Goal: Information Seeking & Learning: Learn about a topic

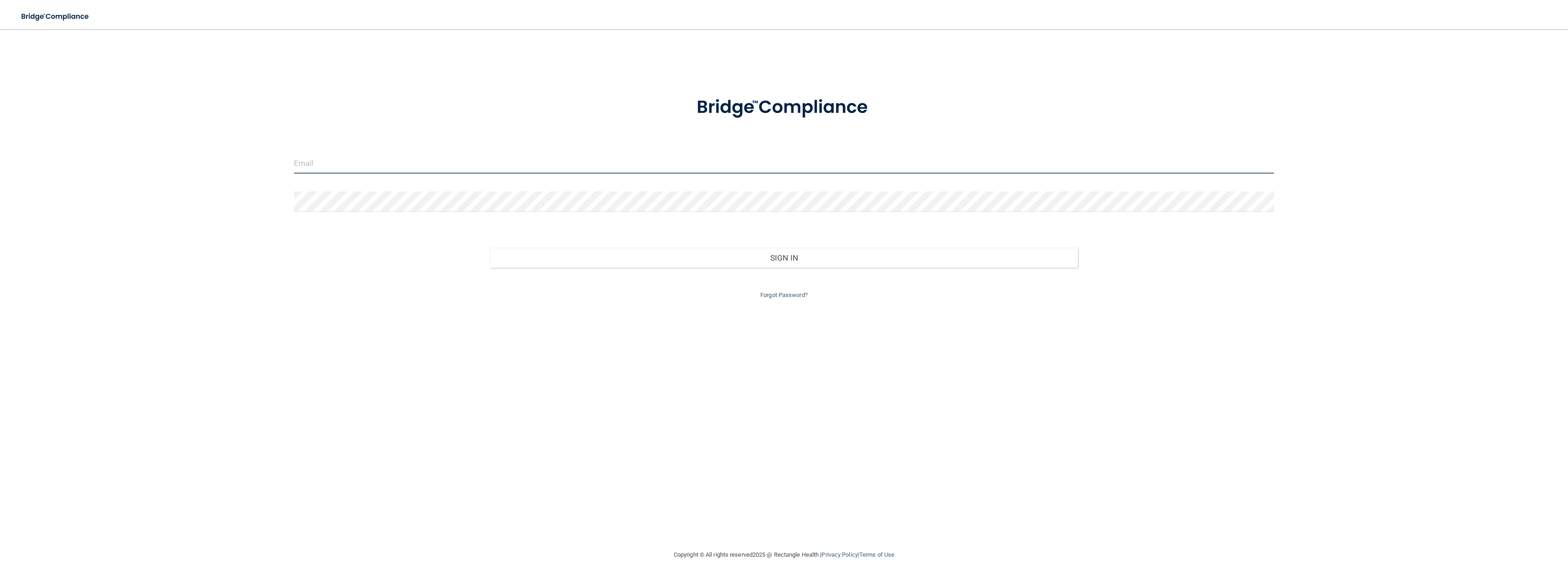
click at [317, 167] on input "email" at bounding box center [784, 164] width 980 height 21
type input "[EMAIL_ADDRESS][DOMAIN_NAME]"
click at [490, 248] on button "Sign In" at bounding box center [784, 257] width 588 height 20
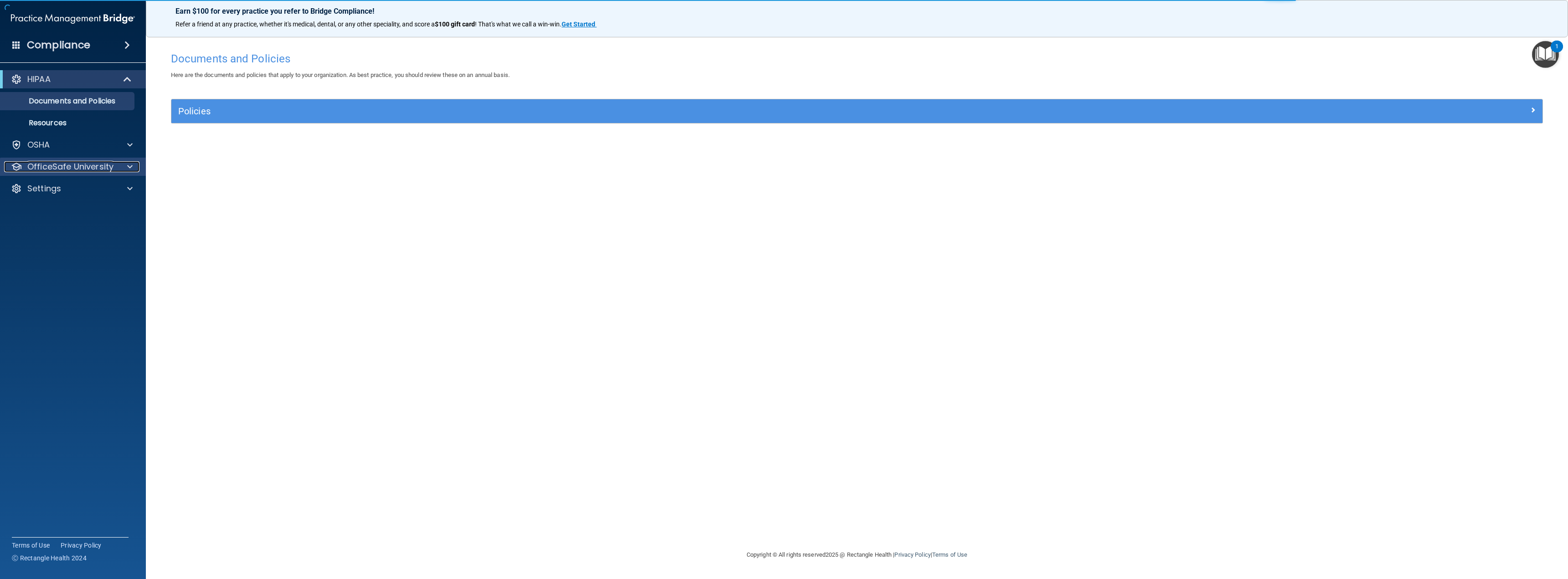
click at [119, 165] on div at bounding box center [128, 167] width 23 height 11
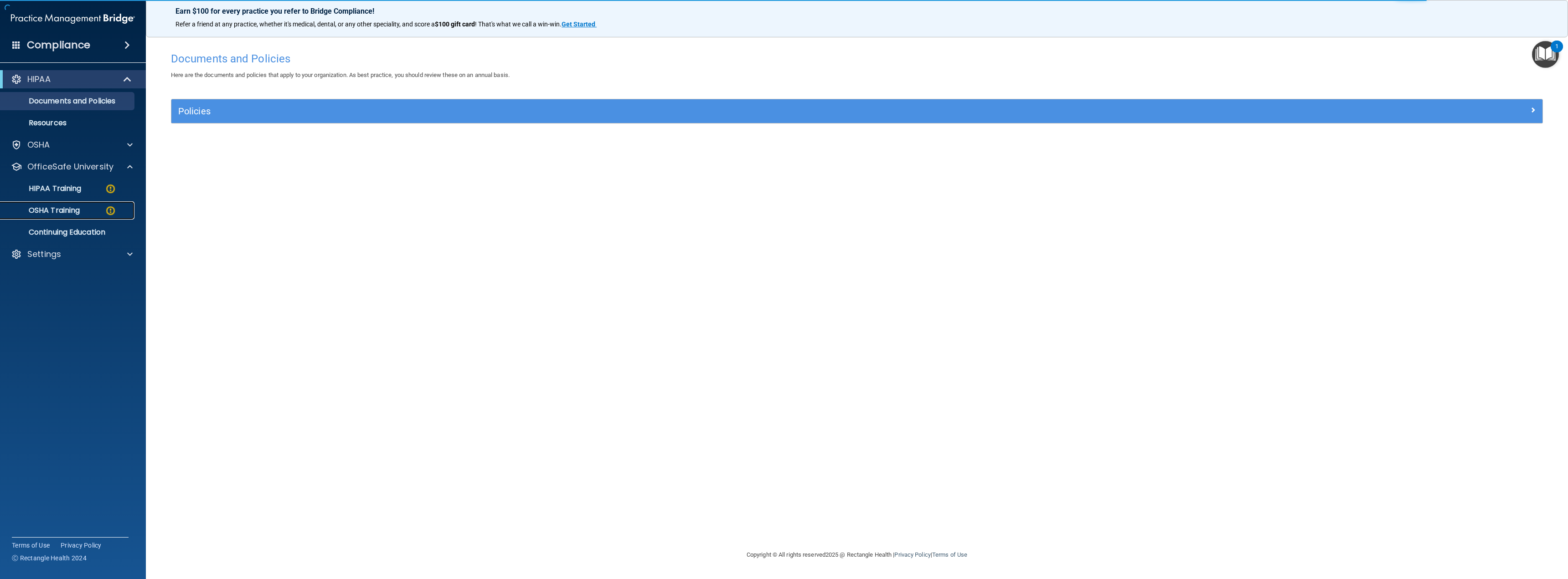
click at [72, 209] on p "OSHA Training" at bounding box center [43, 210] width 74 height 9
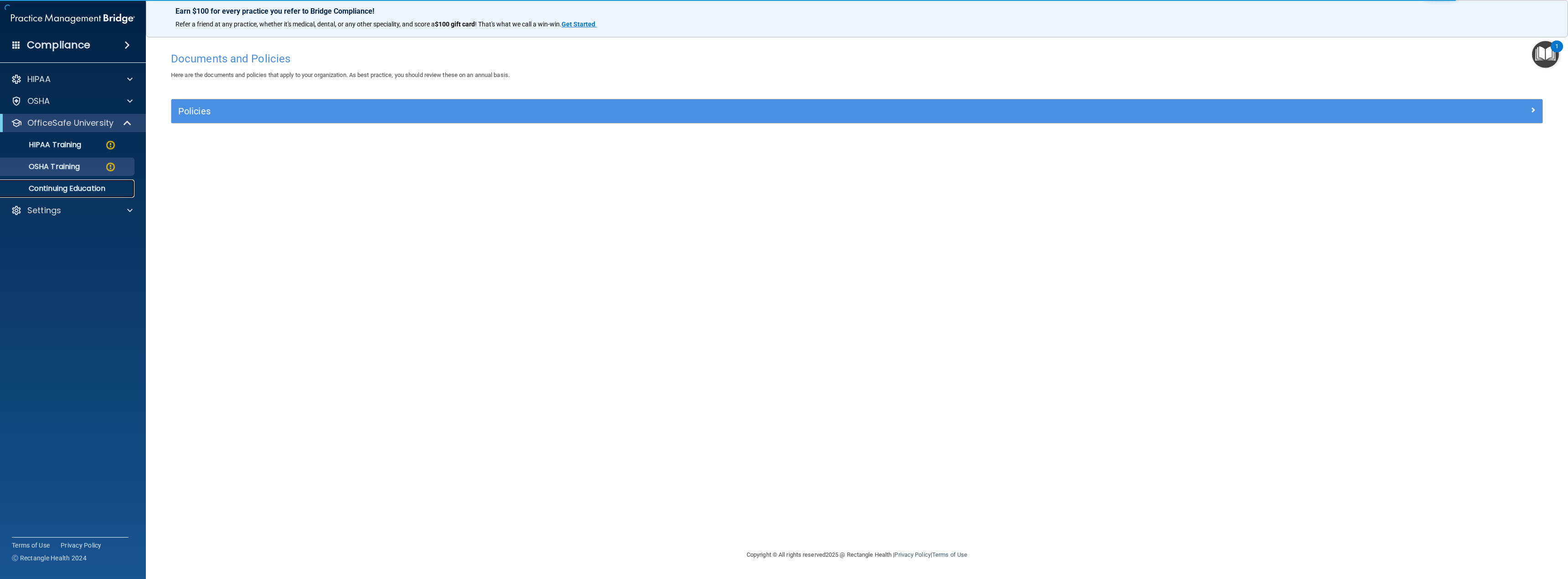
click at [90, 185] on p "Continuing Education" at bounding box center [68, 189] width 124 height 9
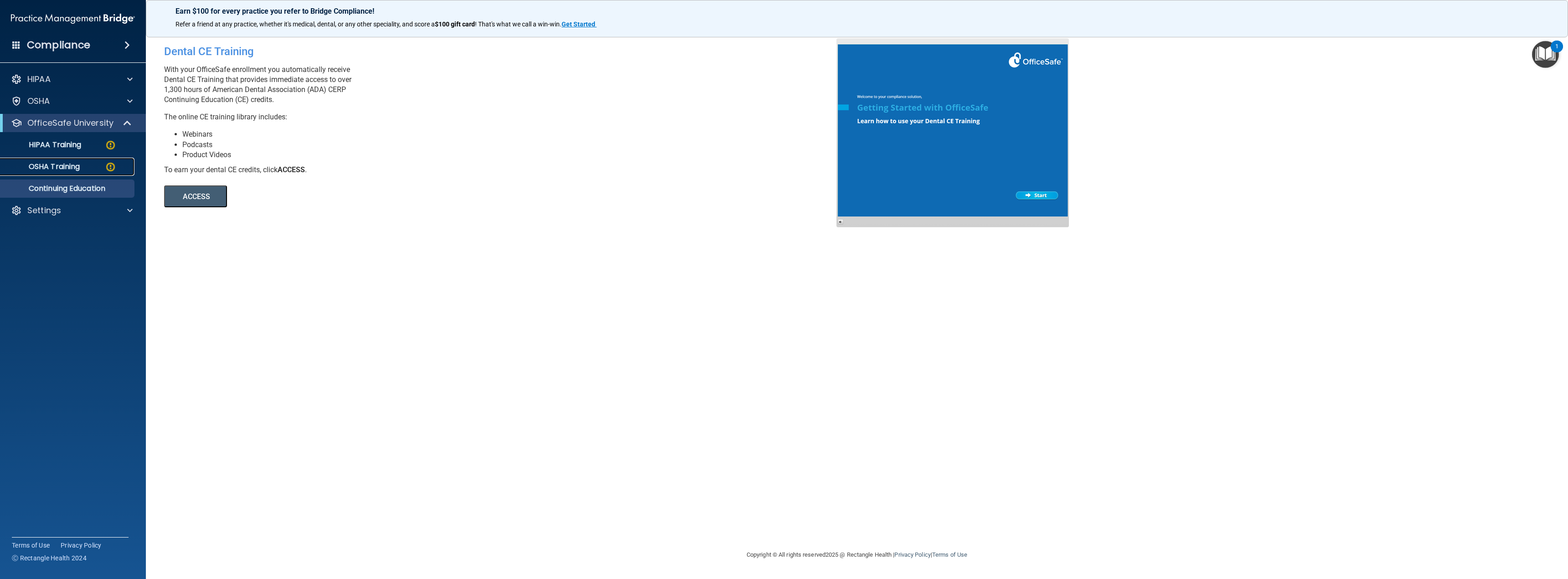
click at [69, 163] on p "OSHA Training" at bounding box center [43, 167] width 74 height 9
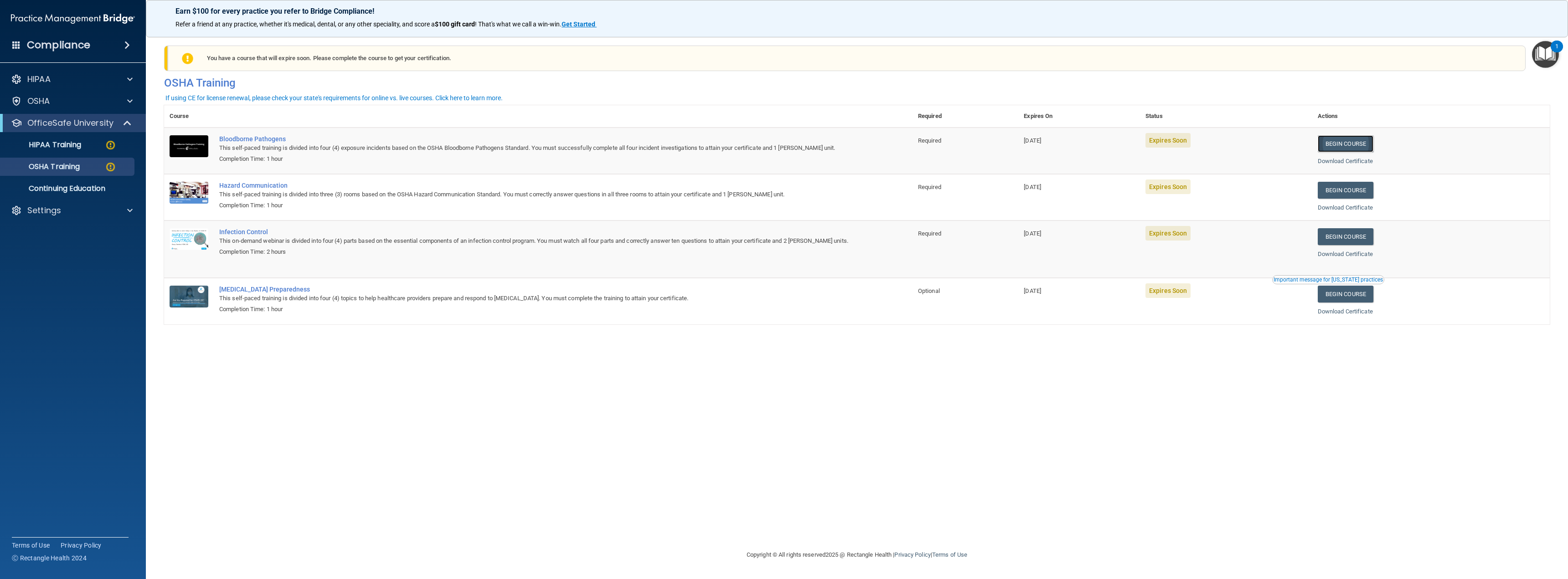
click at [1367, 141] on link "Begin Course" at bounding box center [1345, 144] width 55 height 17
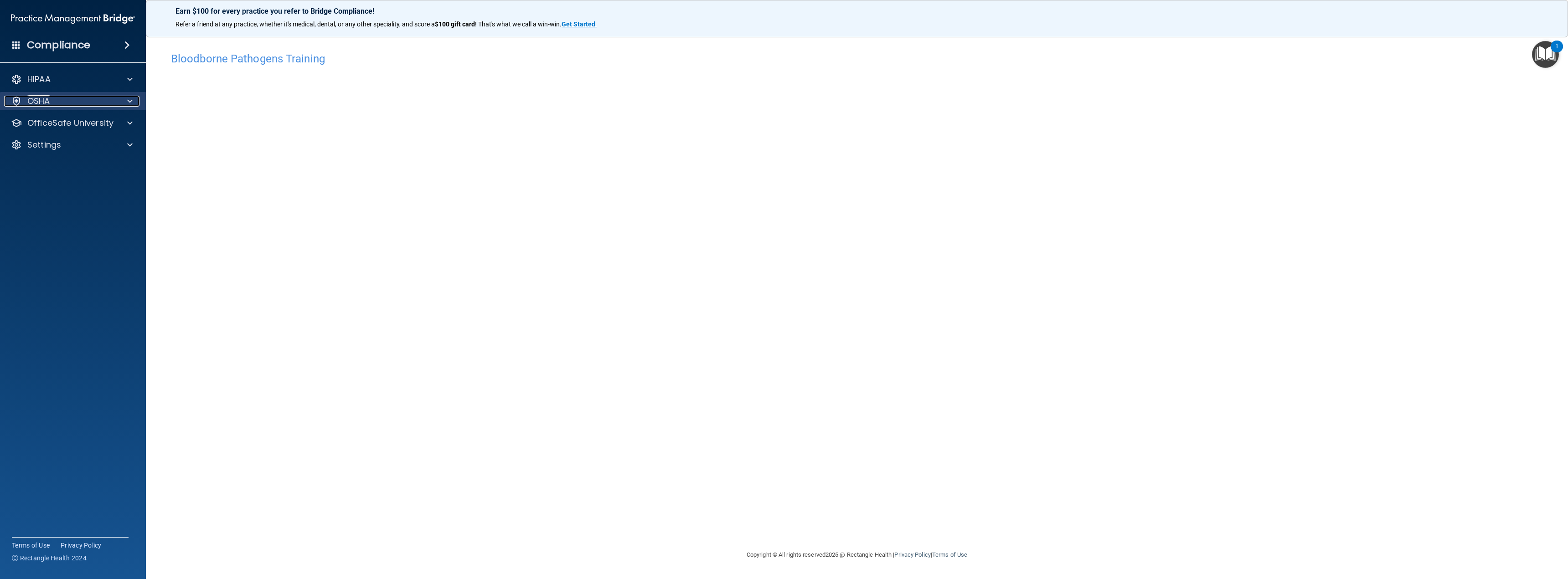
click at [121, 103] on div at bounding box center [128, 101] width 23 height 11
click at [124, 164] on div at bounding box center [128, 167] width 23 height 11
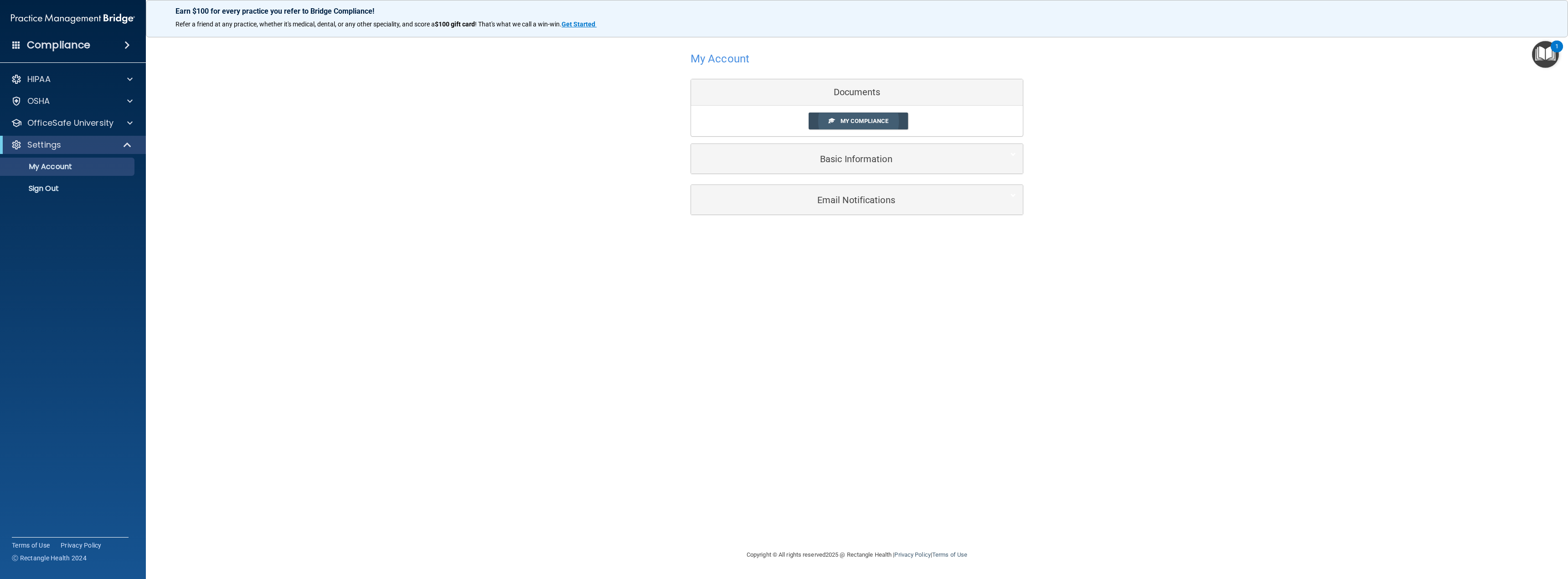
click at [838, 124] on link "My Compliance" at bounding box center [858, 121] width 100 height 17
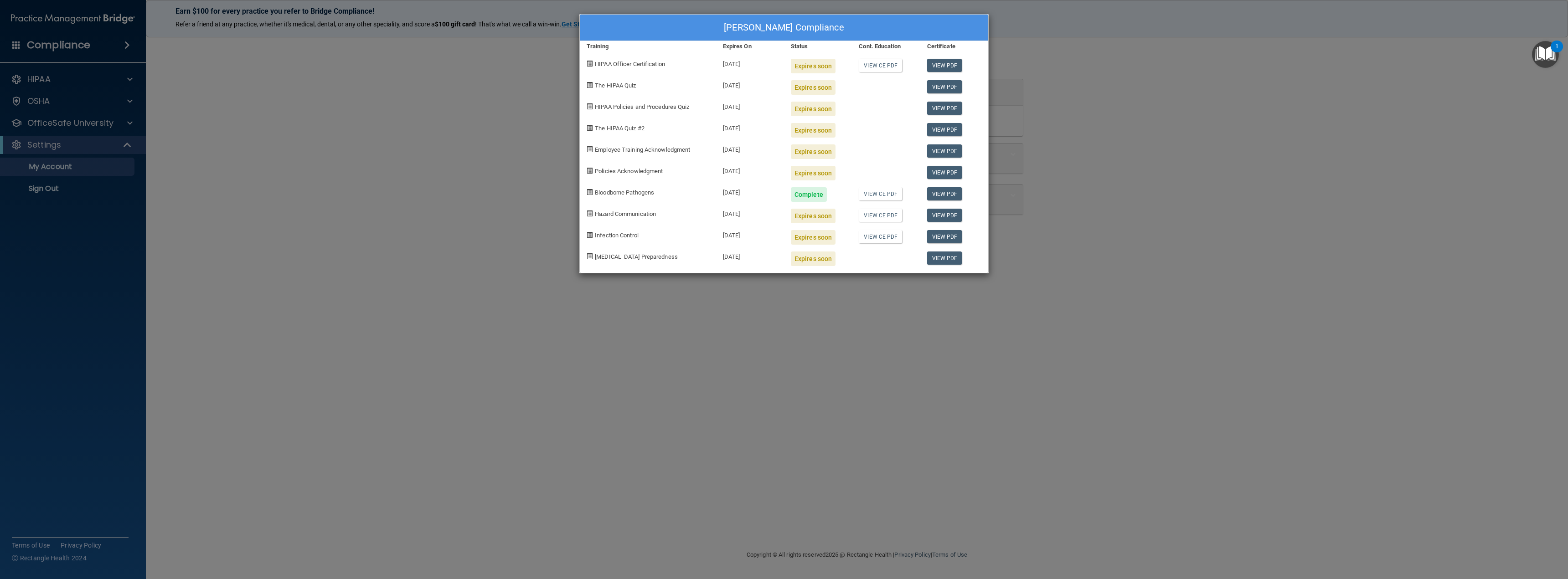
click at [491, 120] on div "Stevie Delange's Compliance Training Expires On Status Cont. Education Certific…" at bounding box center [784, 290] width 1568 height 579
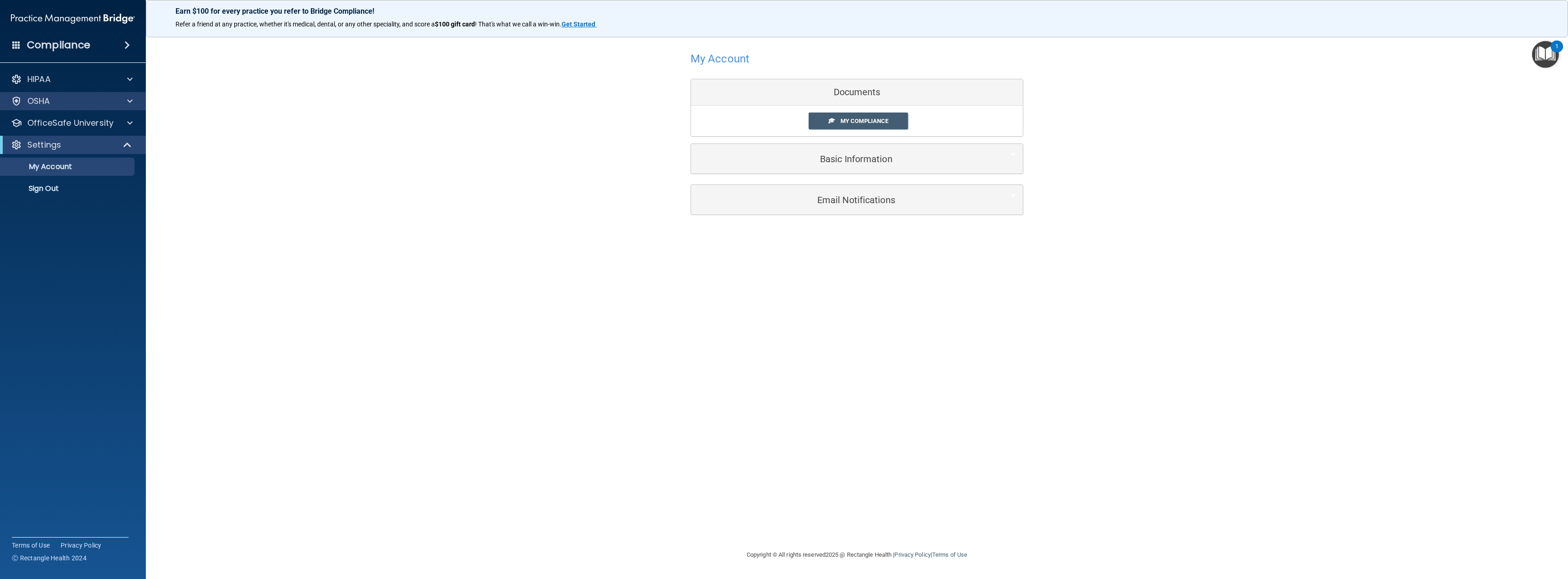
click at [128, 109] on div "OSHA" at bounding box center [73, 101] width 146 height 18
click at [128, 123] on span at bounding box center [130, 123] width 5 height 11
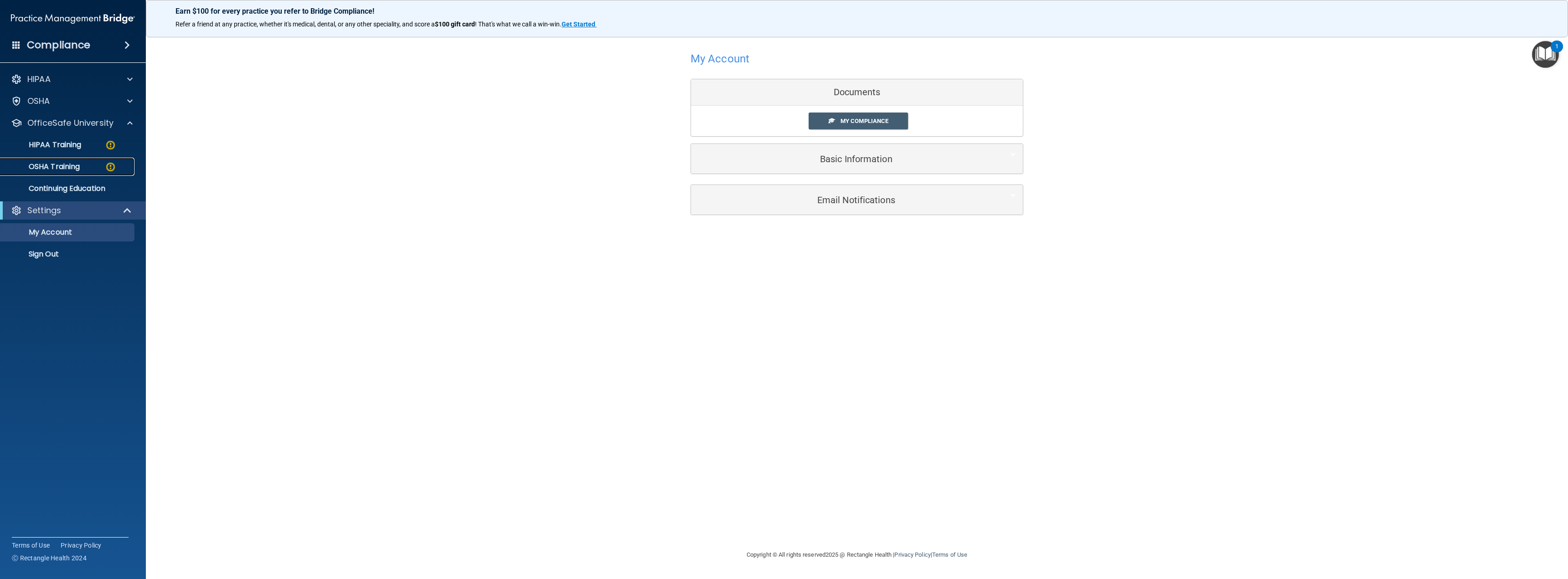
click at [66, 170] on p "OSHA Training" at bounding box center [43, 167] width 74 height 9
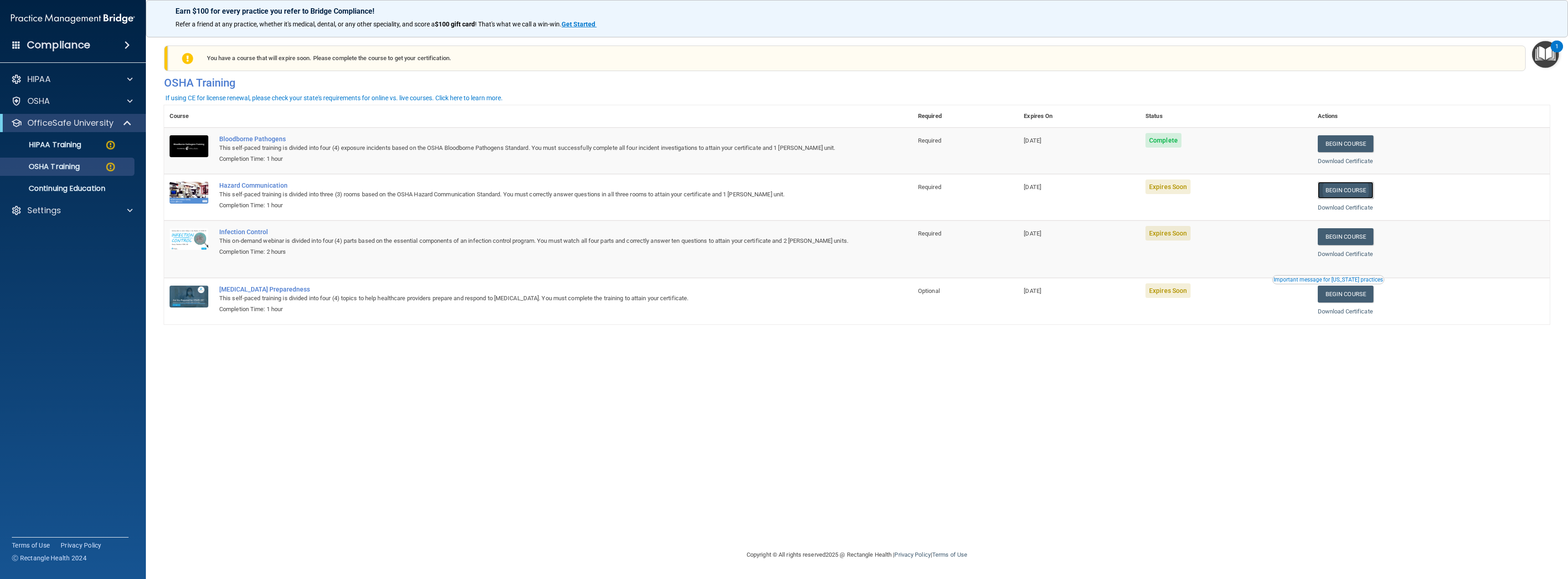
click at [1354, 185] on link "Begin Course" at bounding box center [1345, 190] width 55 height 17
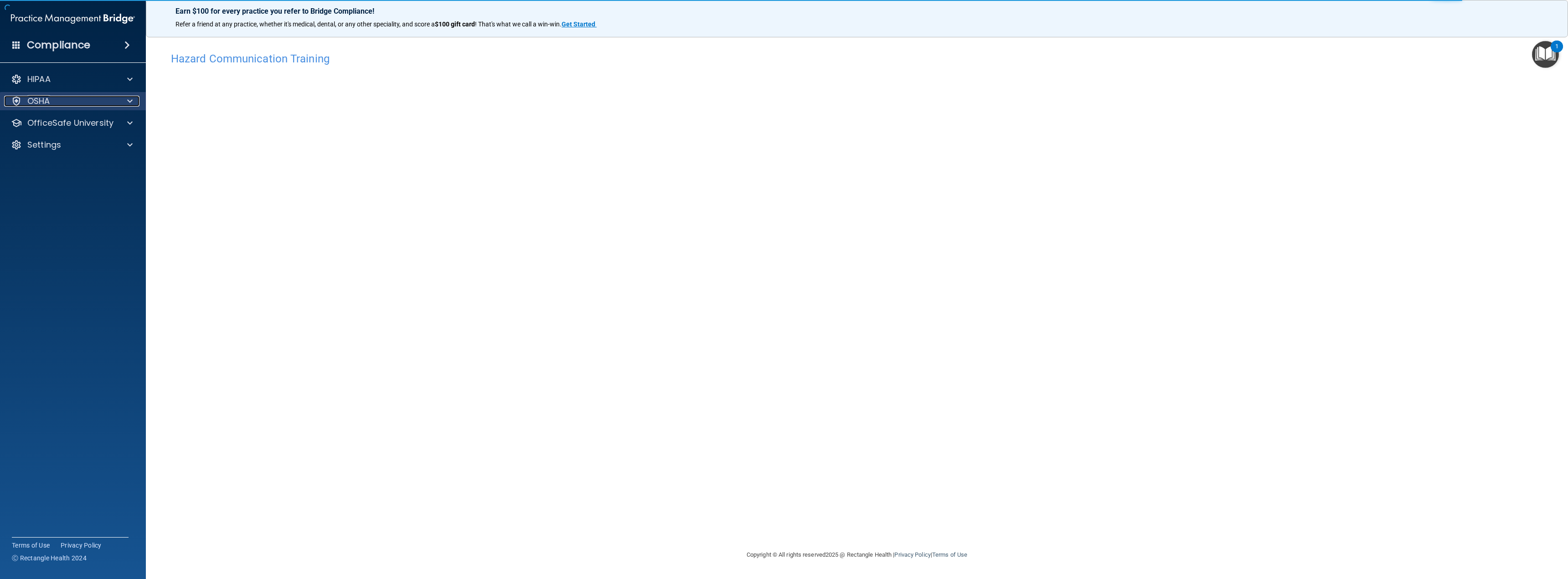
click at [85, 106] on div "OSHA" at bounding box center [61, 101] width 113 height 11
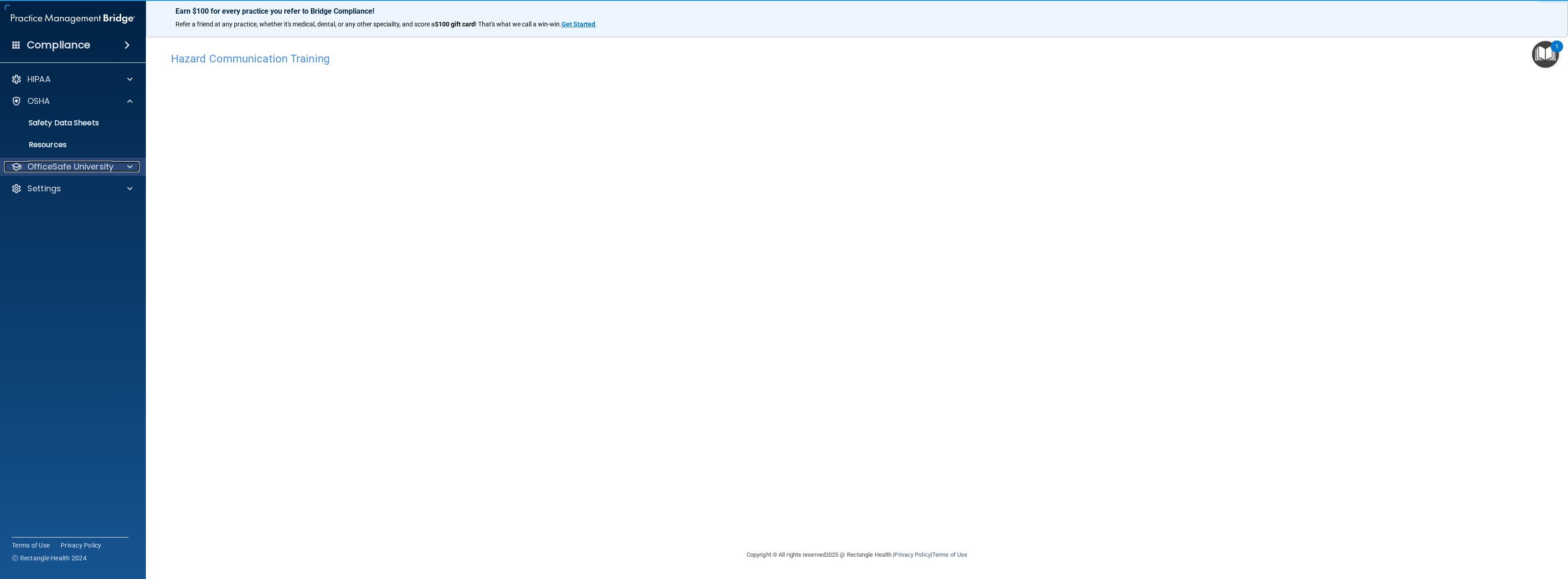
click at [99, 167] on p "OfficeSafe University" at bounding box center [71, 167] width 86 height 11
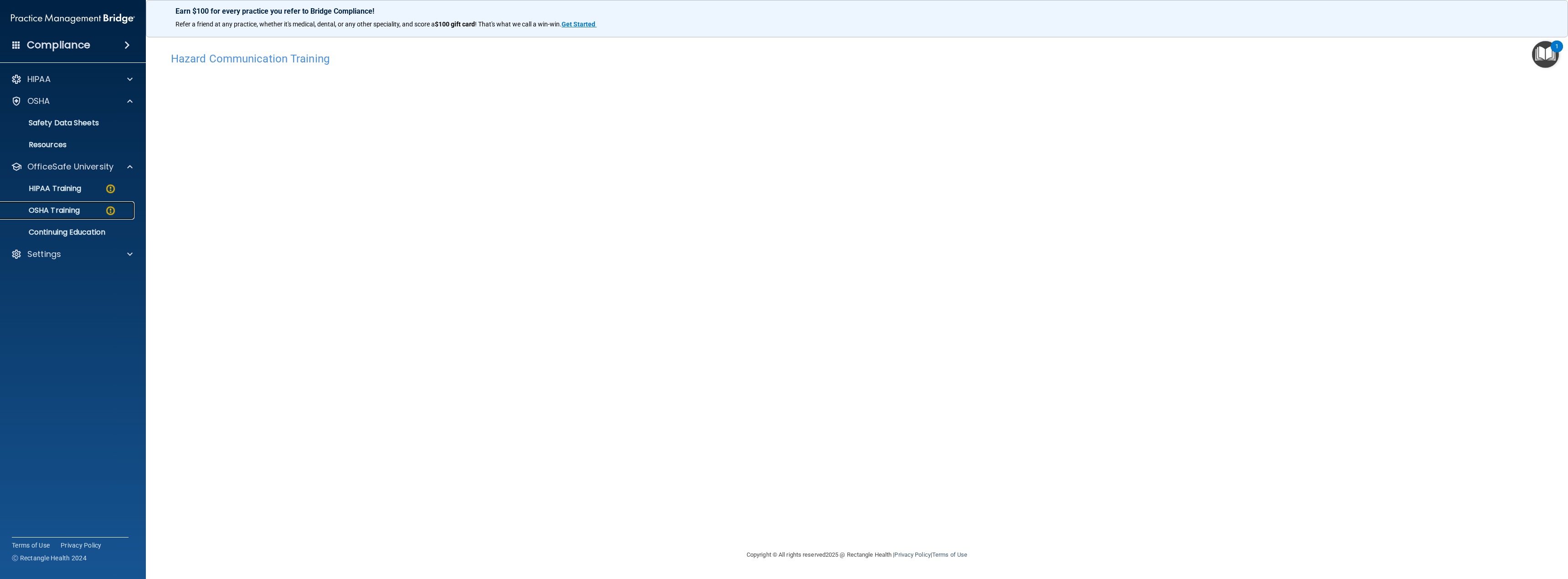
click at [80, 213] on p "OSHA Training" at bounding box center [43, 210] width 74 height 9
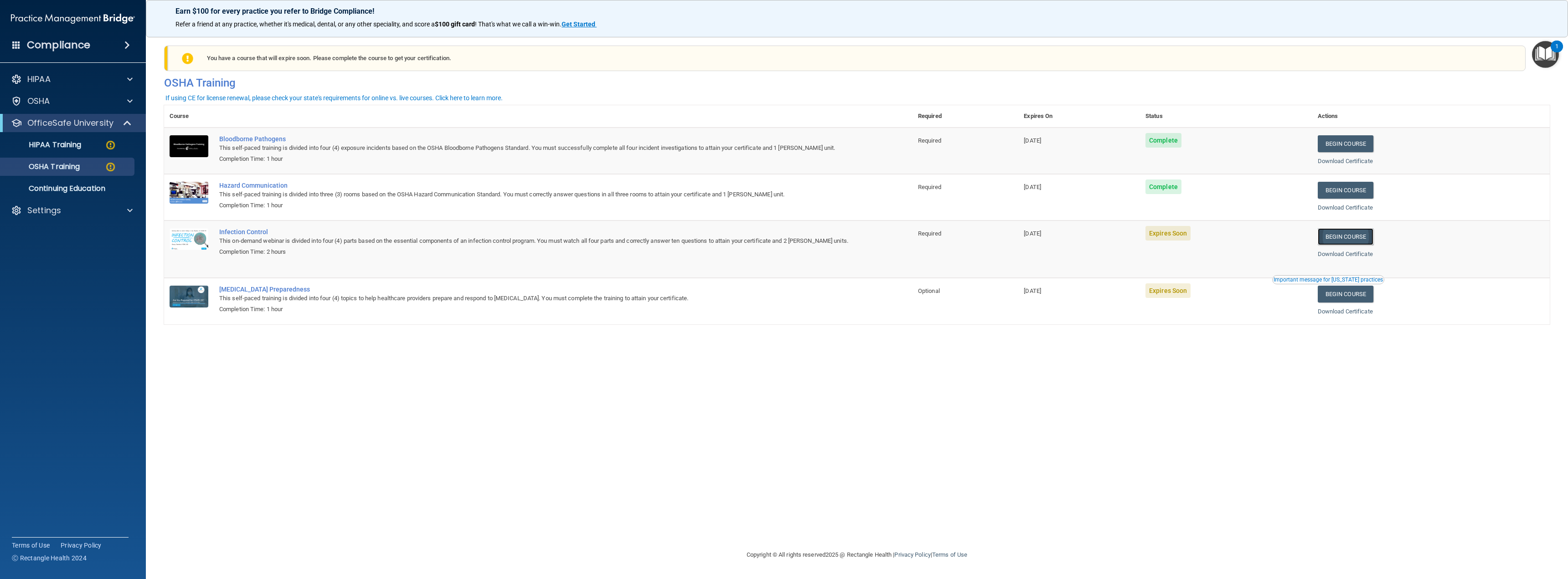
click at [1366, 235] on link "Begin Course" at bounding box center [1345, 237] width 55 height 17
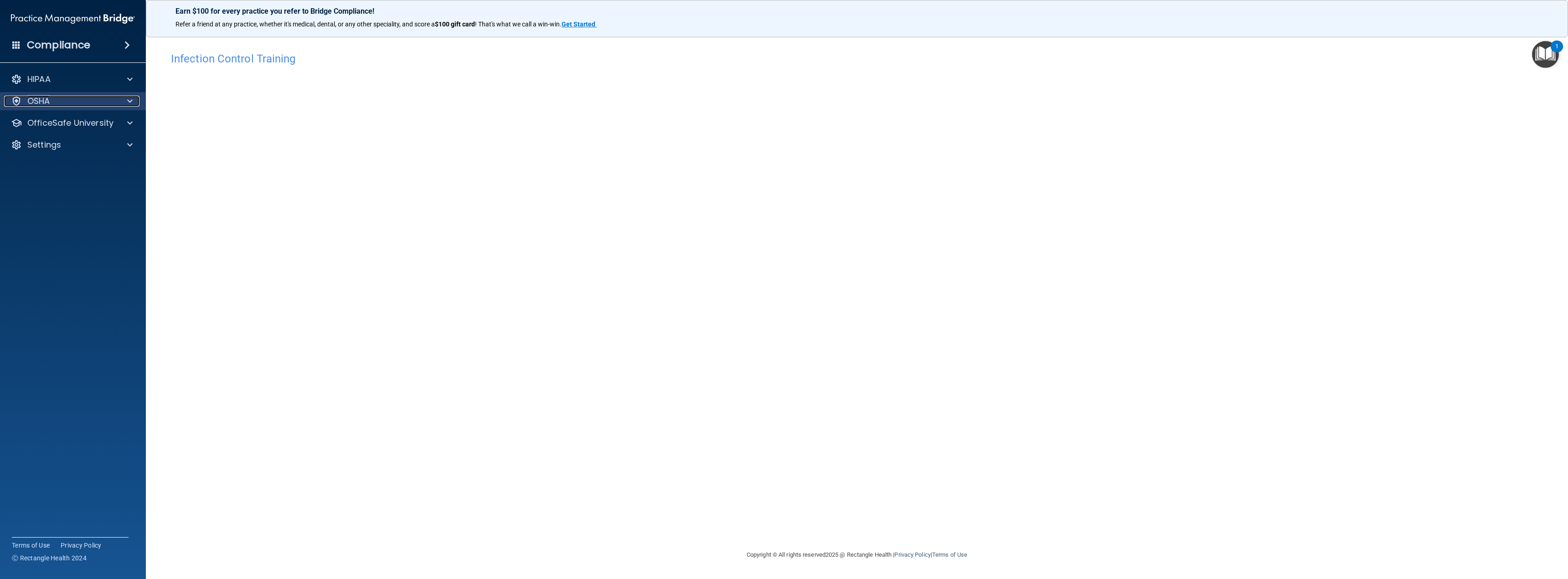
click at [131, 102] on span at bounding box center [130, 101] width 5 height 11
click at [128, 125] on span at bounding box center [130, 123] width 5 height 11
click at [59, 167] on p "OSHA Training" at bounding box center [43, 167] width 74 height 9
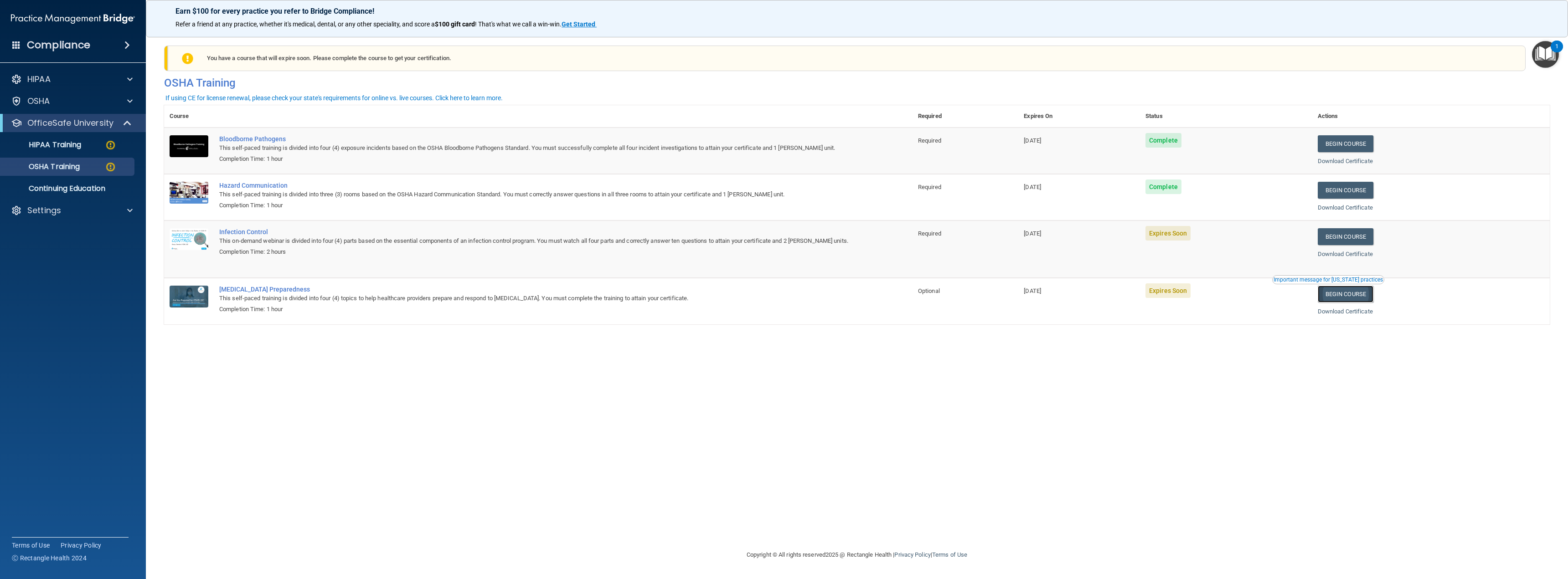
click at [1345, 291] on link "Begin Course" at bounding box center [1345, 294] width 55 height 17
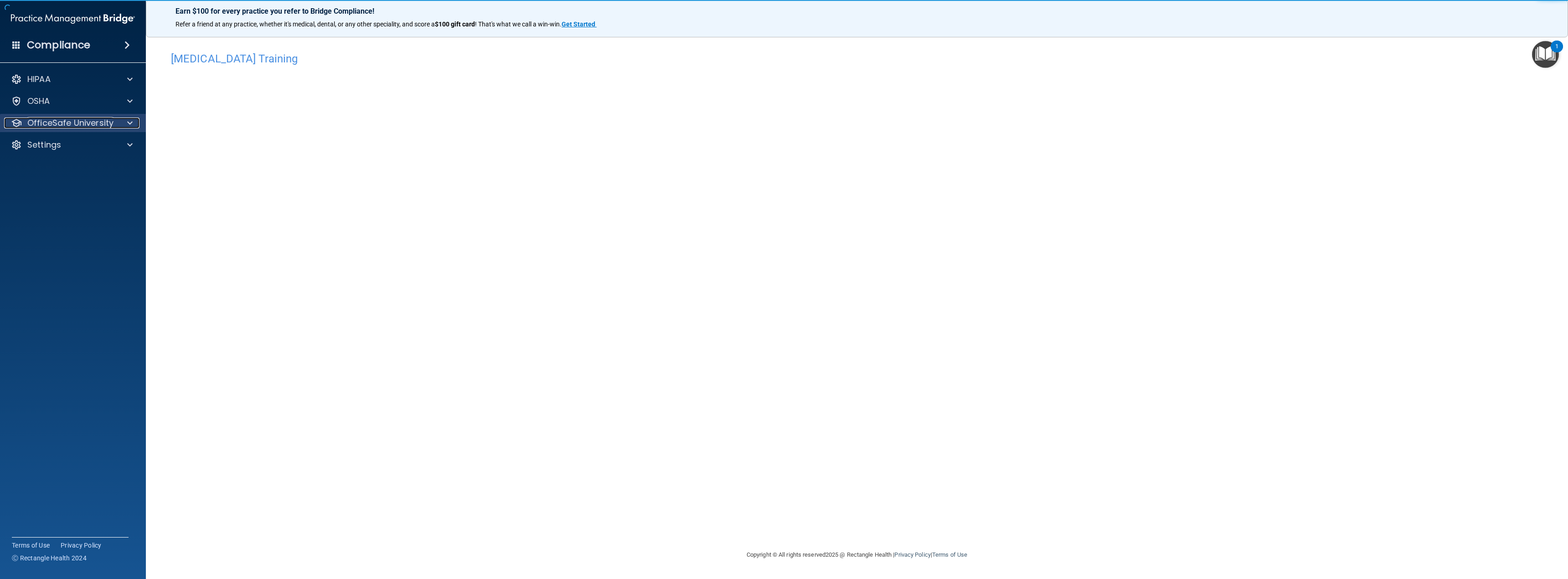
click at [128, 128] on span at bounding box center [130, 123] width 5 height 11
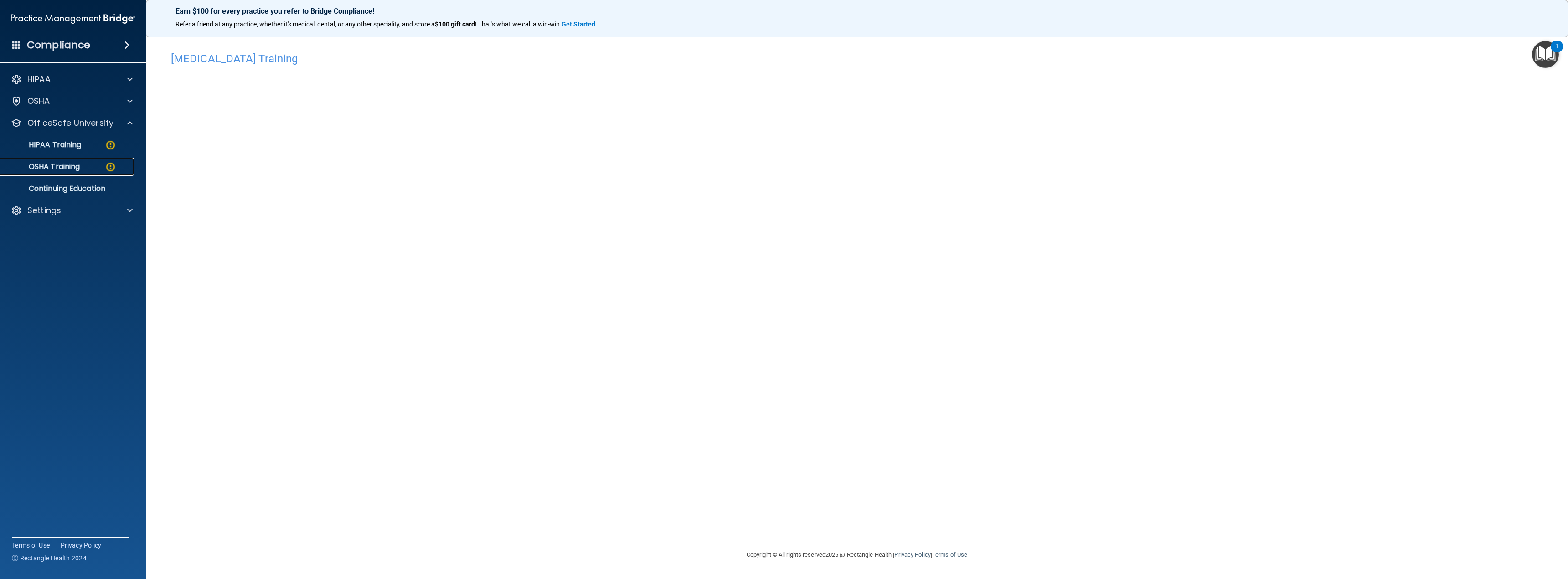
click at [68, 164] on p "OSHA Training" at bounding box center [43, 167] width 74 height 9
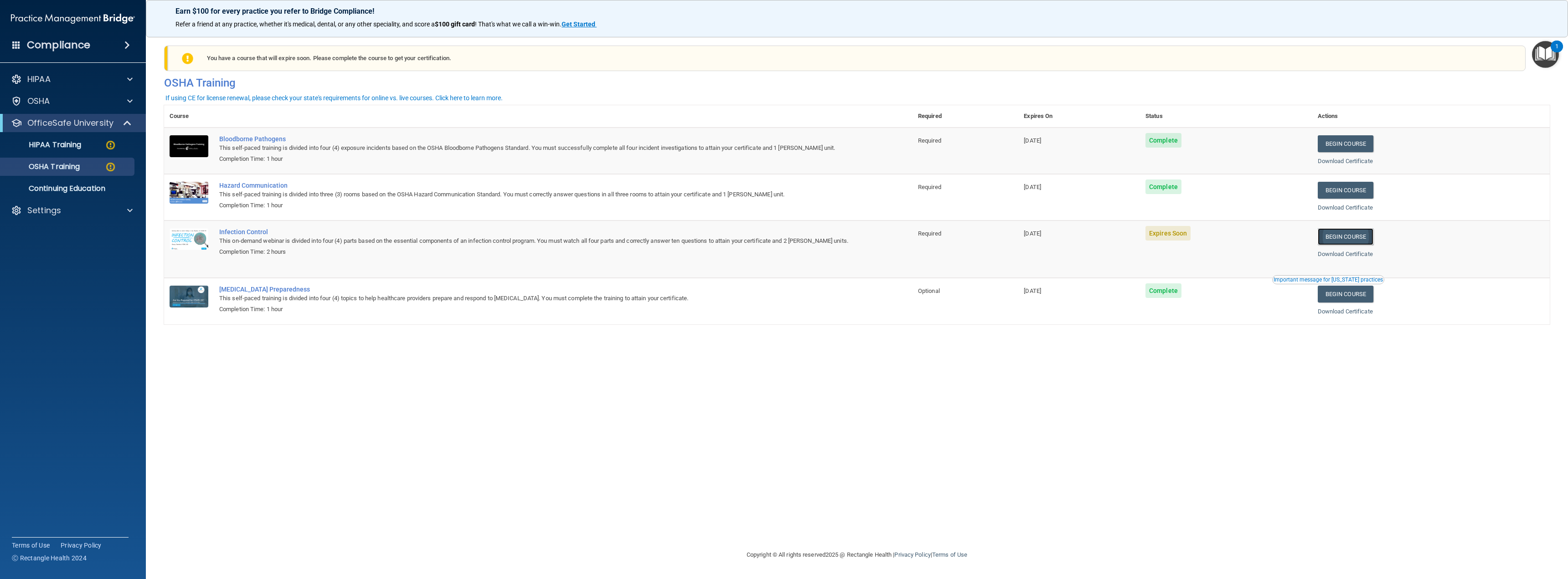
click at [1349, 241] on link "Begin Course" at bounding box center [1345, 237] width 55 height 17
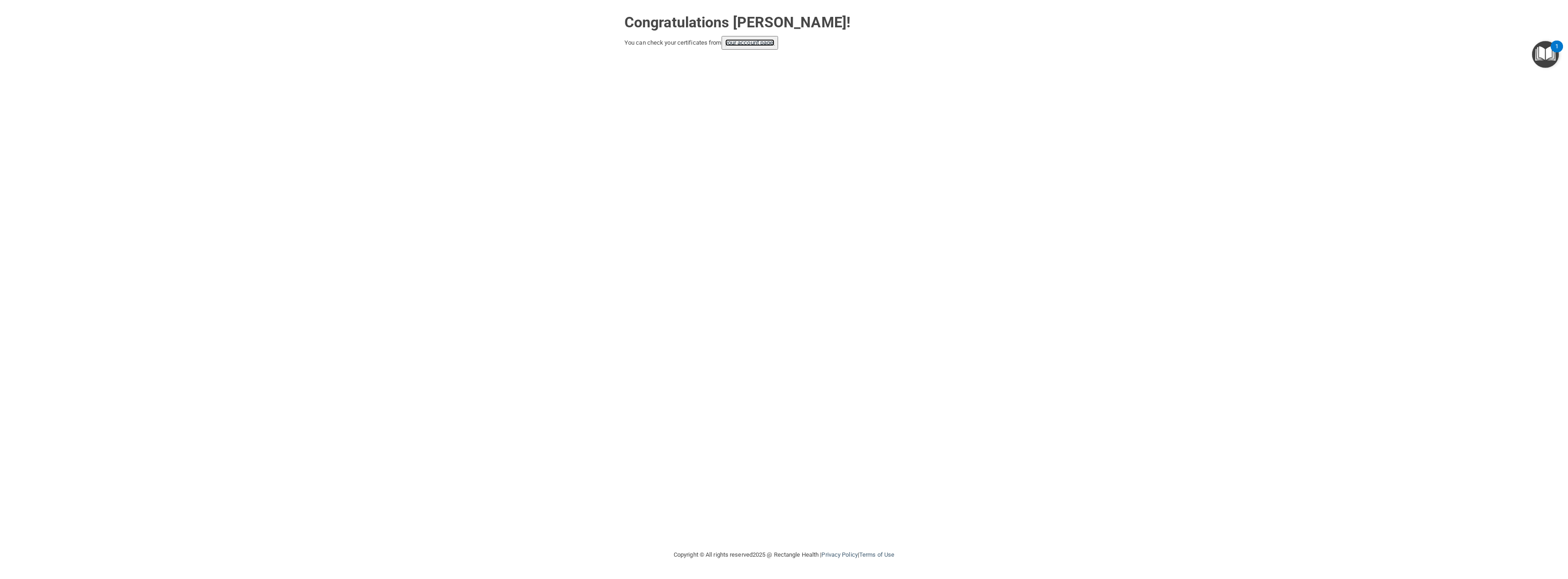
click at [737, 44] on link "your account page!" at bounding box center [750, 42] width 50 height 7
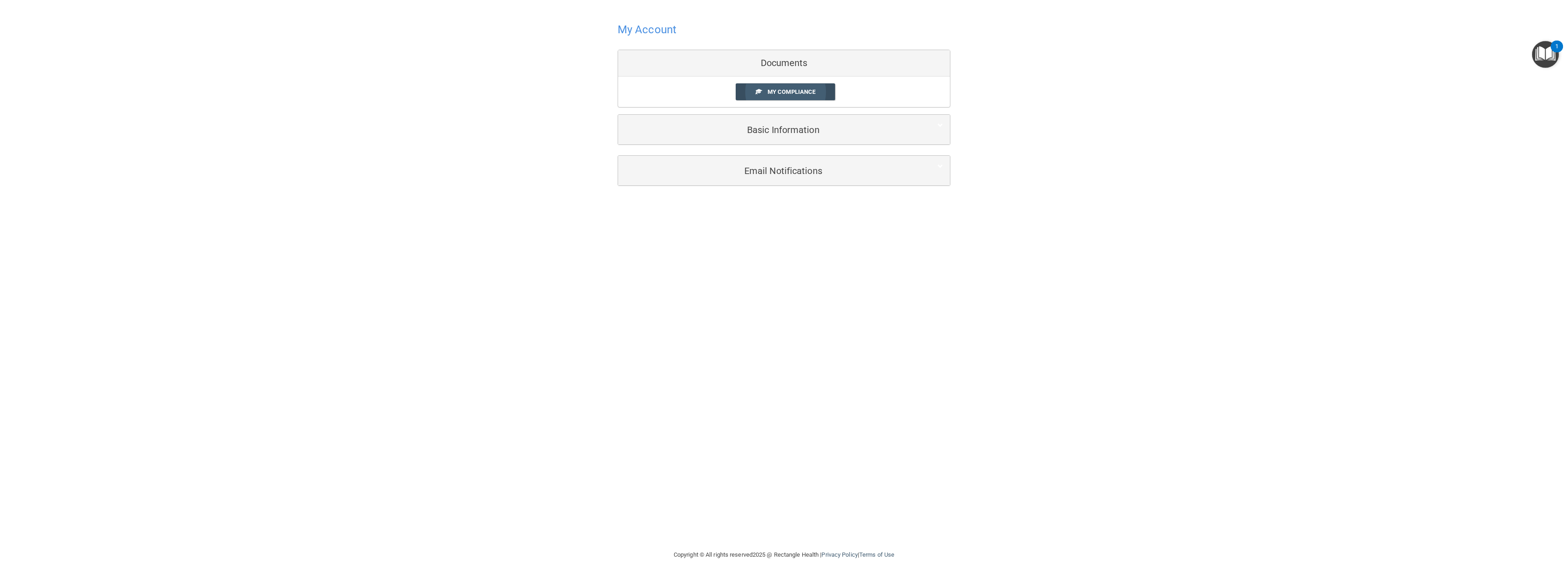
click at [774, 90] on span "My Compliance" at bounding box center [791, 91] width 48 height 7
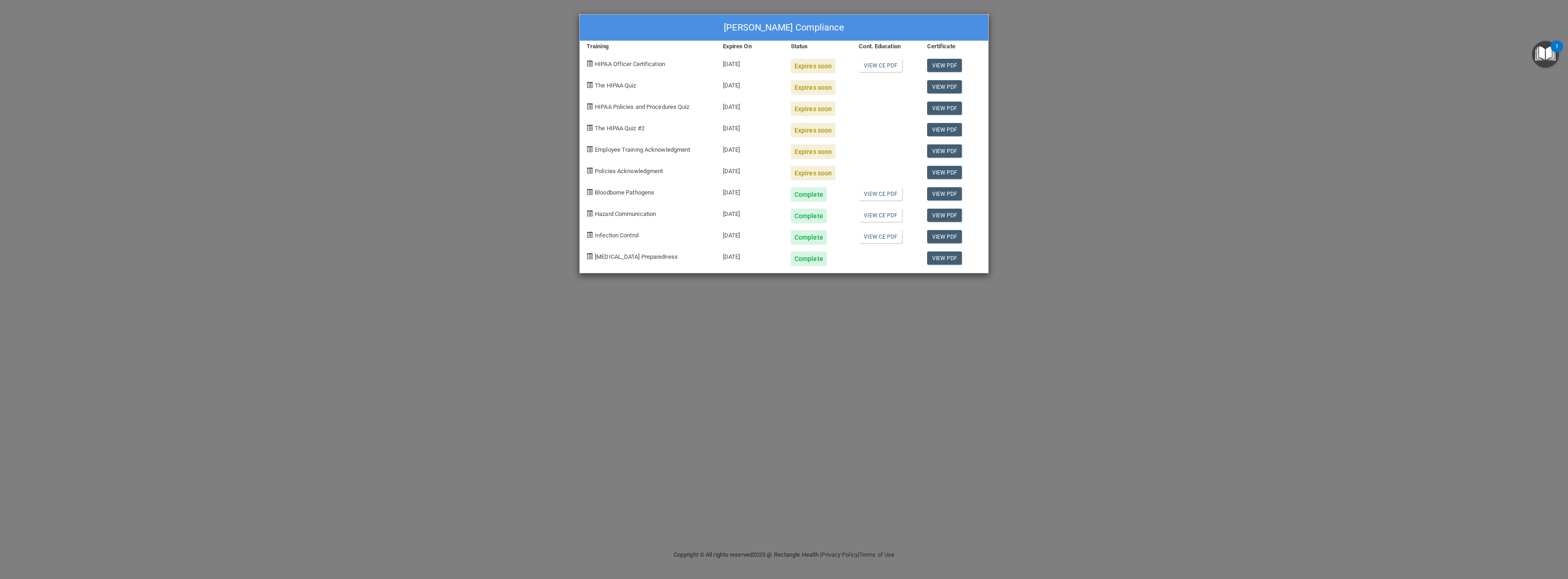
click at [774, 291] on div "[PERSON_NAME] Compliance Training Expires On Status Cont. Education Certificate…" at bounding box center [784, 290] width 1568 height 579
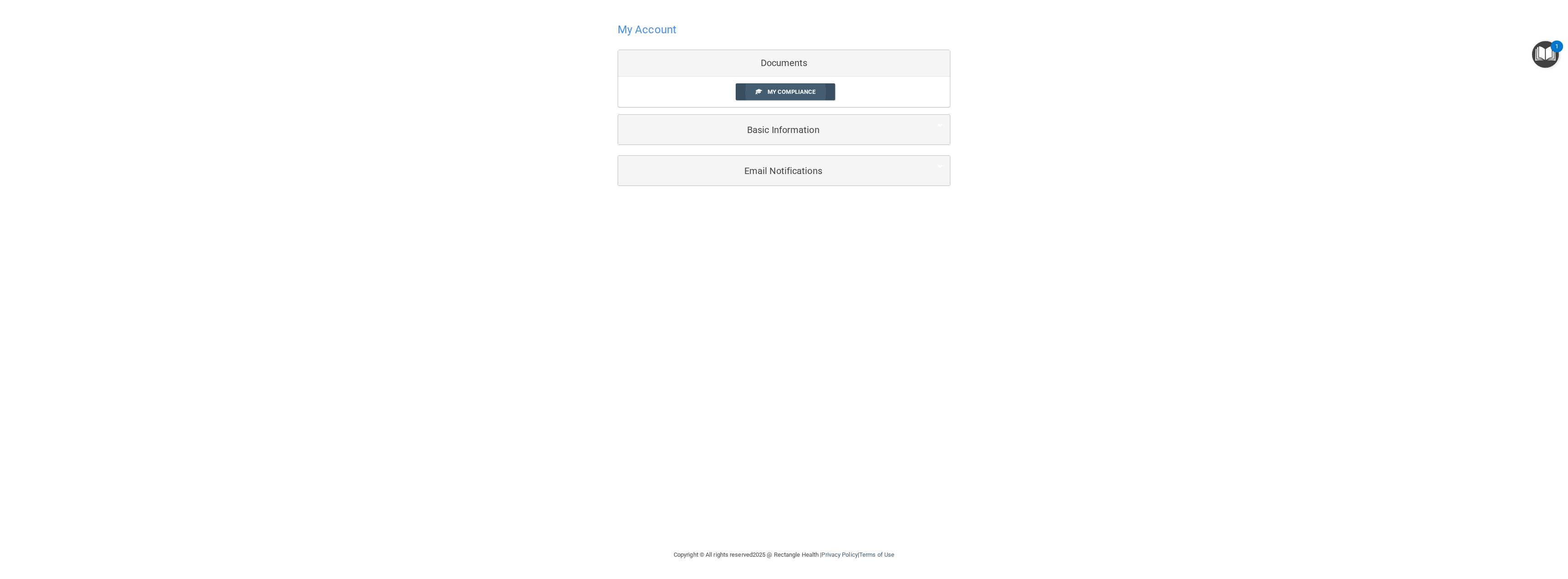
click at [768, 86] on link "My Compliance" at bounding box center [786, 92] width 100 height 17
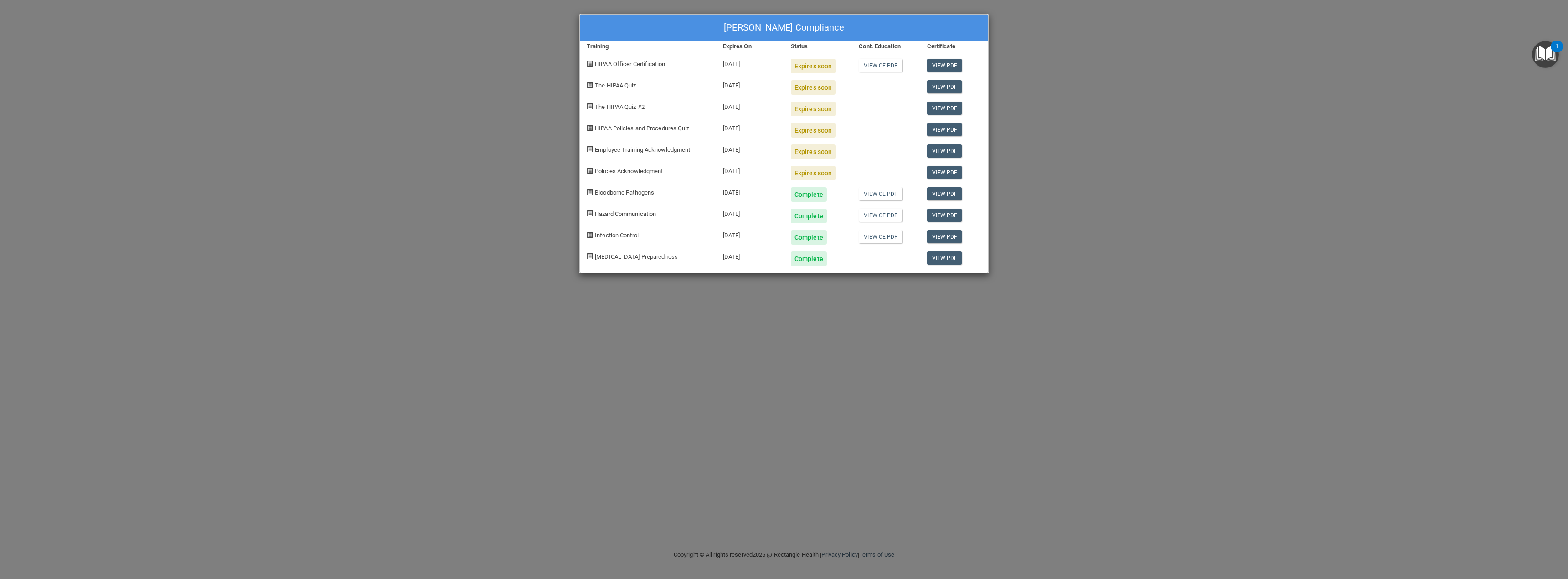
click at [829, 367] on div "[PERSON_NAME] Compliance Training Expires On Status Cont. Education Certificate…" at bounding box center [784, 290] width 1568 height 579
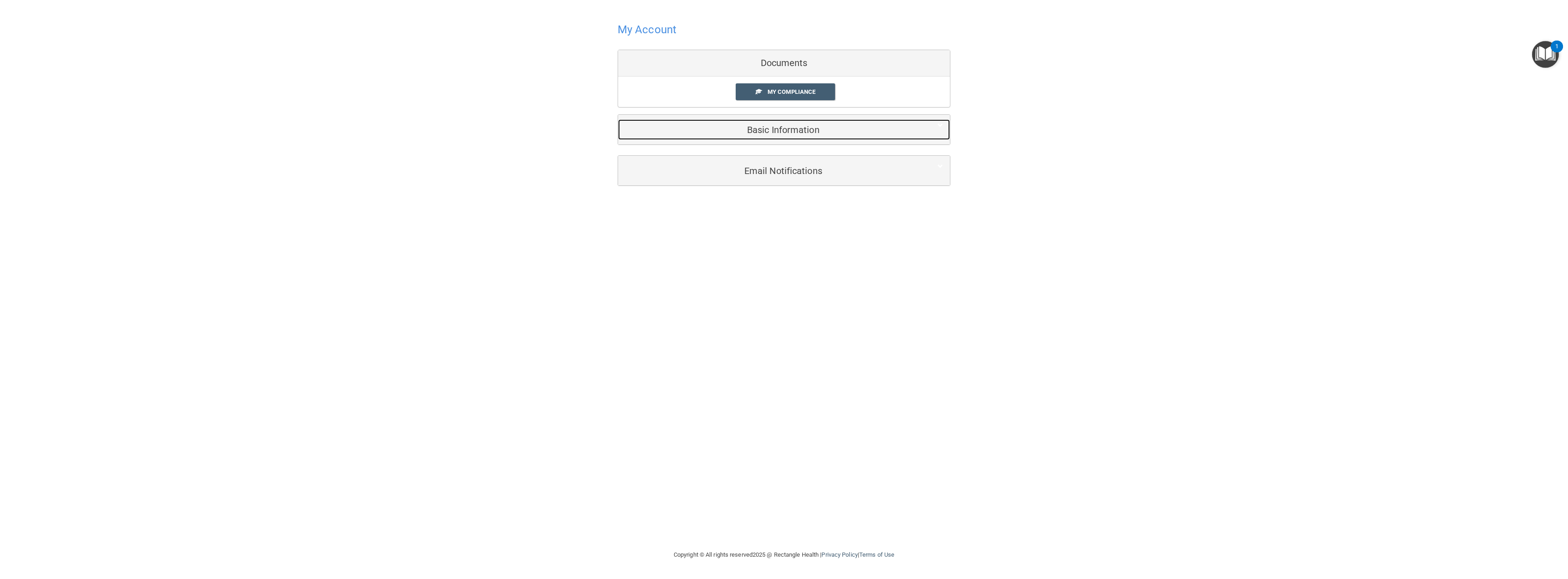
click at [754, 134] on h5 "Basic Information" at bounding box center [770, 130] width 290 height 10
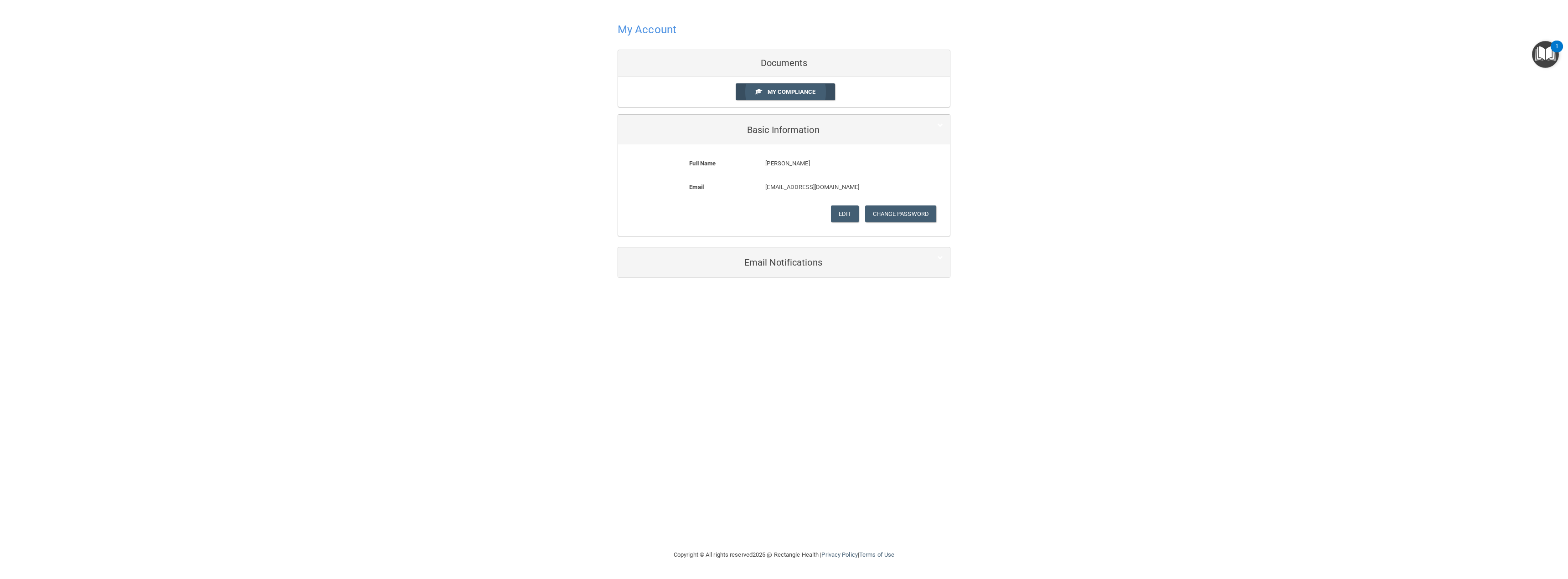
click at [789, 94] on span "My Compliance" at bounding box center [791, 91] width 48 height 7
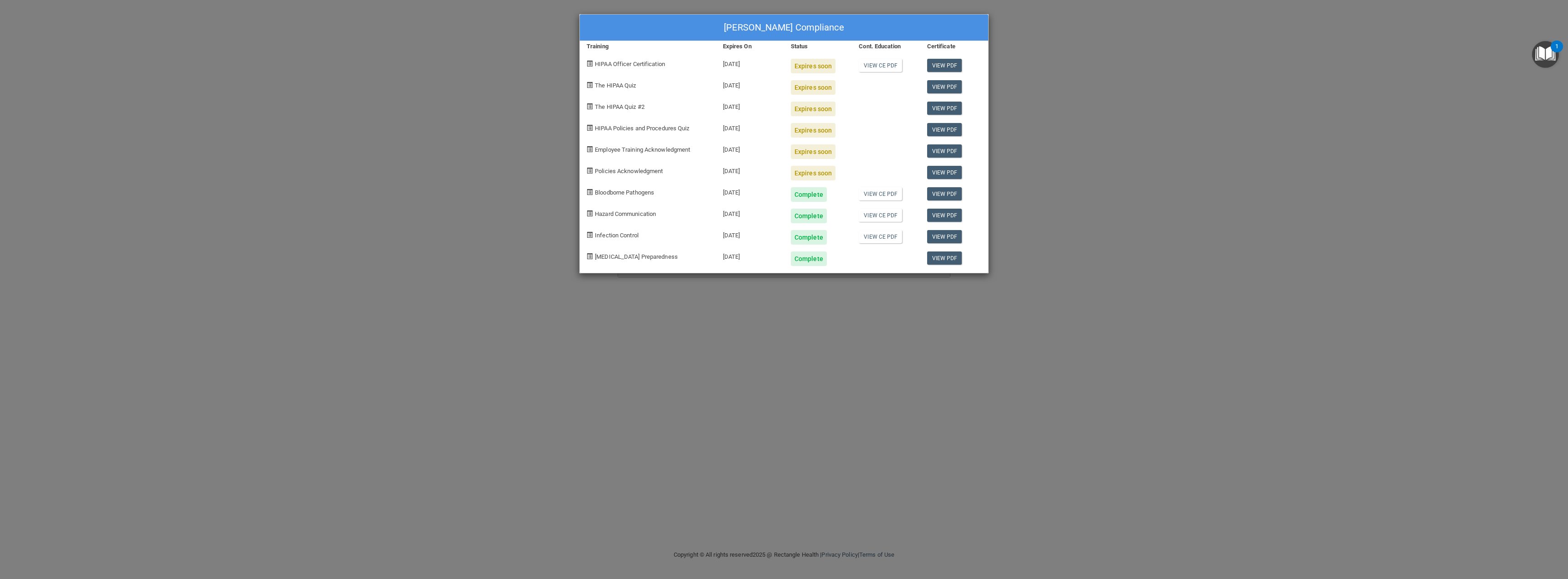
click at [605, 85] on span "The HIPAA Quiz" at bounding box center [615, 85] width 41 height 7
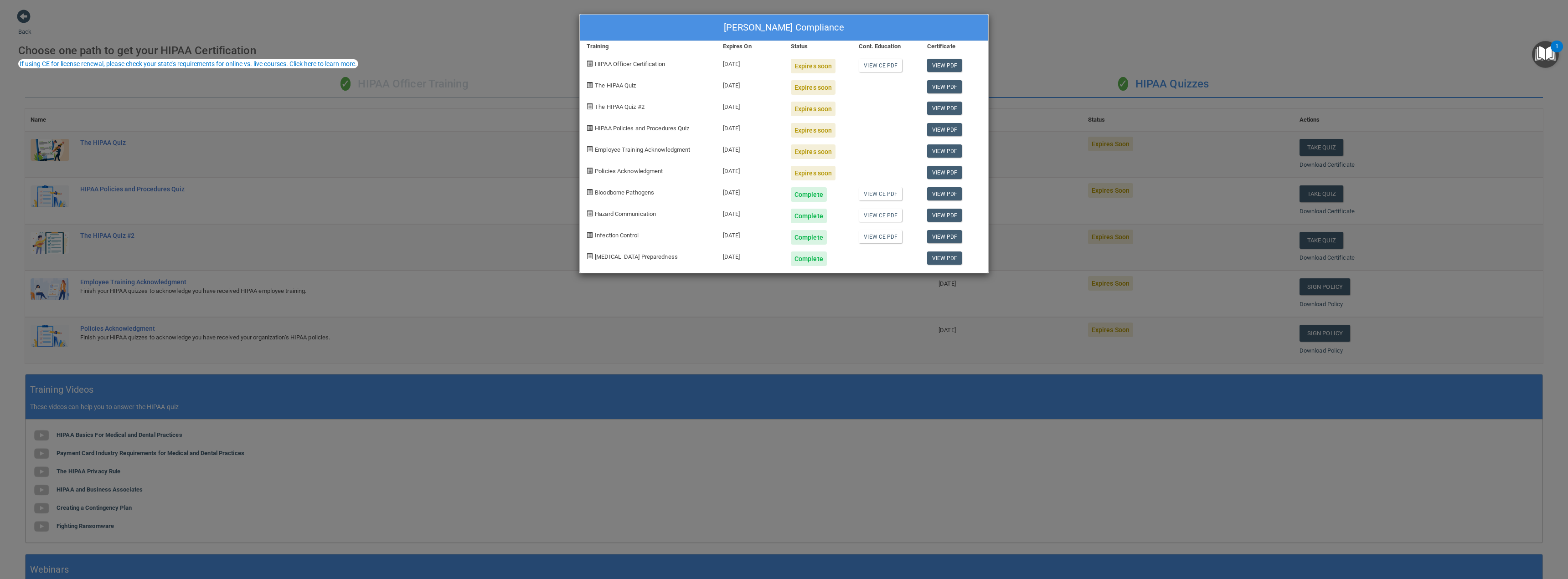
click at [1022, 81] on div "Stevie Delange's Compliance Training Expires On Status Cont. Education Certific…" at bounding box center [784, 290] width 1568 height 579
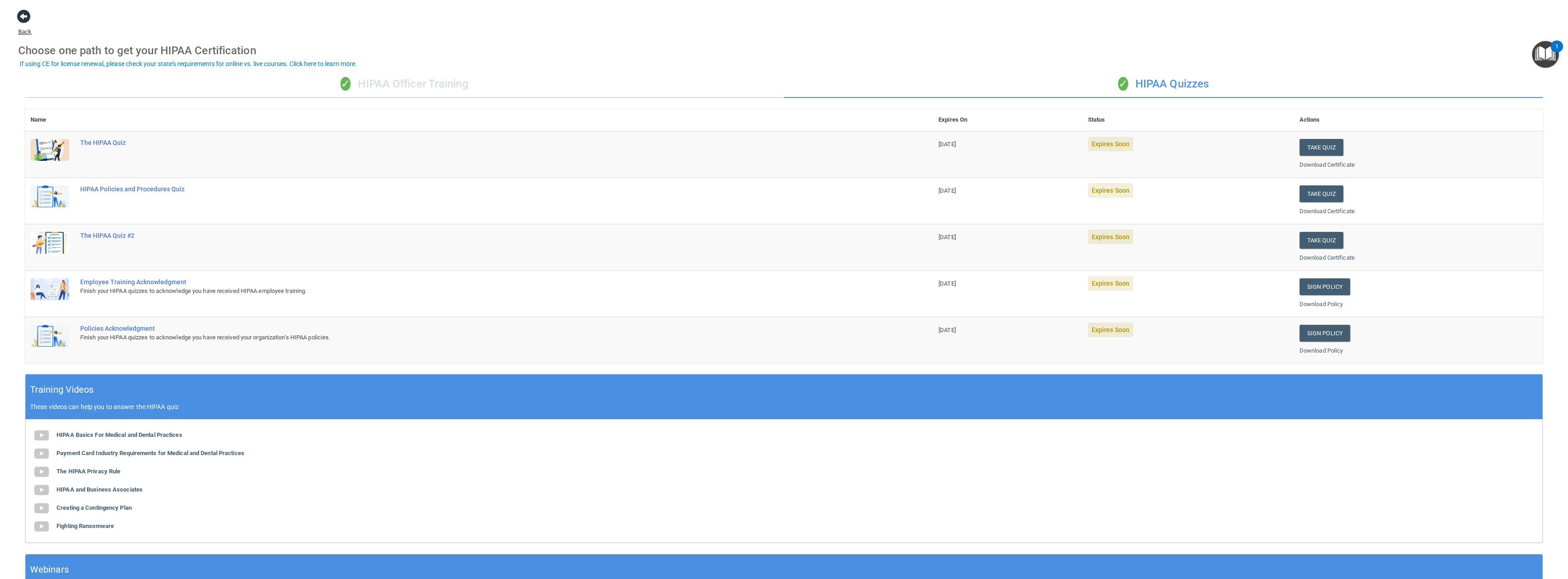
click at [23, 21] on span at bounding box center [24, 16] width 13 height 13
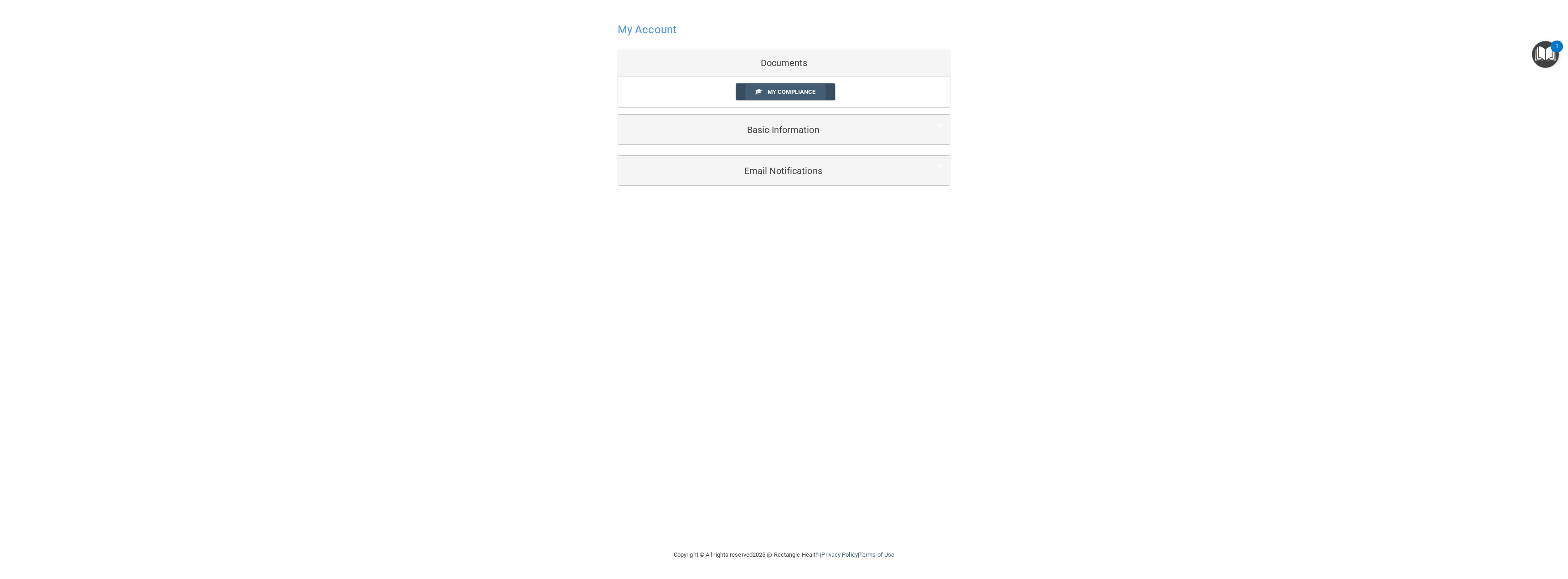
click at [790, 89] on span "My Compliance" at bounding box center [791, 91] width 48 height 7
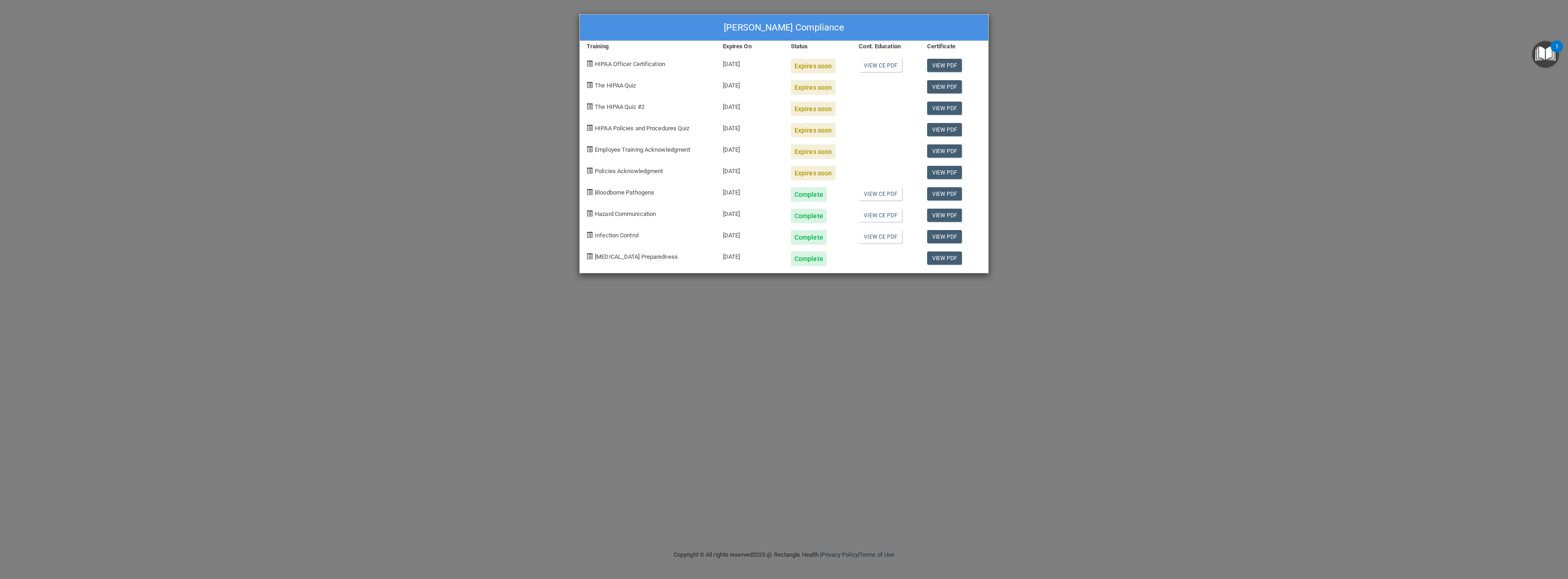
click at [500, 102] on div "Stevie Delange's Compliance Training Expires On Status Cont. Education Certific…" at bounding box center [784, 290] width 1568 height 579
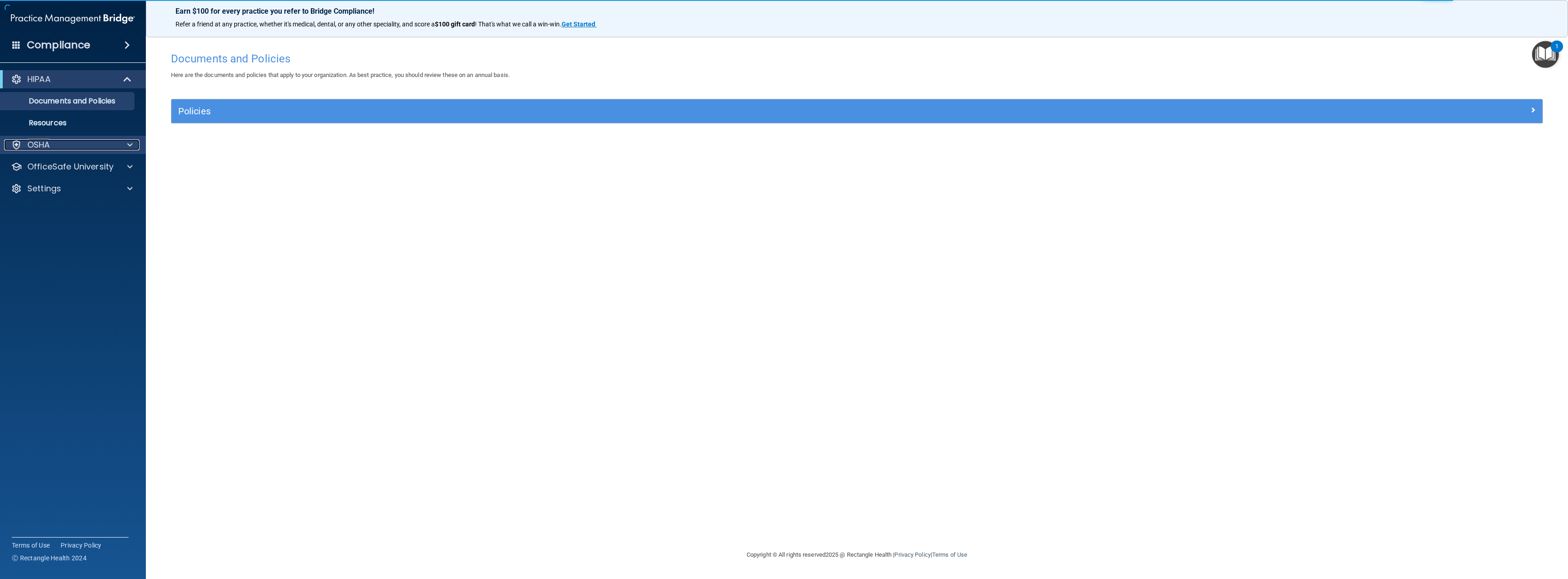
click at [127, 146] on span at bounding box center [130, 145] width 5 height 11
click at [131, 204] on div "OfficeSafe University" at bounding box center [73, 210] width 146 height 18
click at [128, 213] on span at bounding box center [130, 210] width 5 height 11
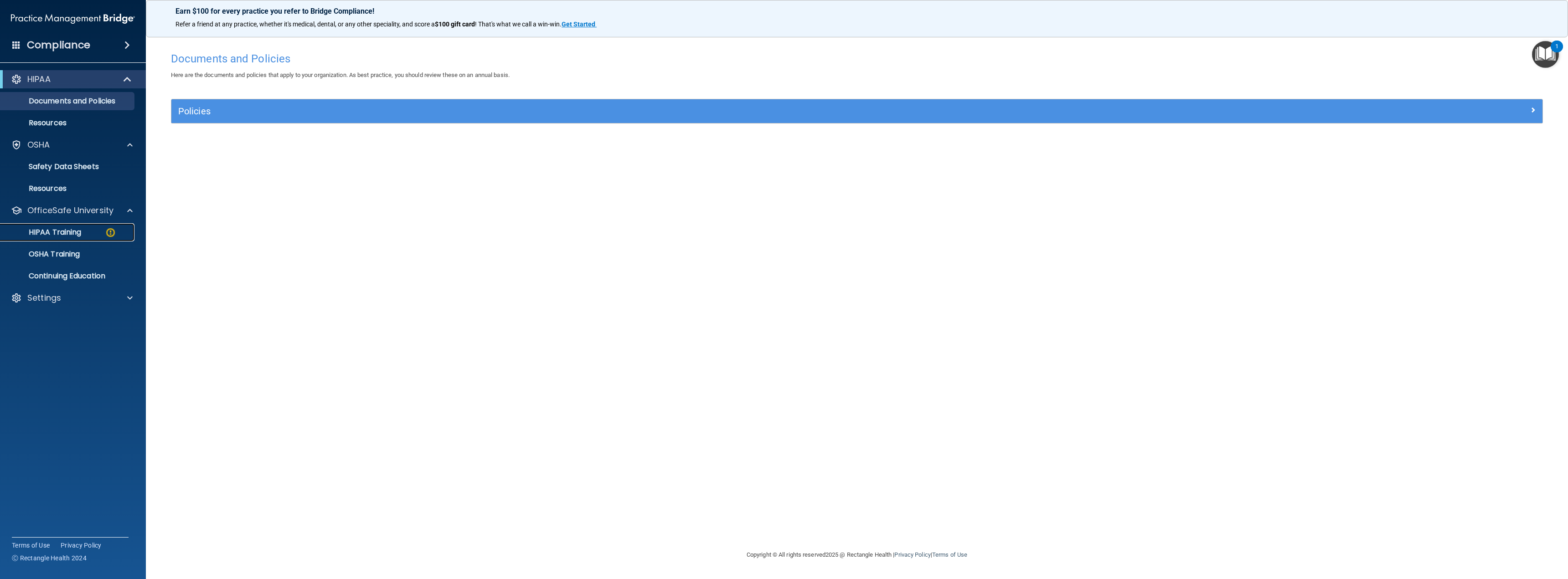
click at [68, 234] on p "HIPAA Training" at bounding box center [44, 232] width 75 height 9
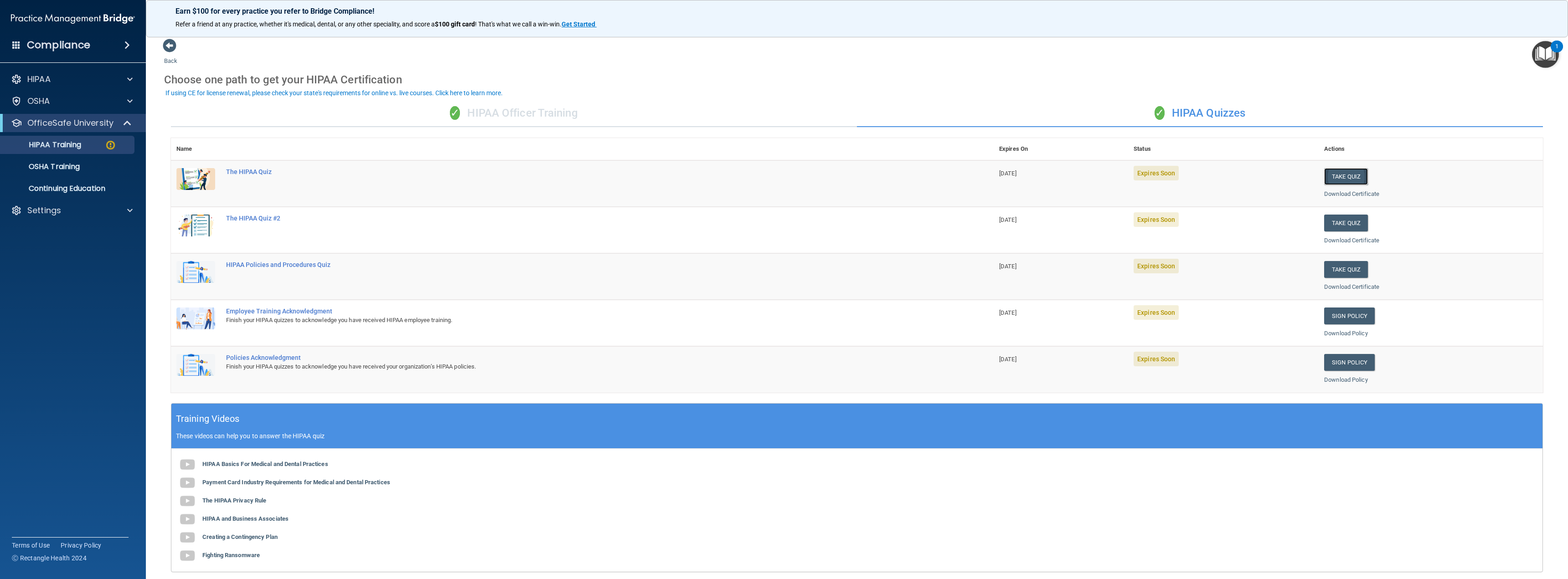
click at [1351, 171] on button "Take Quiz" at bounding box center [1346, 176] width 44 height 17
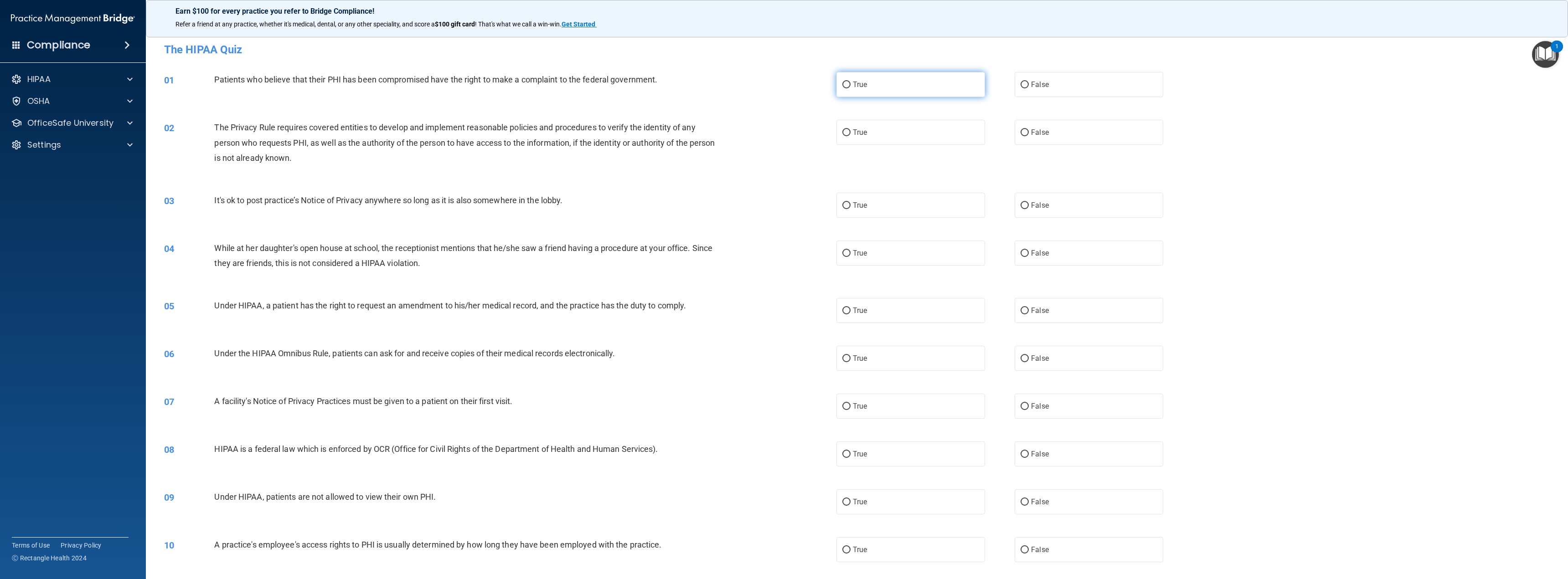
click at [861, 87] on span "True" at bounding box center [859, 85] width 14 height 9
click at [850, 87] on input "True" at bounding box center [846, 85] width 8 height 7
radio input "true"
click at [866, 133] on label "True" at bounding box center [911, 132] width 149 height 25
click at [850, 133] on input "True" at bounding box center [846, 133] width 8 height 7
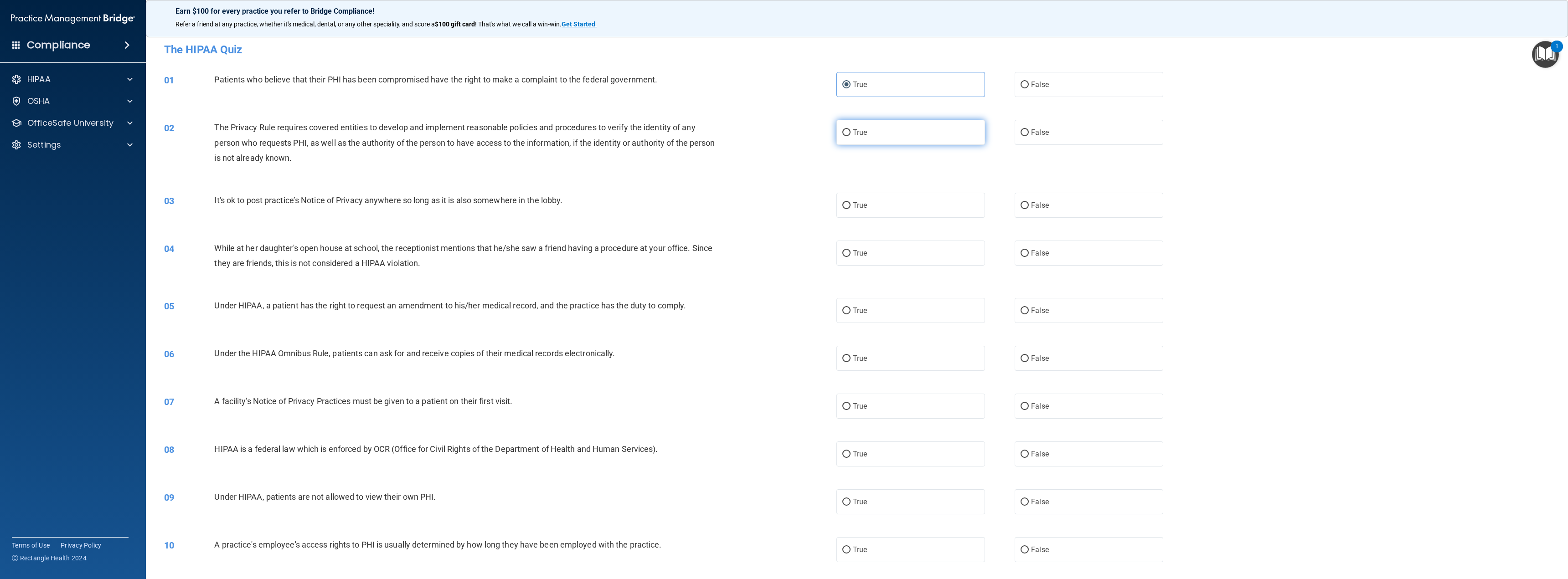
radio input "true"
click at [1024, 207] on input "False" at bounding box center [1024, 205] width 8 height 7
radio input "true"
click at [1026, 251] on label "False" at bounding box center [1089, 252] width 149 height 25
click at [1026, 251] on input "False" at bounding box center [1024, 253] width 8 height 7
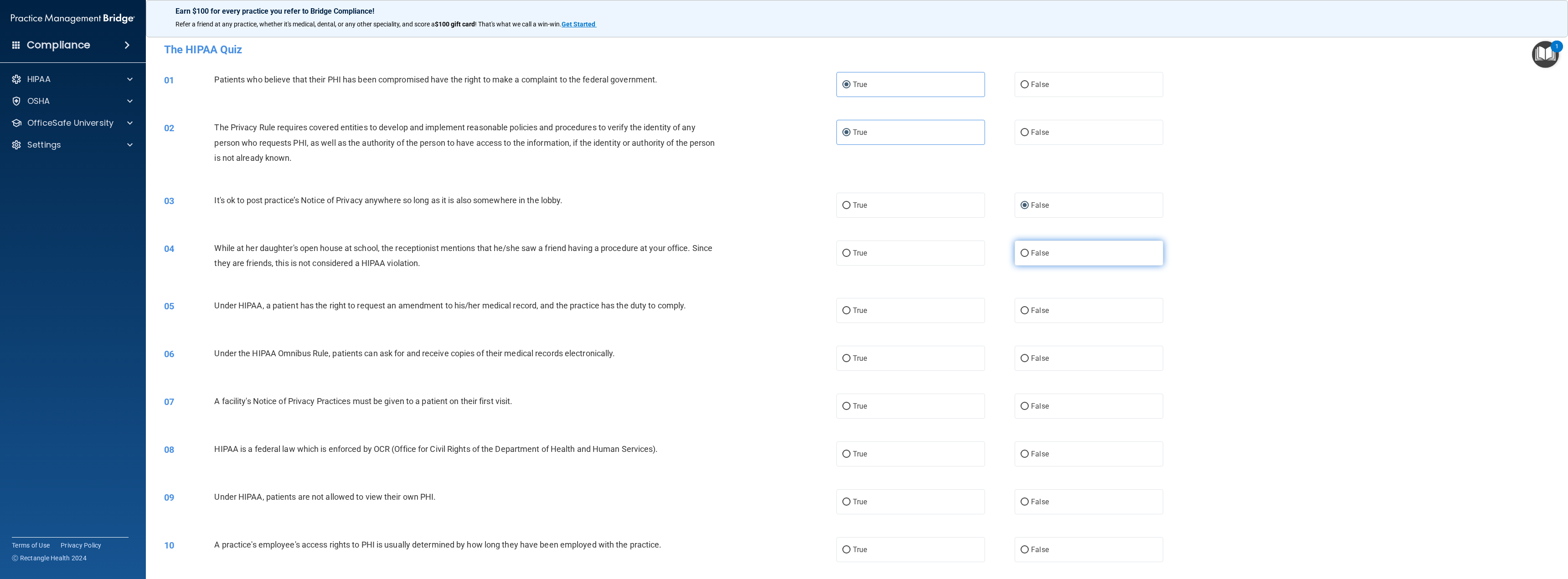
radio input "true"
click at [1043, 307] on span "False" at bounding box center [1040, 310] width 18 height 9
click at [1029, 307] on input "False" at bounding box center [1024, 310] width 8 height 7
radio input "true"
click at [943, 358] on label "True" at bounding box center [911, 358] width 149 height 25
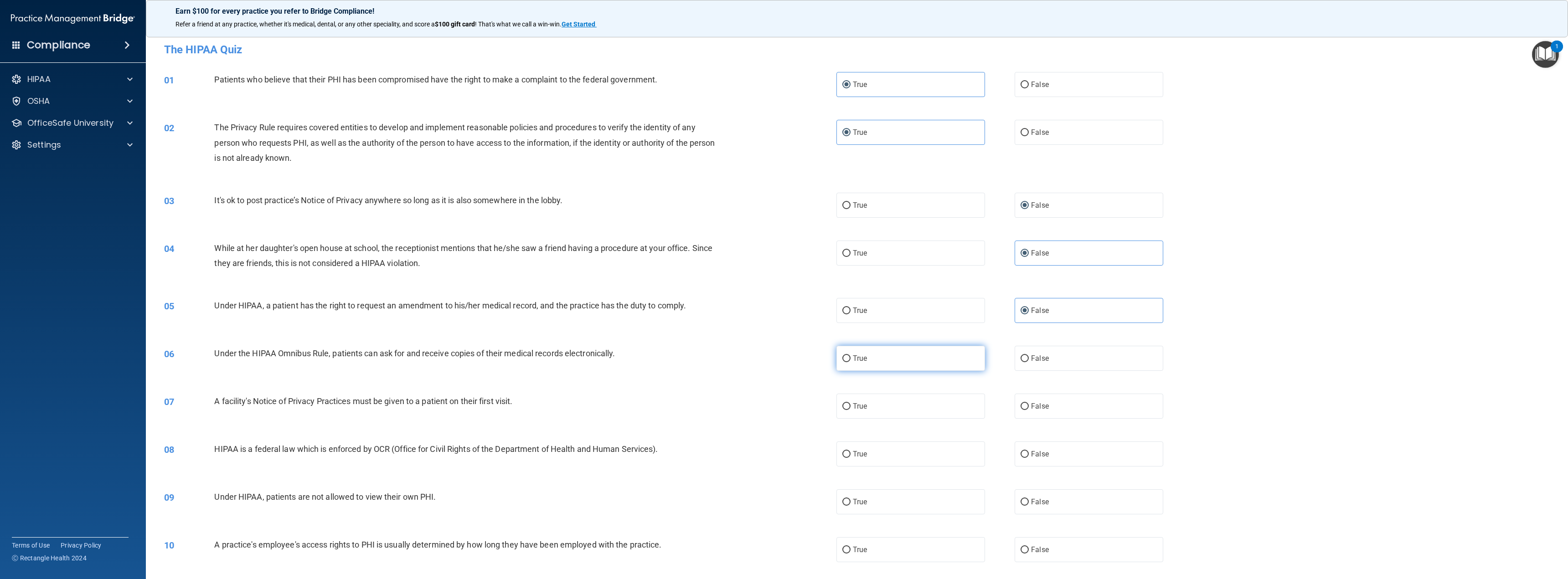
click at [850, 358] on input "True" at bounding box center [846, 358] width 8 height 7
radio input "true"
click at [939, 404] on label "True" at bounding box center [911, 406] width 149 height 25
click at [850, 404] on input "True" at bounding box center [846, 406] width 8 height 7
radio input "true"
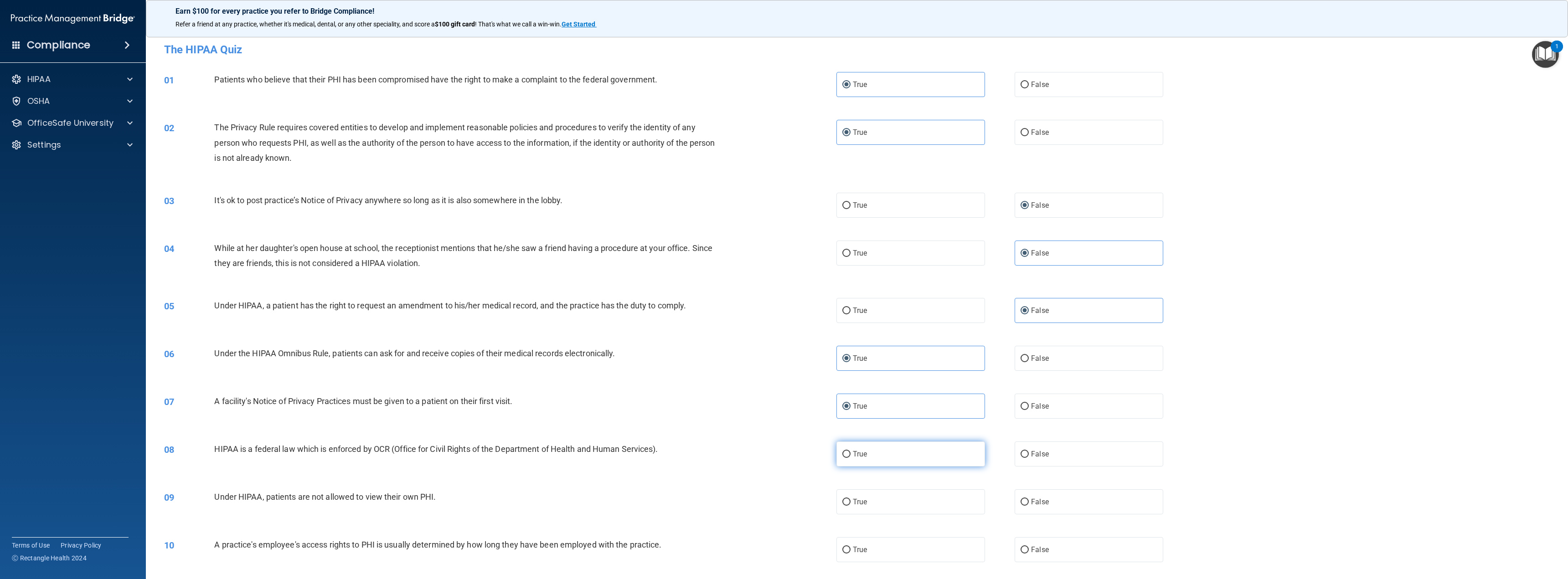
click at [918, 456] on label "True" at bounding box center [911, 454] width 149 height 25
click at [850, 456] on input "True" at bounding box center [846, 454] width 8 height 7
radio input "true"
click at [1023, 499] on input "False" at bounding box center [1024, 502] width 8 height 7
radio input "true"
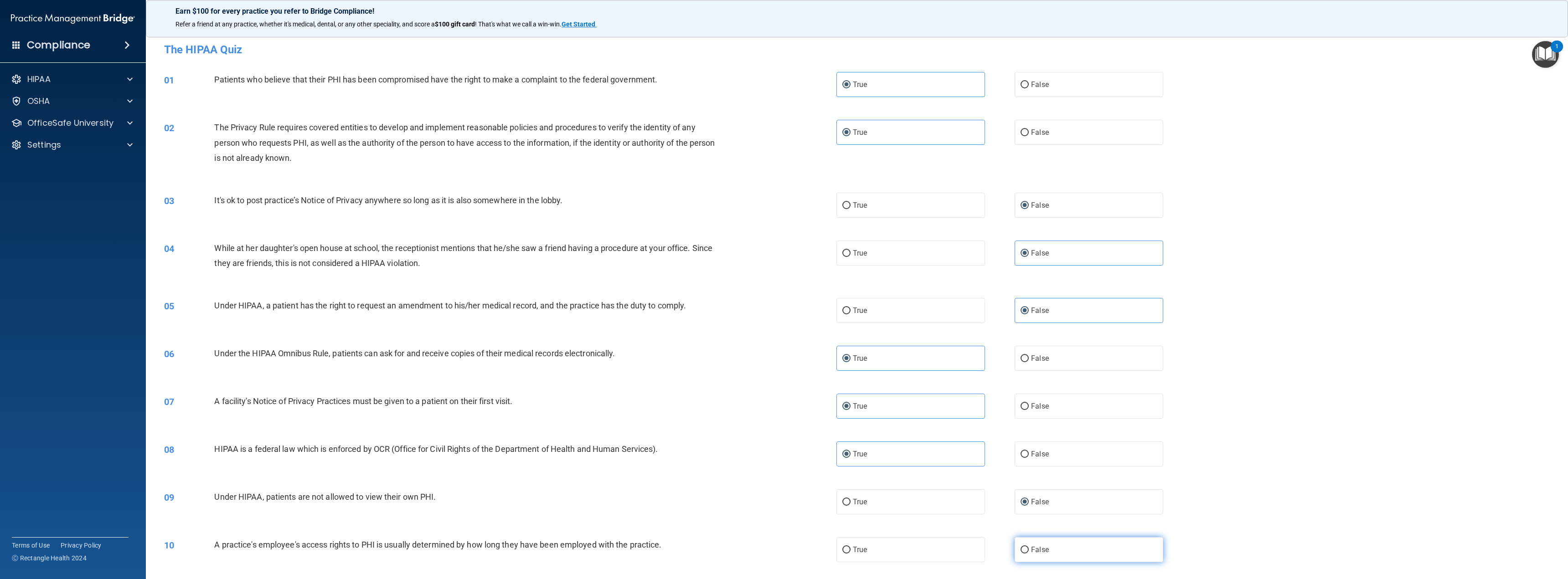
click at [1038, 546] on span "False" at bounding box center [1040, 549] width 18 height 9
click at [1029, 547] on input "False" at bounding box center [1024, 550] width 8 height 7
radio input "true"
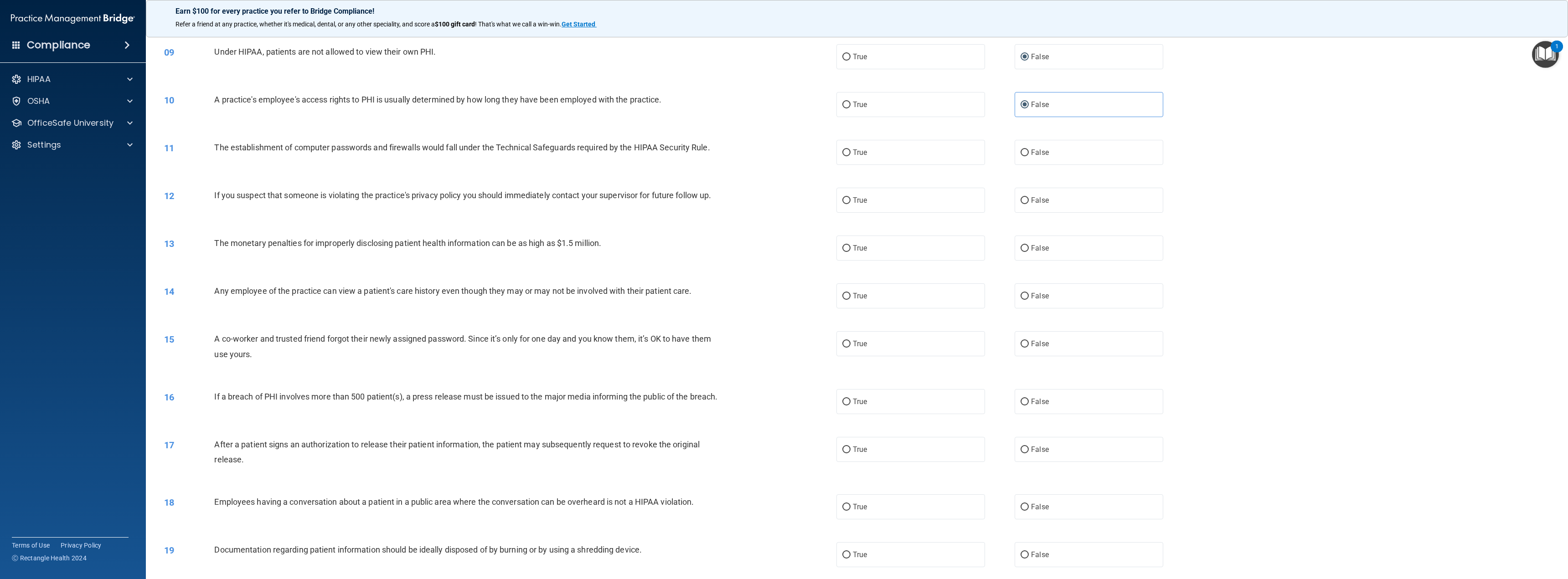
scroll to position [456, 0]
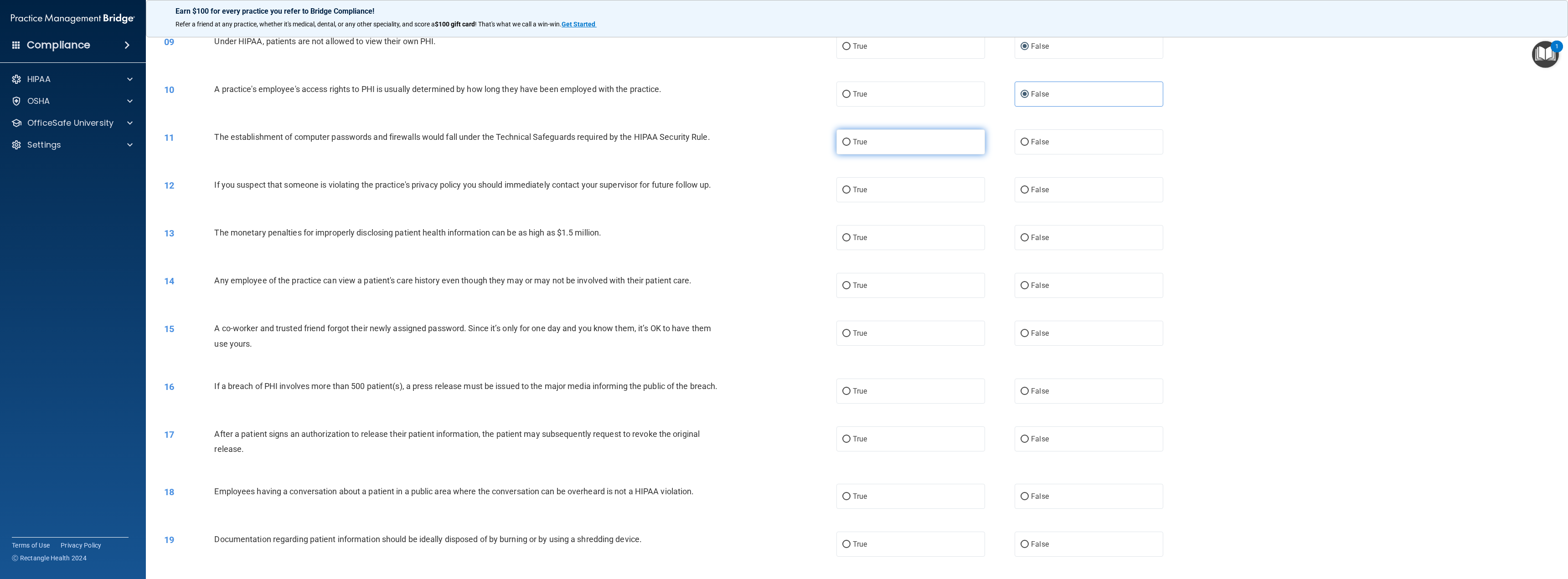
click at [896, 137] on label "True" at bounding box center [911, 142] width 149 height 25
click at [850, 139] on input "True" at bounding box center [846, 142] width 8 height 7
radio input "true"
click at [889, 195] on label "True" at bounding box center [911, 189] width 149 height 25
click at [850, 193] on input "True" at bounding box center [846, 190] width 8 height 7
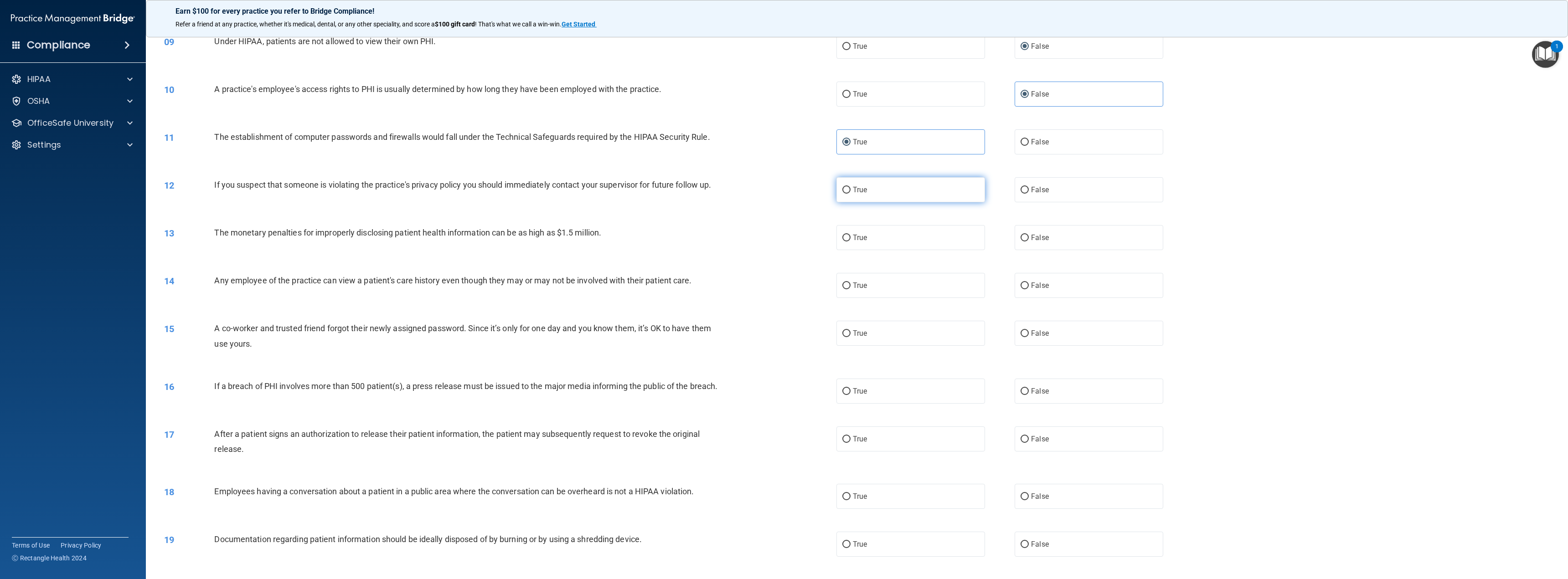
radio input "true"
click at [892, 244] on label "True" at bounding box center [911, 237] width 149 height 25
click at [850, 241] on input "True" at bounding box center [846, 238] width 8 height 7
radio input "true"
click at [1059, 284] on label "False" at bounding box center [1089, 285] width 149 height 25
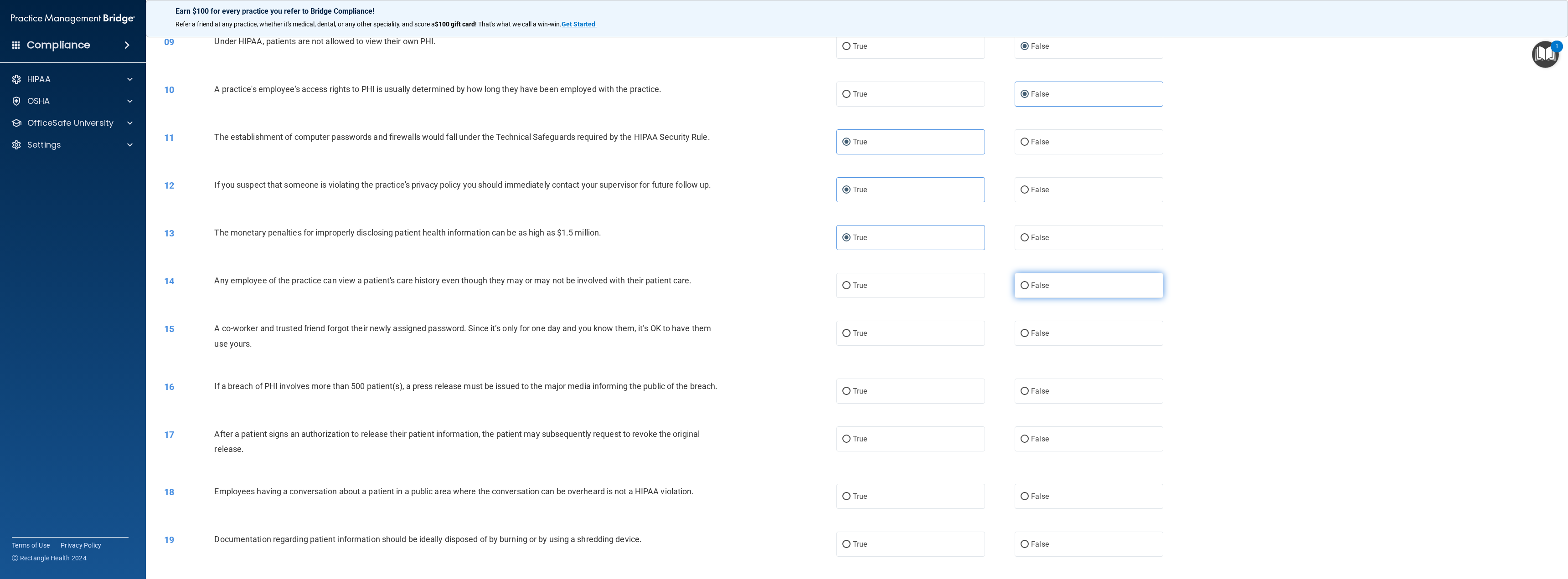
click at [1029, 284] on input "False" at bounding box center [1024, 285] width 8 height 7
radio input "true"
click at [1054, 333] on label "False" at bounding box center [1089, 333] width 149 height 25
click at [1029, 333] on input "False" at bounding box center [1024, 333] width 8 height 7
radio input "true"
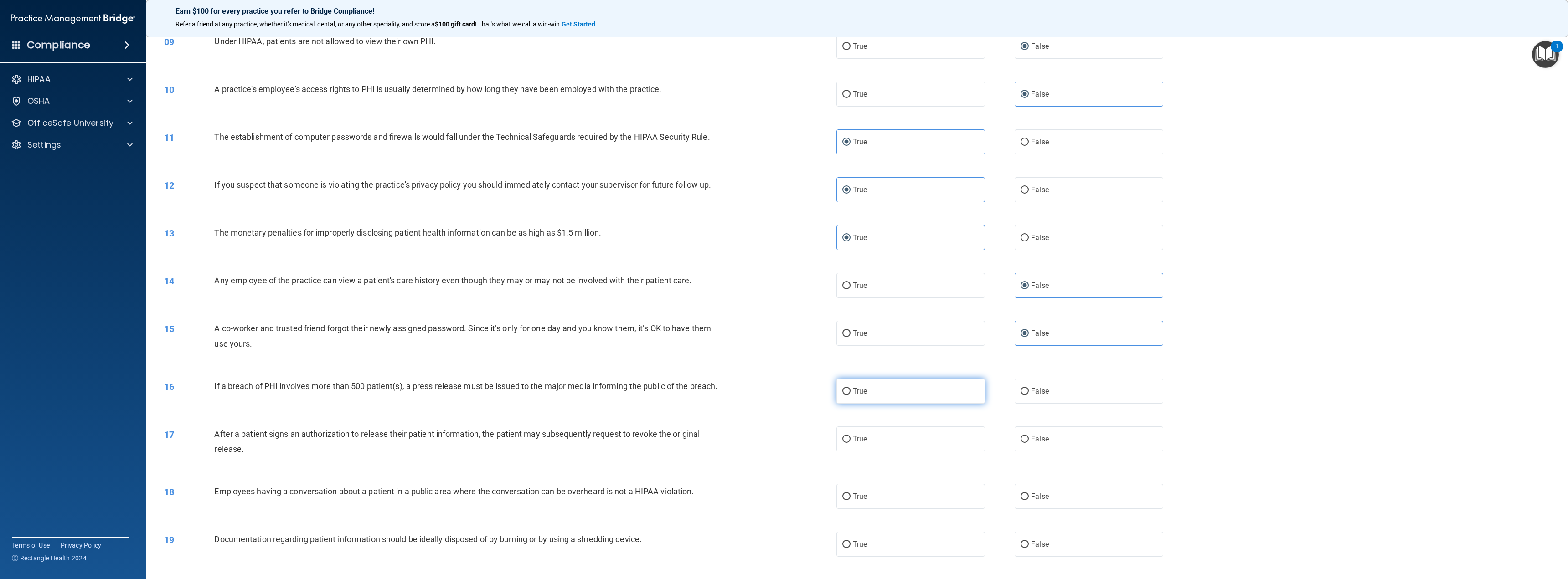
click at [931, 395] on label "True" at bounding box center [911, 390] width 149 height 25
click at [850, 395] on input "True" at bounding box center [846, 391] width 8 height 7
radio input "true"
click at [909, 442] on label "True" at bounding box center [911, 439] width 149 height 25
click at [850, 442] on input "True" at bounding box center [846, 439] width 8 height 7
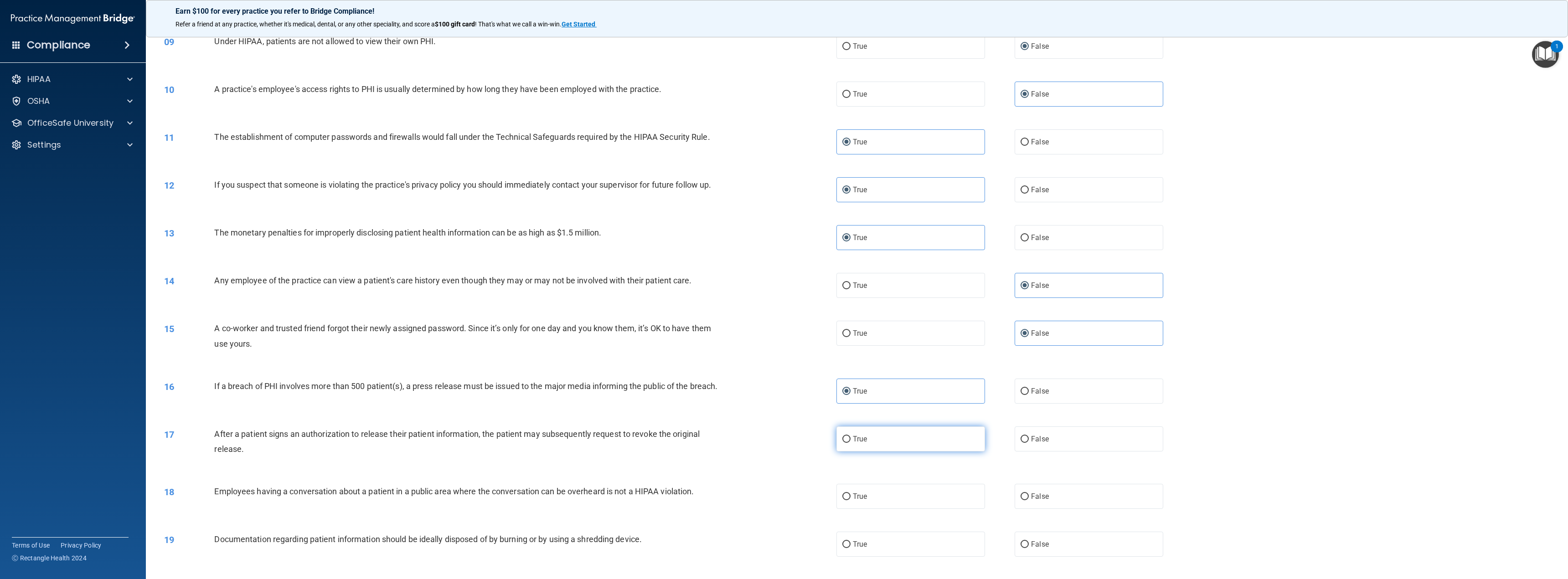
radio input "true"
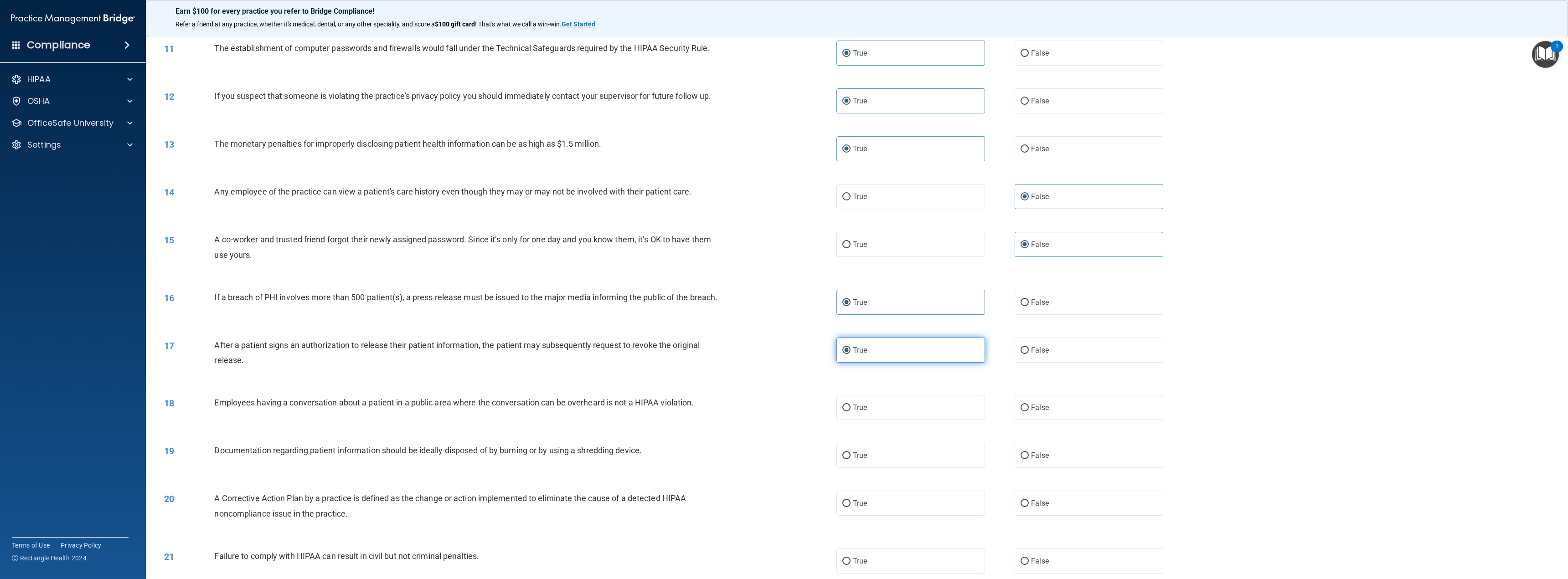
scroll to position [547, 0]
click at [1067, 418] on label "False" at bounding box center [1089, 404] width 149 height 25
click at [1029, 409] on input "False" at bounding box center [1024, 405] width 8 height 7
radio input "true"
click at [967, 465] on label "True" at bounding box center [911, 452] width 149 height 25
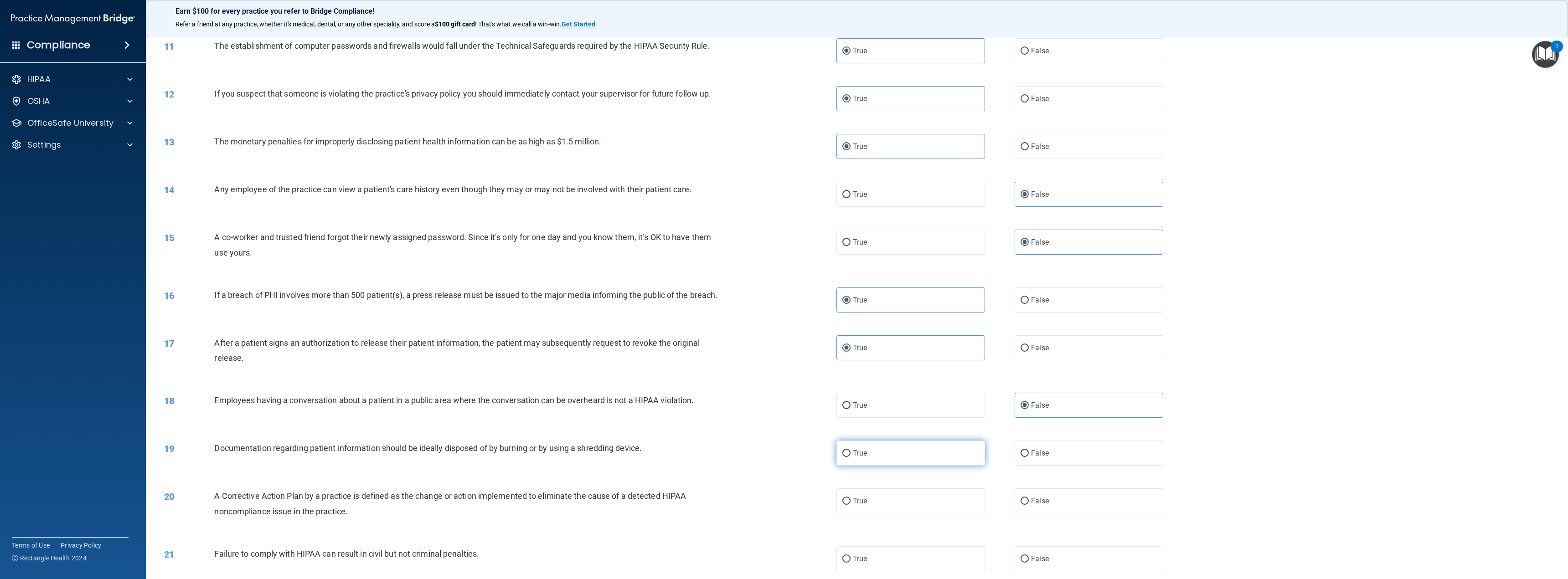
click at [850, 457] on input "True" at bounding box center [846, 453] width 8 height 7
radio input "true"
click at [947, 506] on label "True" at bounding box center [911, 501] width 149 height 25
click at [850, 505] on input "True" at bounding box center [846, 501] width 8 height 7
radio input "true"
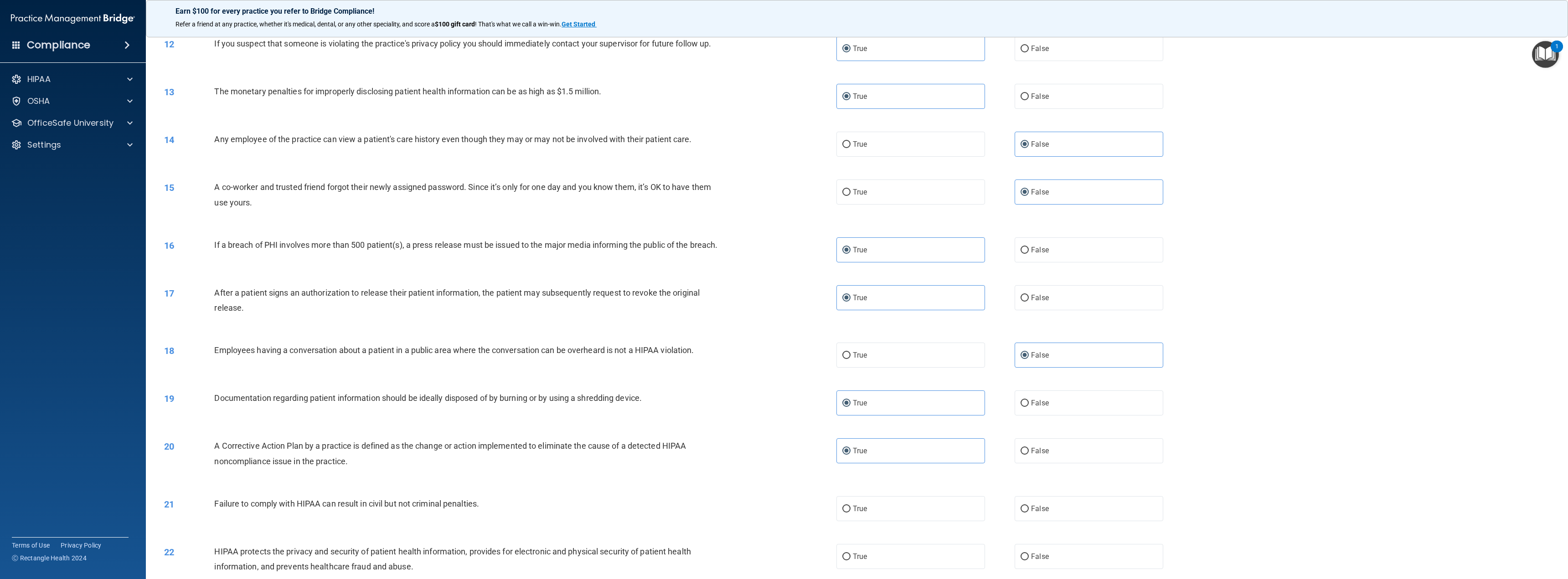
scroll to position [637, 0]
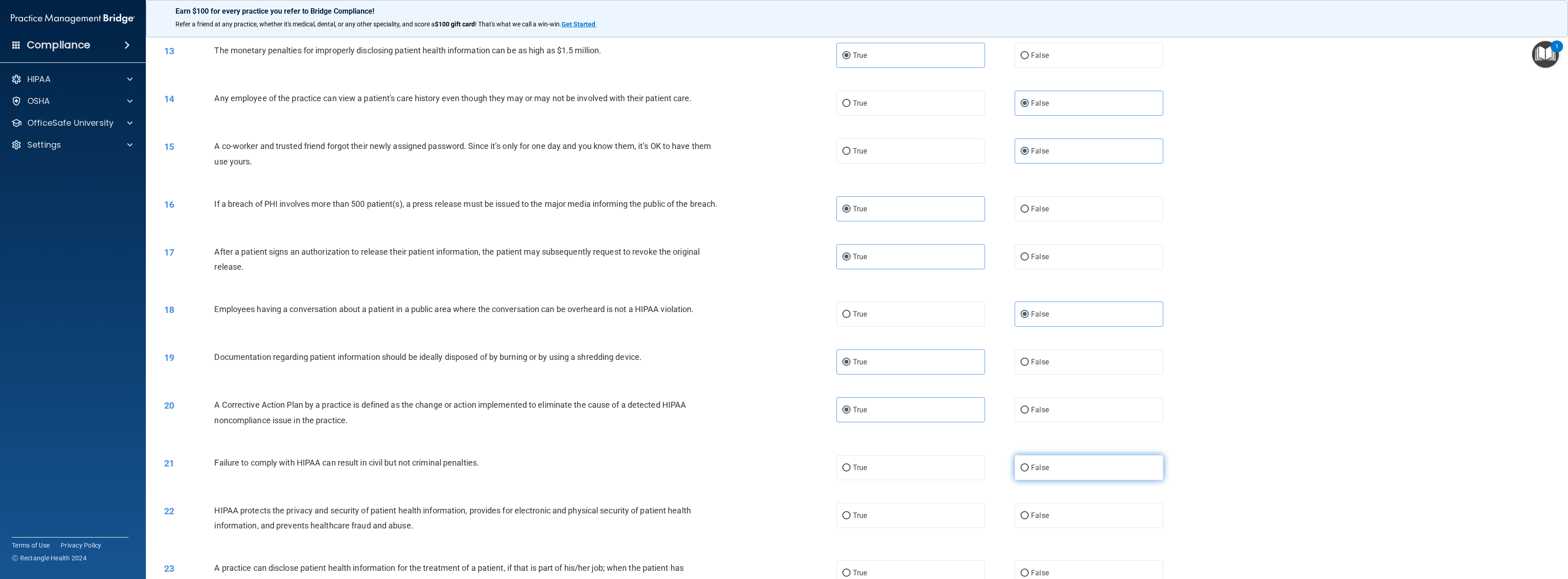
click at [1026, 476] on label "False" at bounding box center [1089, 467] width 149 height 25
click at [1026, 471] on input "False" at bounding box center [1024, 468] width 8 height 7
radio input "true"
click at [943, 524] on label "True" at bounding box center [911, 515] width 149 height 25
click at [850, 519] on input "True" at bounding box center [846, 515] width 8 height 7
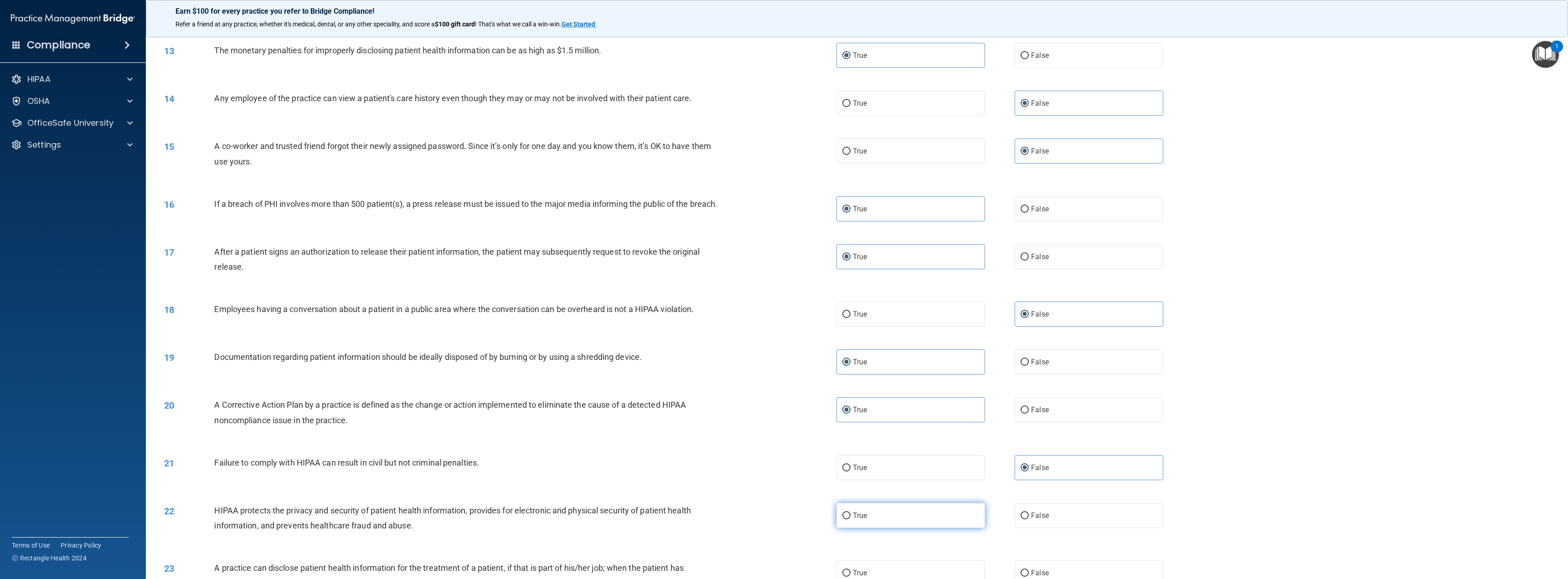
radio input "true"
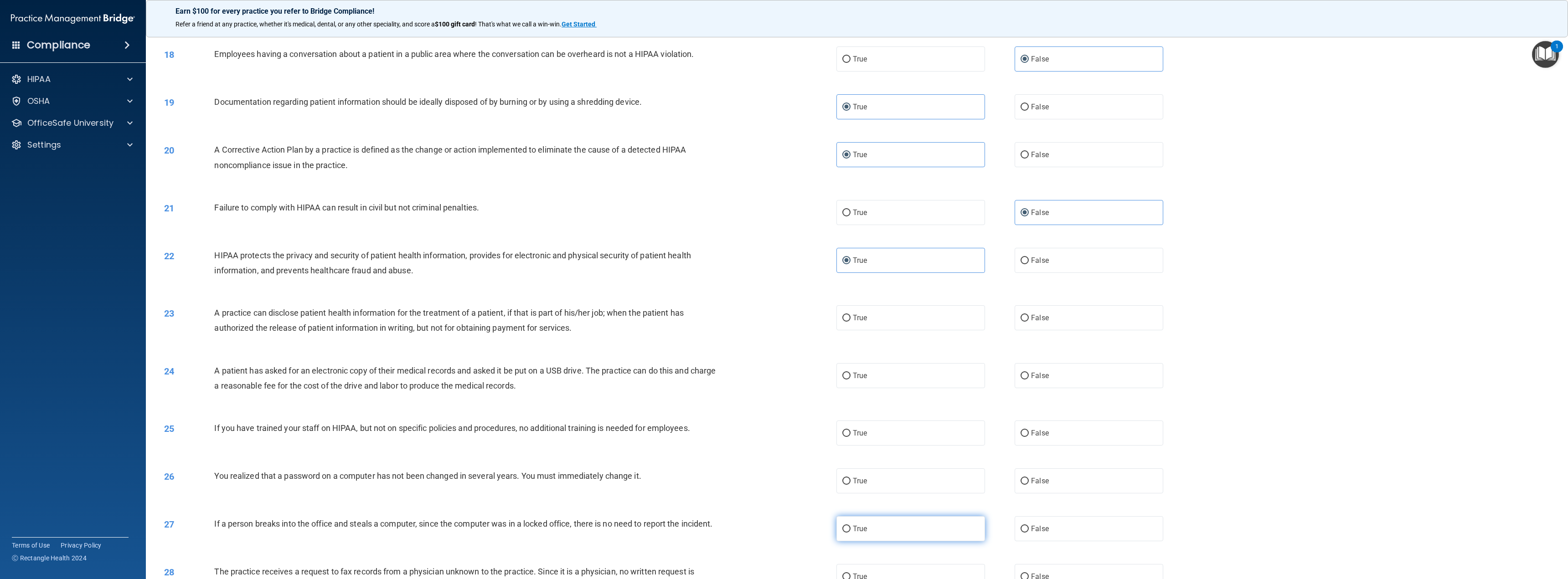
scroll to position [911, 0]
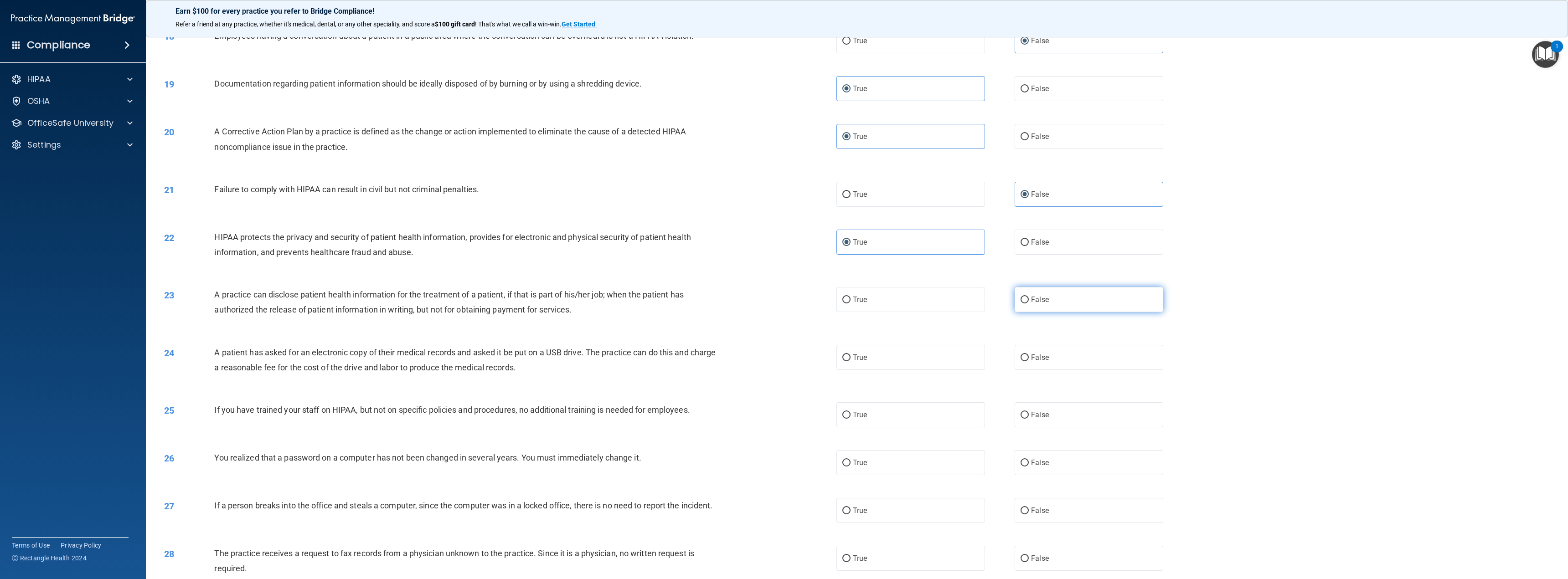
click at [1055, 311] on label "False" at bounding box center [1089, 299] width 149 height 25
click at [1029, 303] on input "False" at bounding box center [1024, 299] width 8 height 7
radio input "true"
click at [958, 369] on label "True" at bounding box center [911, 357] width 149 height 25
click at [850, 361] on input "True" at bounding box center [846, 358] width 8 height 7
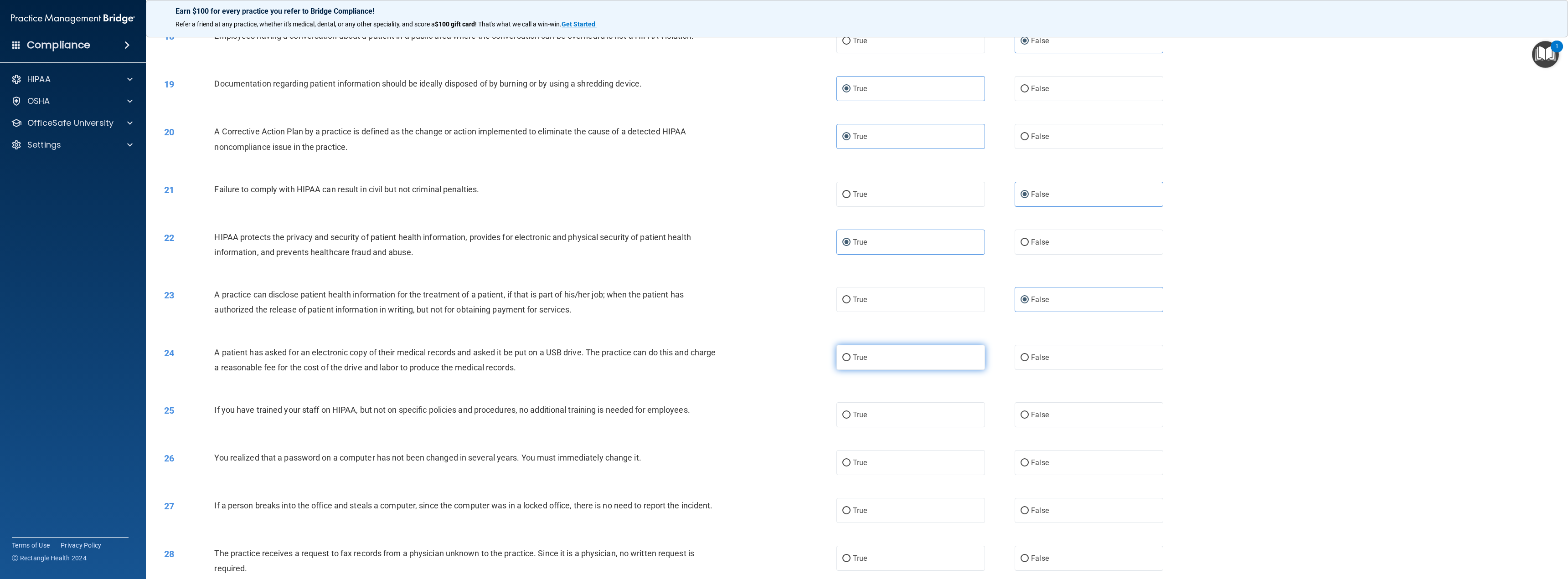
radio input "true"
click at [1054, 426] on label "False" at bounding box center [1089, 414] width 149 height 25
click at [1029, 418] on input "False" at bounding box center [1024, 415] width 8 height 7
radio input "true"
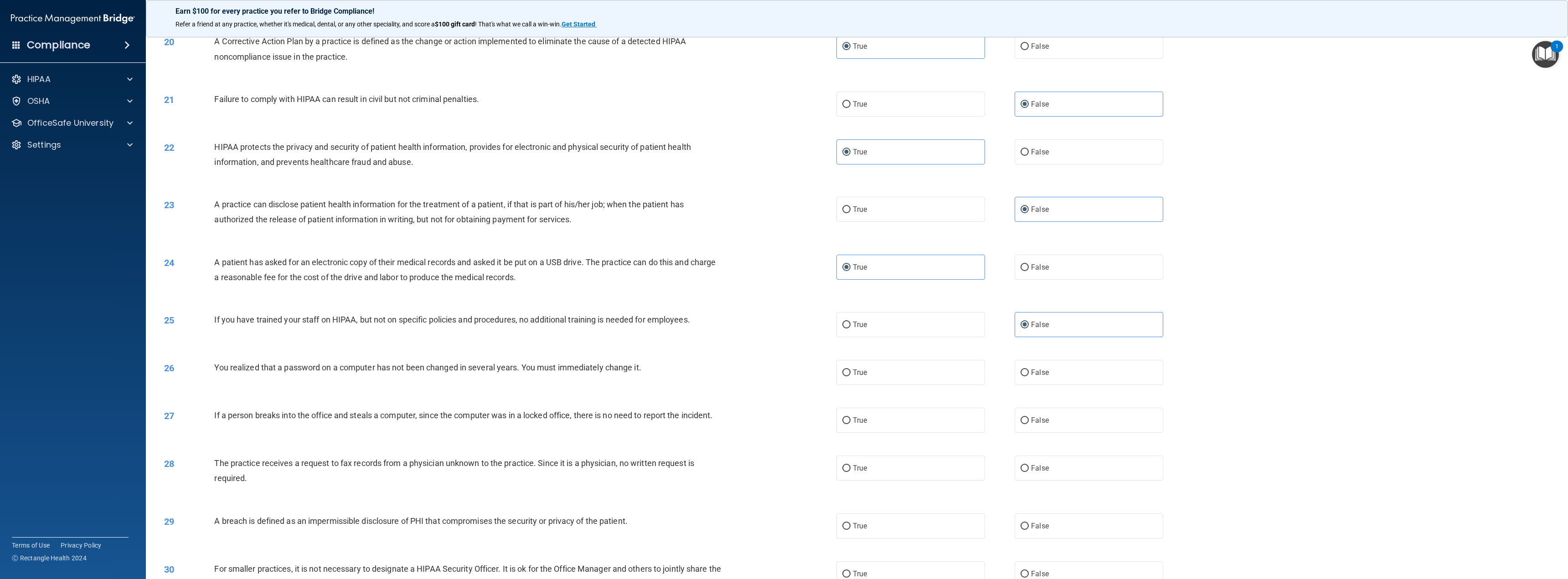
scroll to position [1002, 0]
click at [930, 378] on label "True" at bounding box center [911, 371] width 149 height 25
click at [850, 375] on input "True" at bounding box center [846, 372] width 8 height 7
radio input "true"
click at [1029, 425] on label "False" at bounding box center [1089, 419] width 149 height 25
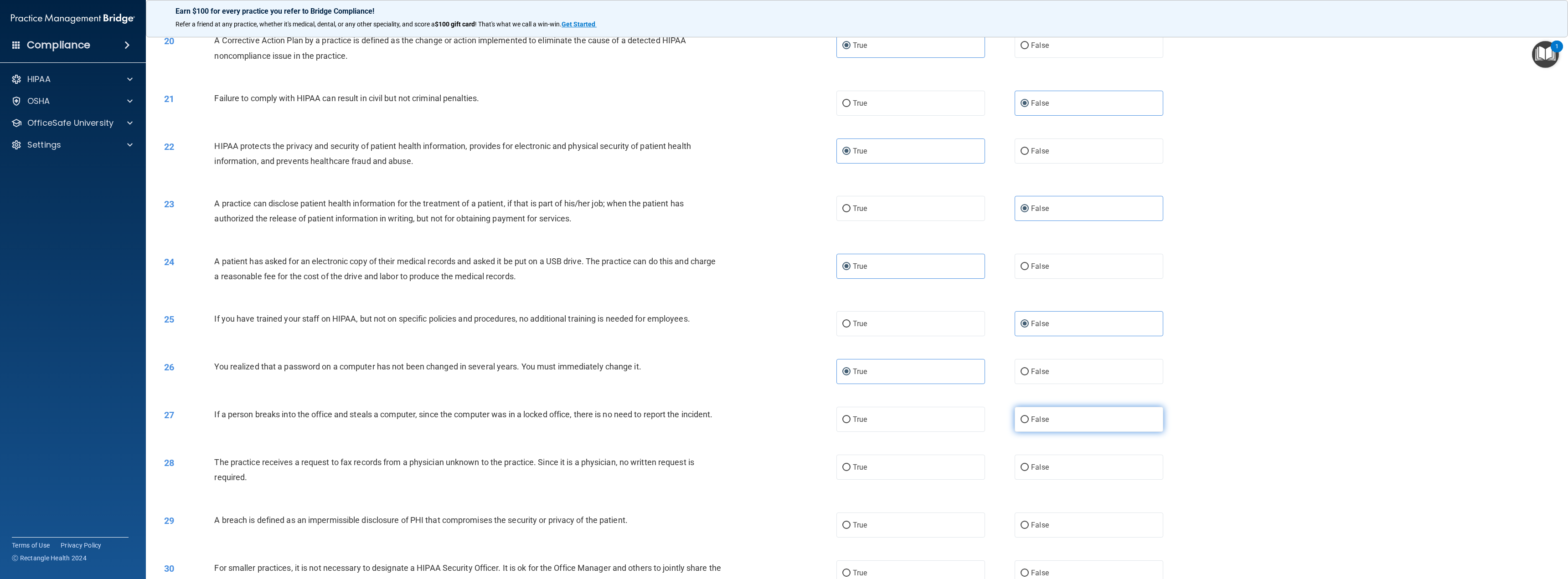
click at [1029, 423] on input "False" at bounding box center [1024, 419] width 8 height 7
radio input "true"
click at [1038, 471] on label "False" at bounding box center [1089, 466] width 149 height 25
click at [1029, 471] on input "False" at bounding box center [1024, 467] width 8 height 7
radio input "true"
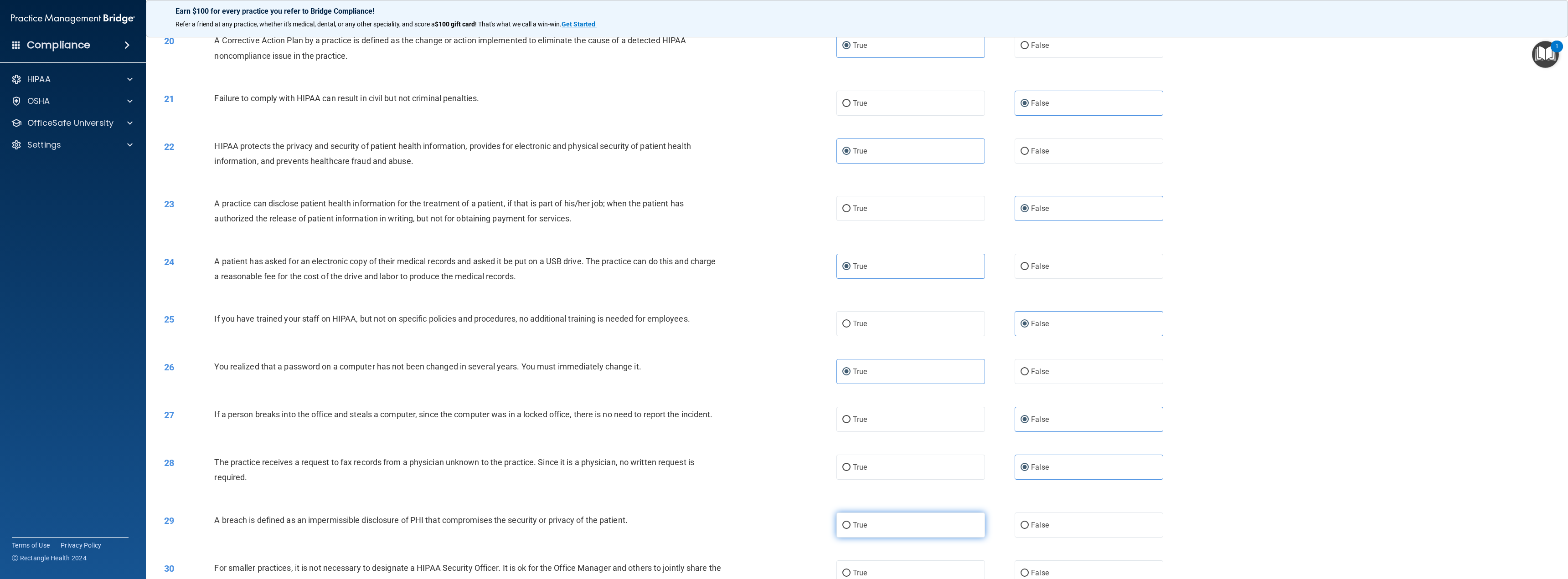
click at [971, 532] on label "True" at bounding box center [911, 524] width 149 height 25
click at [850, 529] on input "True" at bounding box center [846, 525] width 8 height 7
radio input "true"
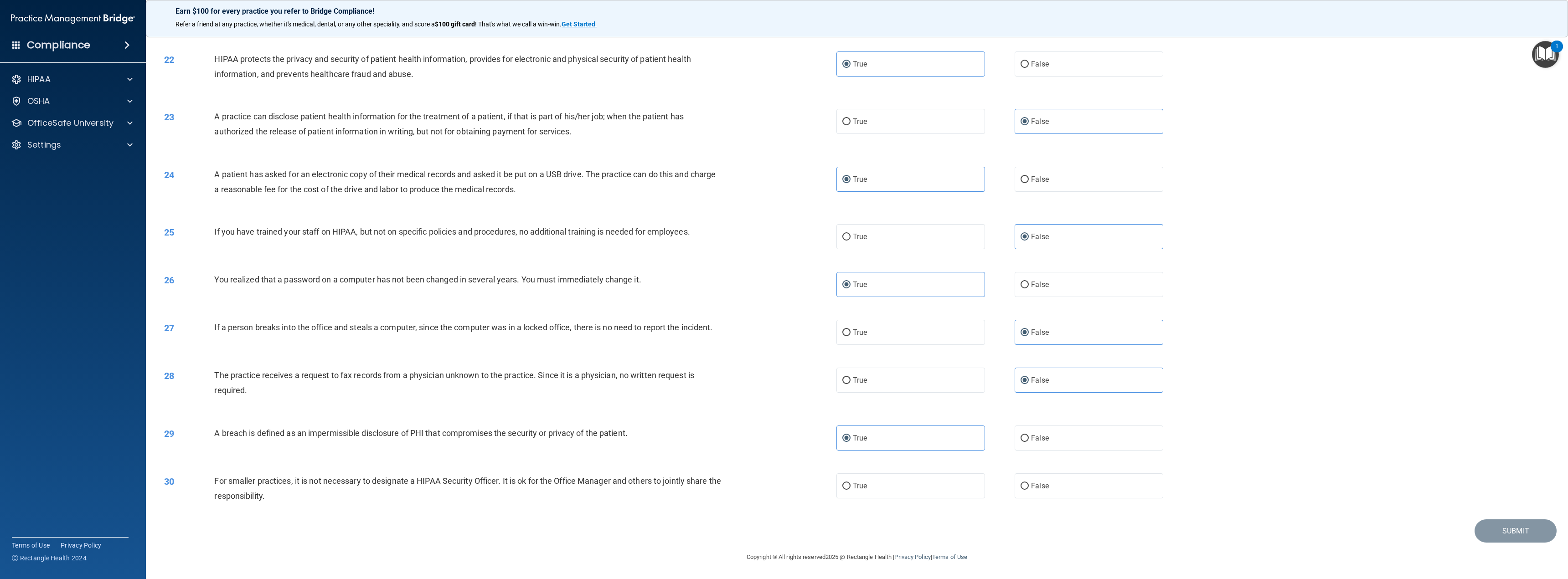
scroll to position [1098, 0]
click at [1036, 488] on span "False" at bounding box center [1040, 486] width 18 height 9
click at [1029, 488] on input "False" at bounding box center [1024, 486] width 8 height 7
radio input "true"
click at [1516, 524] on button "Submit" at bounding box center [1515, 531] width 82 height 23
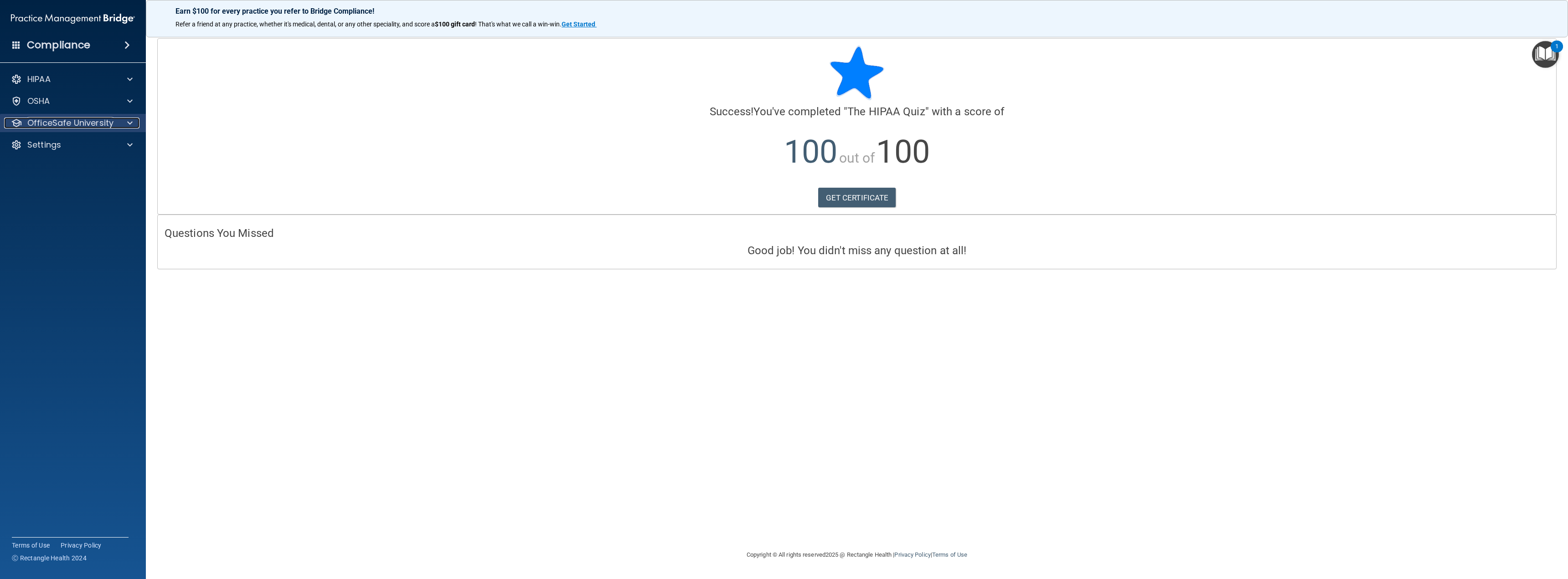
click at [93, 120] on p "OfficeSafe University" at bounding box center [71, 123] width 86 height 11
click at [72, 144] on p "HIPAA Training" at bounding box center [44, 145] width 75 height 9
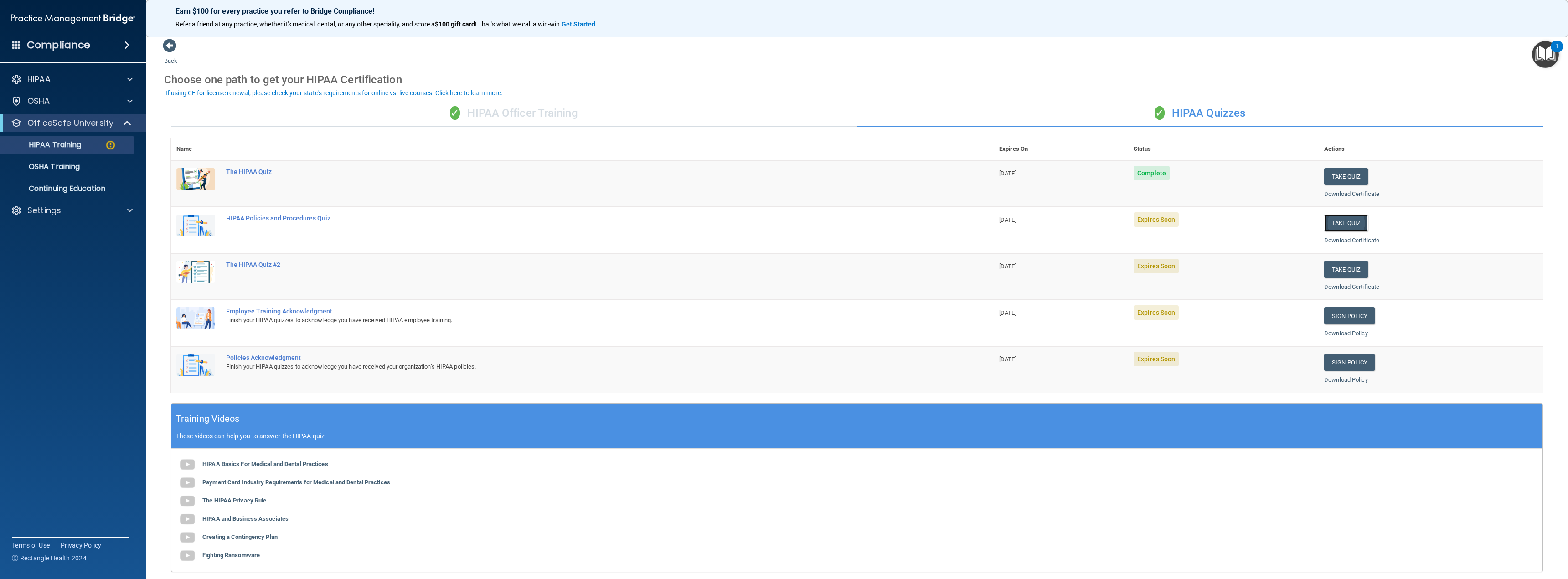
click at [1329, 226] on button "Take Quiz" at bounding box center [1346, 223] width 44 height 17
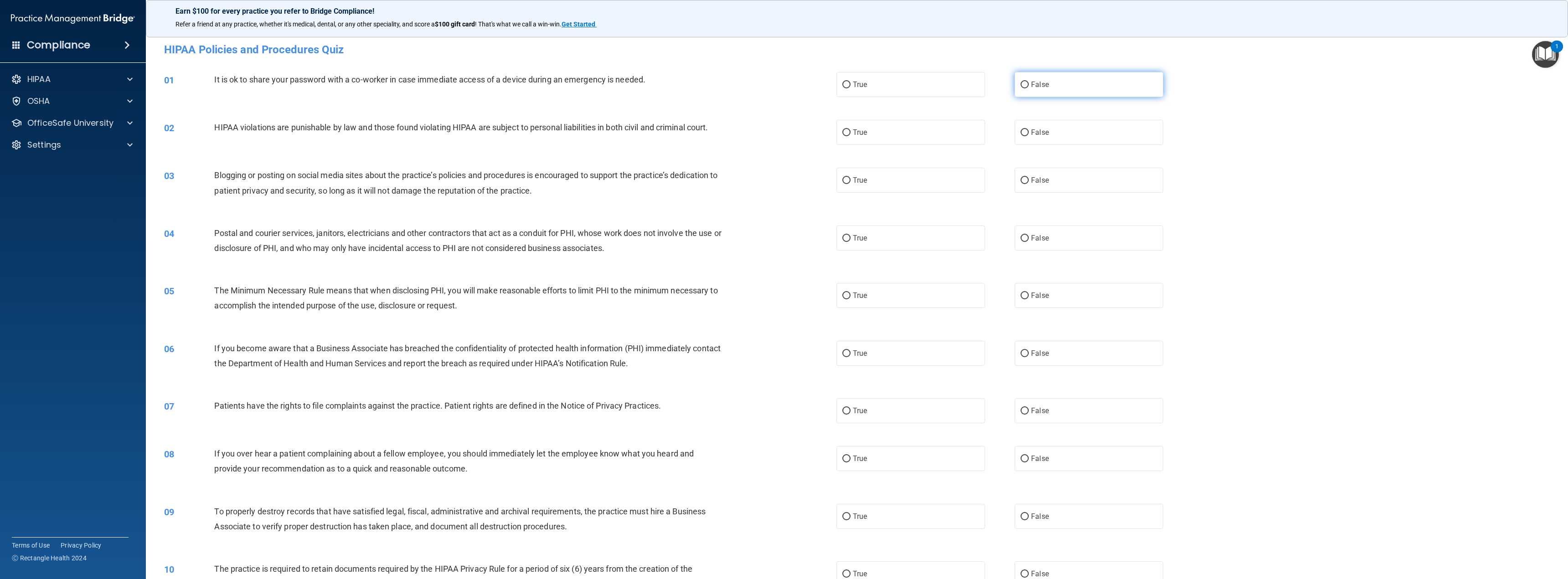
click at [1043, 83] on span "False" at bounding box center [1040, 85] width 18 height 9
click at [1029, 83] on input "False" at bounding box center [1024, 85] width 8 height 7
radio input "true"
click at [954, 139] on label "True" at bounding box center [911, 132] width 149 height 25
click at [850, 136] on input "True" at bounding box center [846, 133] width 8 height 7
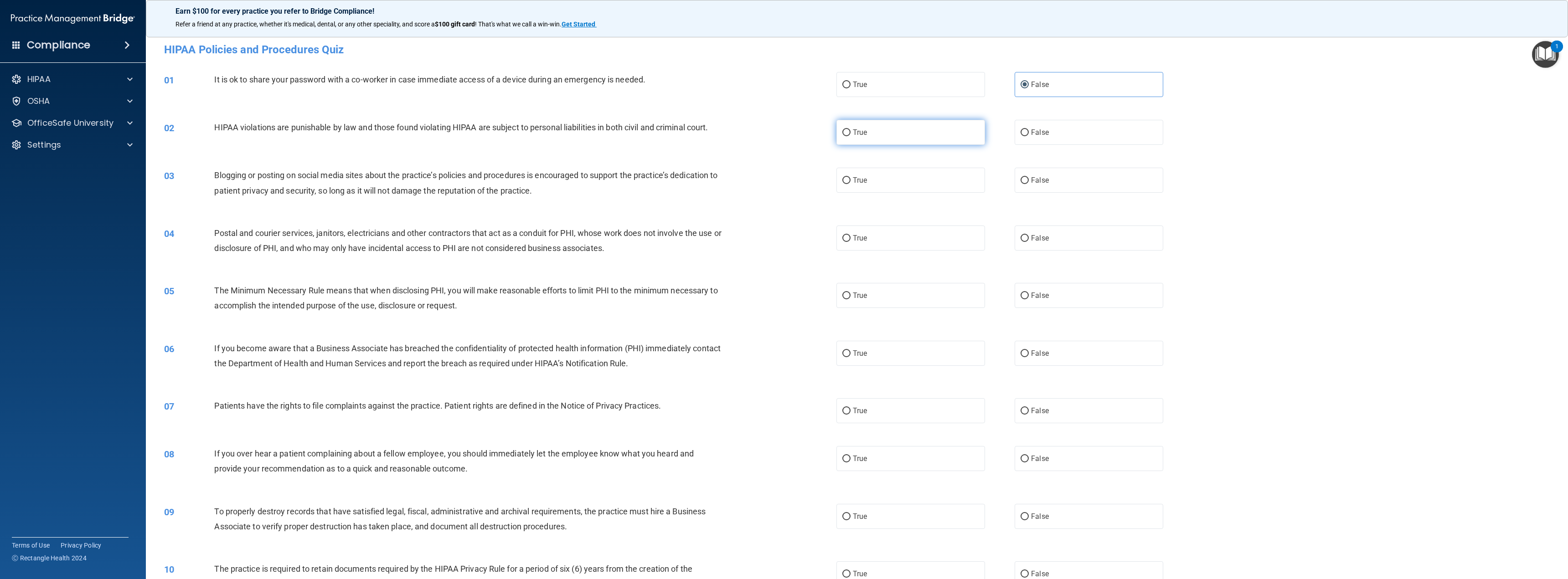
radio input "true"
click at [1031, 181] on span "False" at bounding box center [1040, 180] width 18 height 9
click at [1027, 181] on input "False" at bounding box center [1024, 180] width 8 height 7
radio input "true"
click at [946, 244] on label "True" at bounding box center [911, 238] width 149 height 25
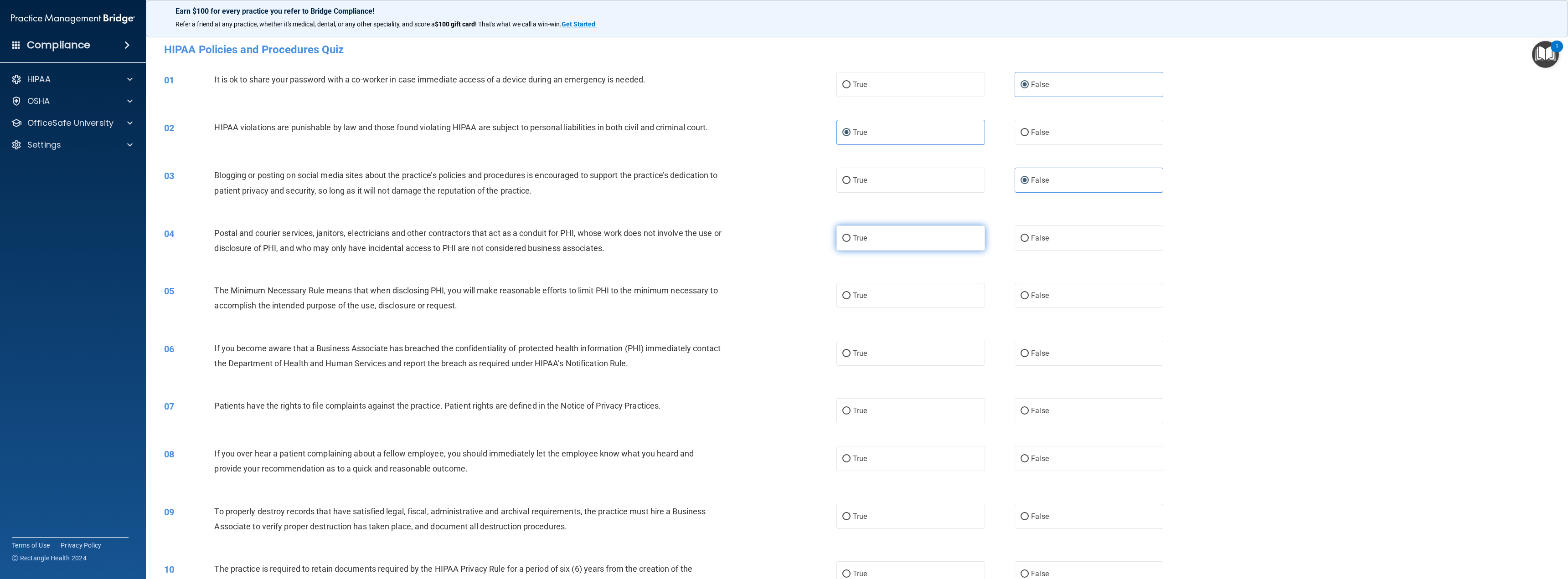
click at [850, 242] on input "True" at bounding box center [846, 238] width 8 height 7
radio input "true"
click at [935, 297] on label "True" at bounding box center [911, 295] width 149 height 25
click at [850, 297] on input "True" at bounding box center [846, 296] width 8 height 7
radio input "true"
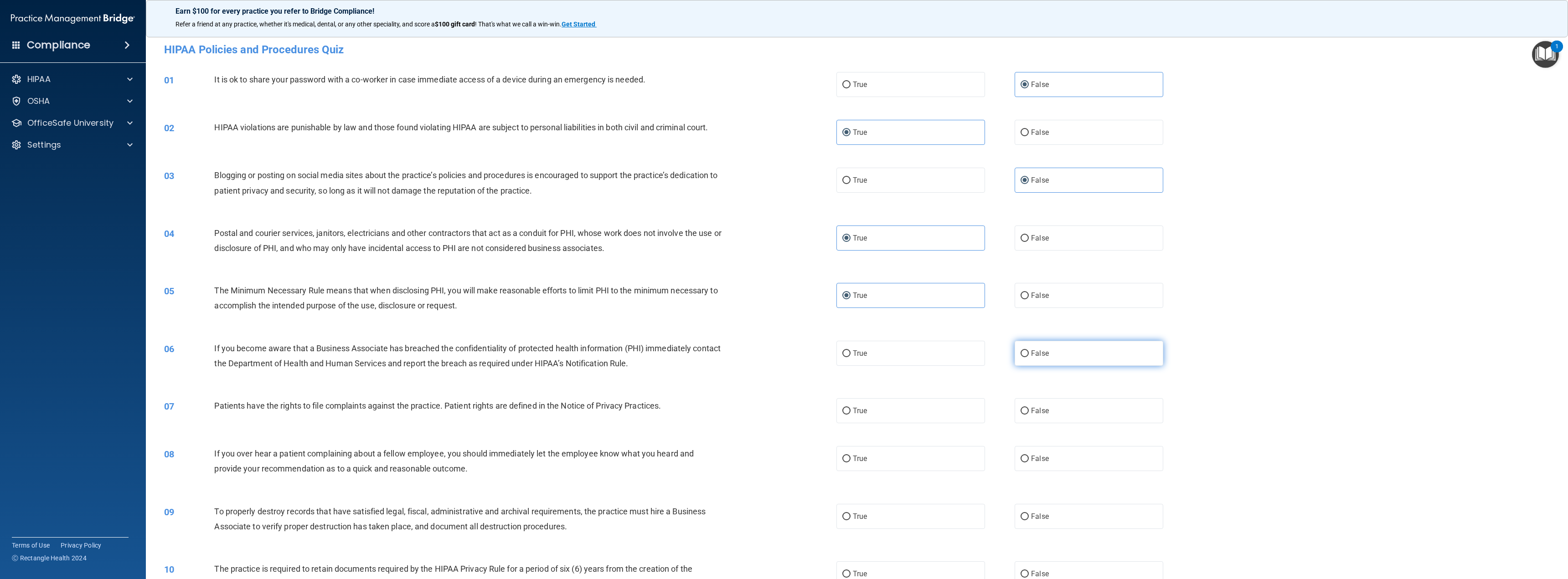
click at [1041, 355] on span "False" at bounding box center [1040, 353] width 18 height 9
click at [1029, 355] on input "False" at bounding box center [1024, 353] width 8 height 7
radio input "true"
click at [927, 406] on label "True" at bounding box center [911, 410] width 149 height 25
click at [850, 407] on input "True" at bounding box center [846, 411] width 8 height 7
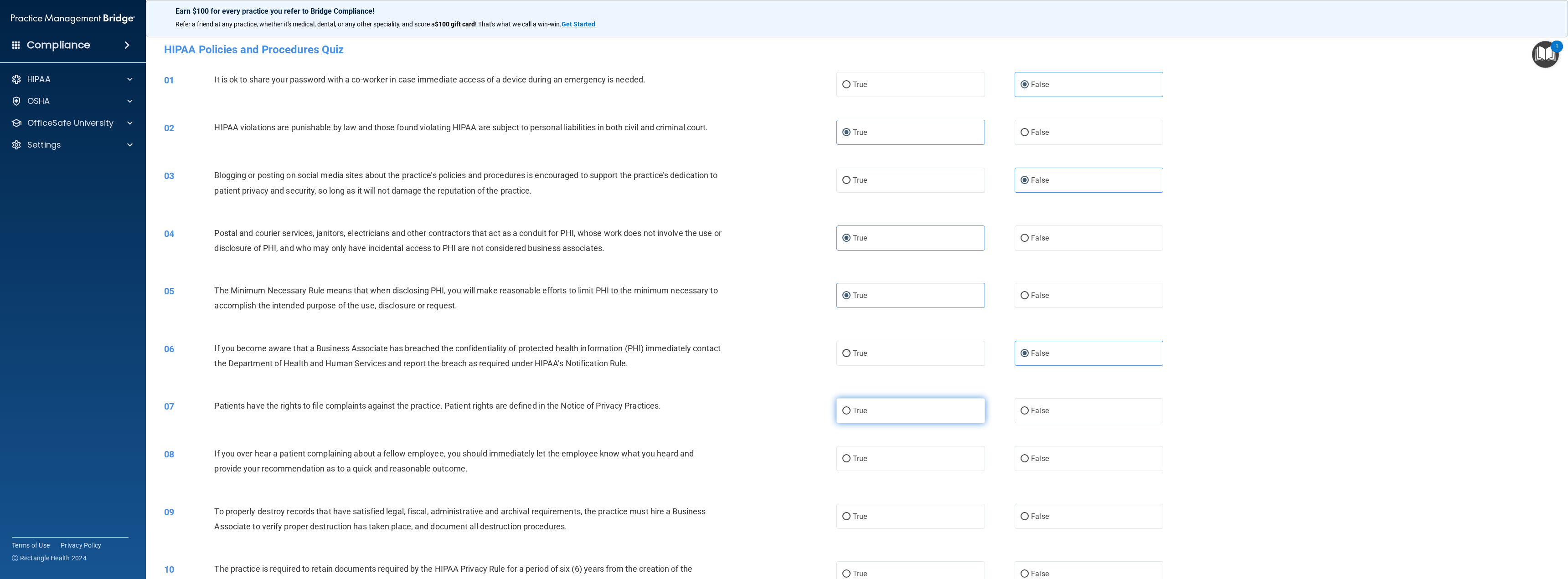
radio input "true"
click at [1035, 454] on span "False" at bounding box center [1040, 459] width 18 height 9
click at [1029, 456] on input "False" at bounding box center [1024, 459] width 8 height 7
radio input "true"
click at [1043, 508] on label "False" at bounding box center [1089, 516] width 149 height 25
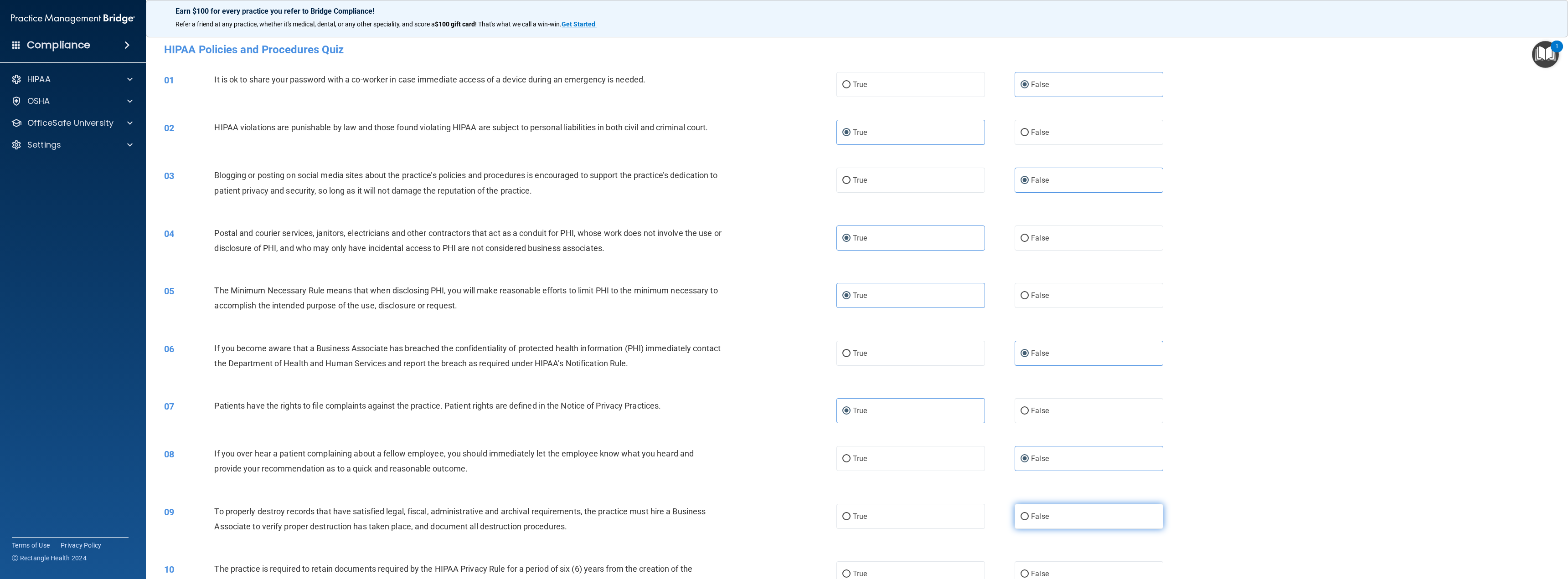
click at [1029, 513] on input "False" at bounding box center [1024, 516] width 8 height 7
radio input "true"
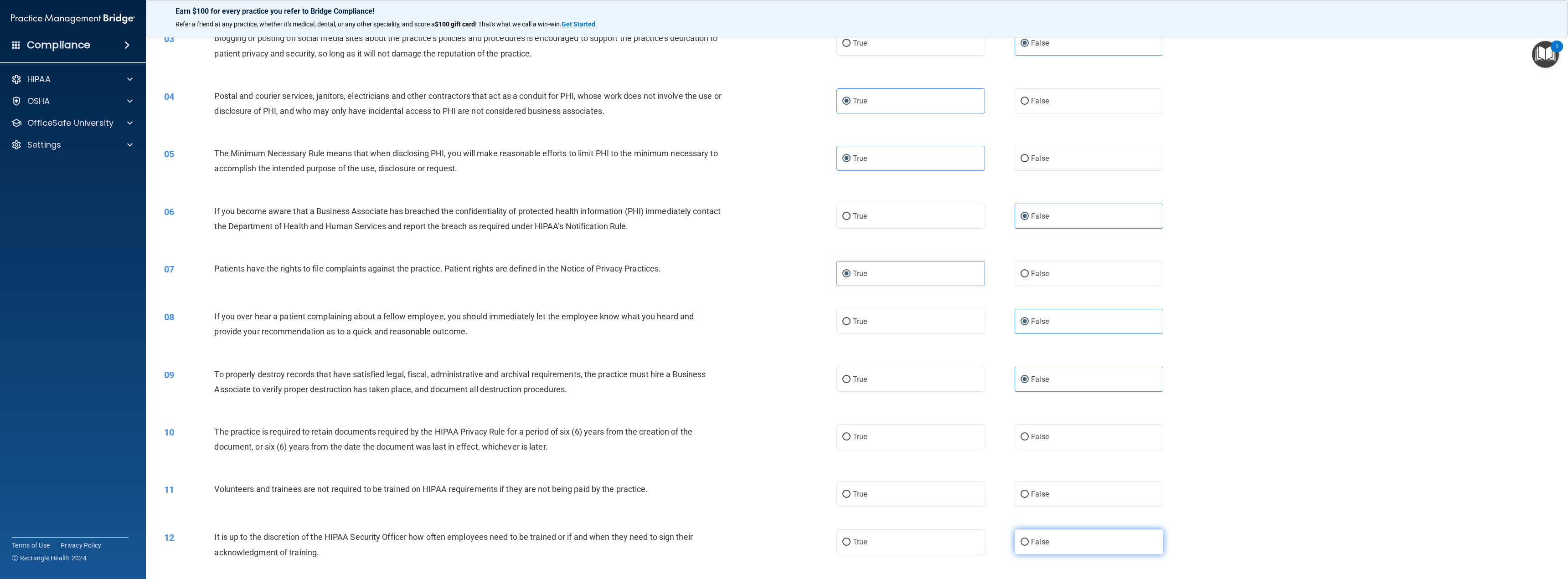
scroll to position [182, 0]
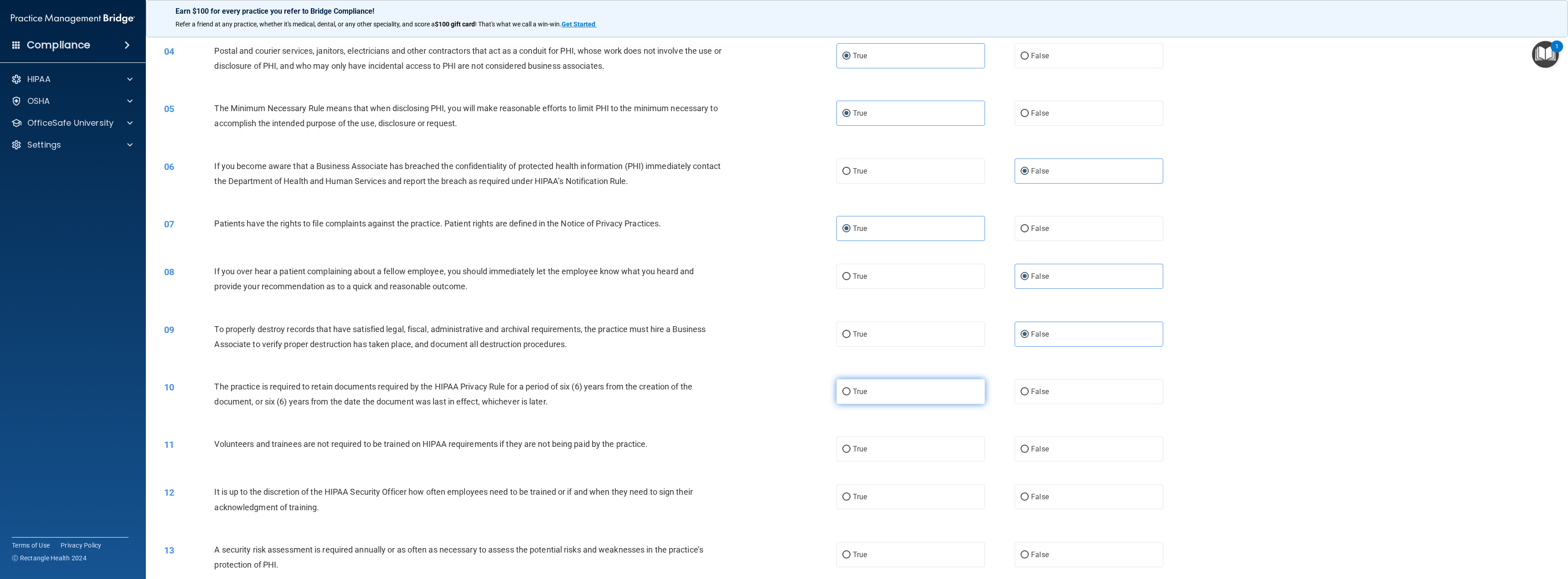
click at [937, 396] on label "True" at bounding box center [911, 391] width 149 height 25
click at [850, 395] on input "True" at bounding box center [846, 392] width 8 height 7
radio input "true"
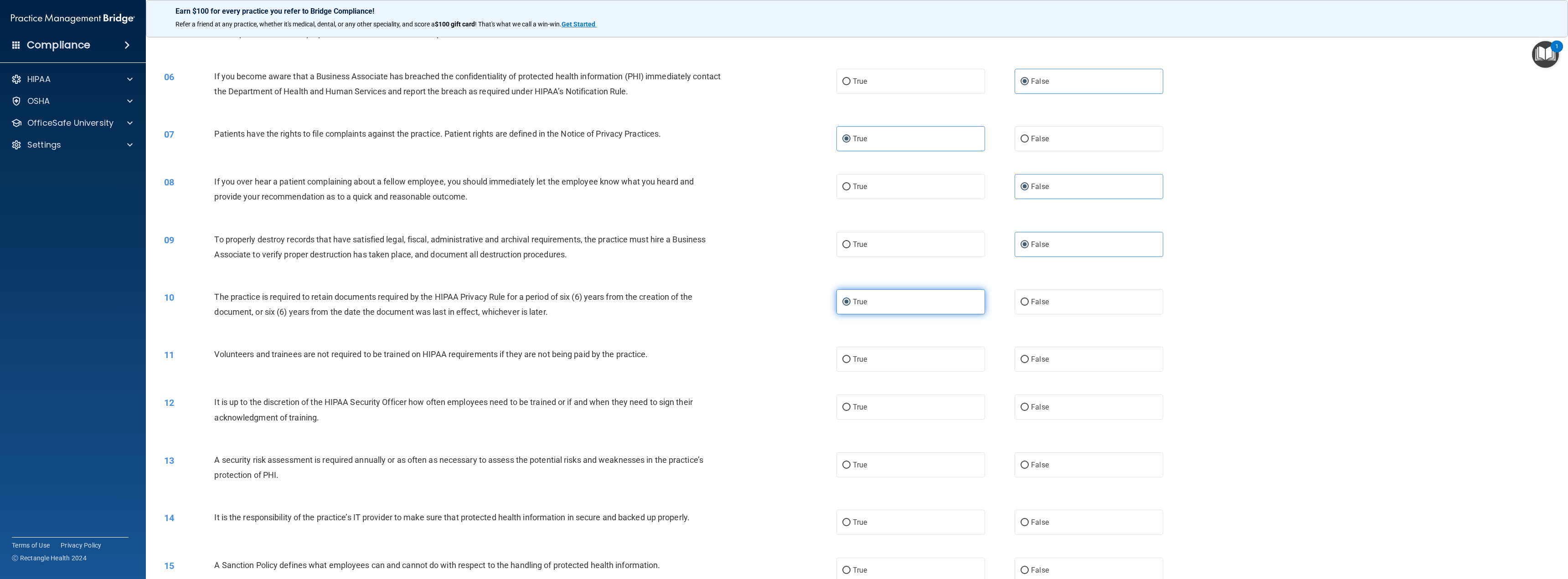
scroll to position [273, 0]
click at [1044, 359] on span "False" at bounding box center [1040, 358] width 18 height 9
click at [1029, 359] on input "False" at bounding box center [1024, 358] width 8 height 7
radio input "true"
click at [1048, 405] on label "False" at bounding box center [1089, 405] width 149 height 25
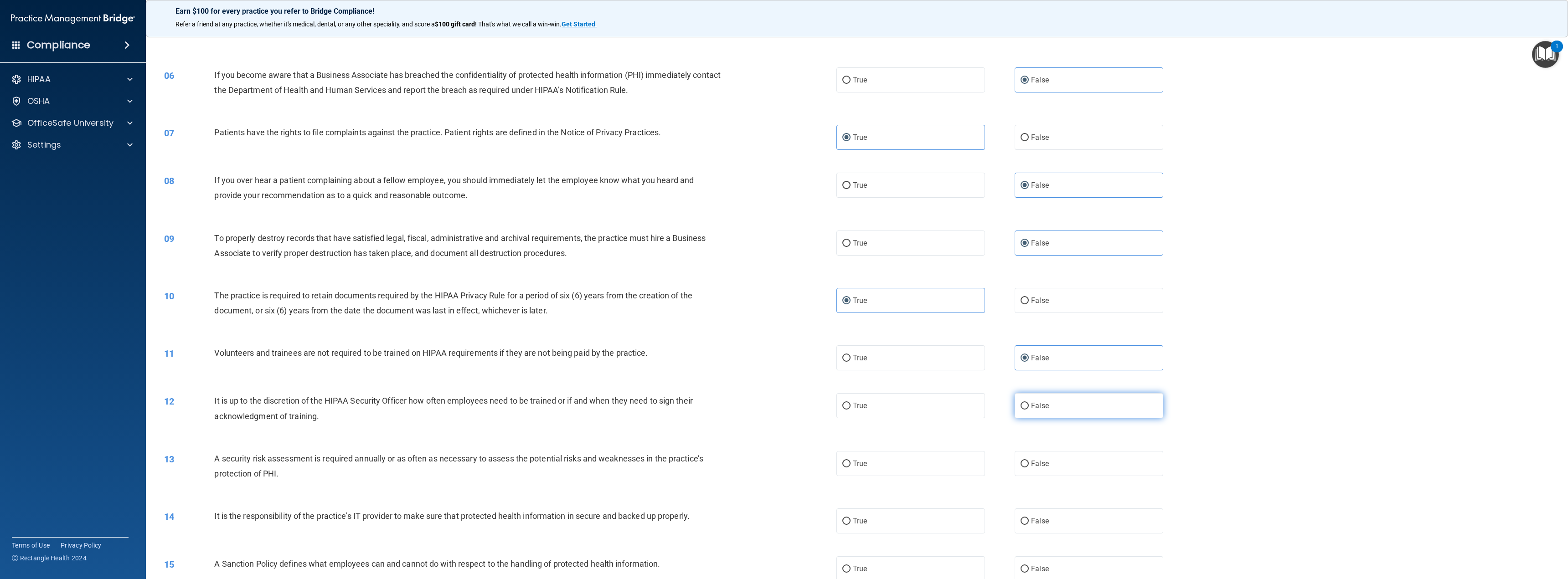
click at [1029, 405] on input "False" at bounding box center [1024, 406] width 8 height 7
radio input "true"
click at [948, 463] on label "True" at bounding box center [911, 463] width 149 height 25
click at [850, 463] on input "True" at bounding box center [846, 463] width 8 height 7
radio input "true"
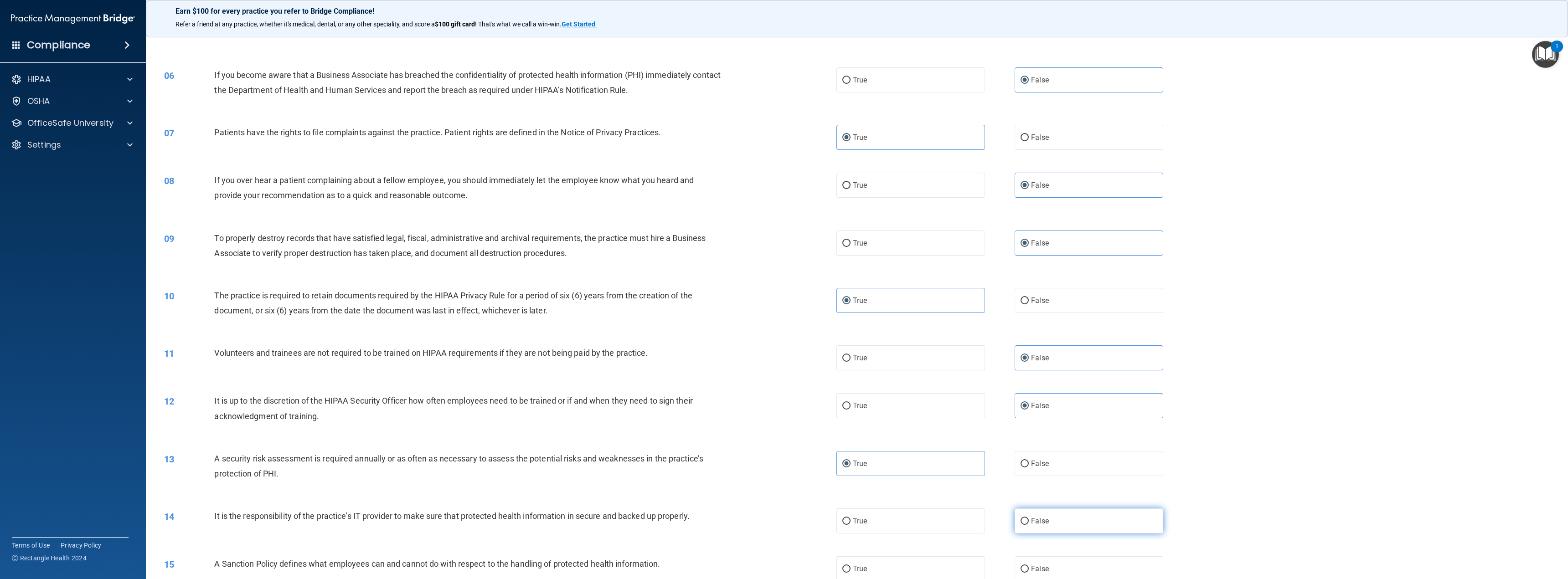
click at [1051, 515] on label "False" at bounding box center [1089, 521] width 149 height 25
click at [1029, 518] on input "False" at bounding box center [1024, 521] width 8 height 7
radio input "true"
click at [1037, 570] on span "False" at bounding box center [1040, 569] width 18 height 9
click at [1029, 570] on input "False" at bounding box center [1024, 569] width 8 height 7
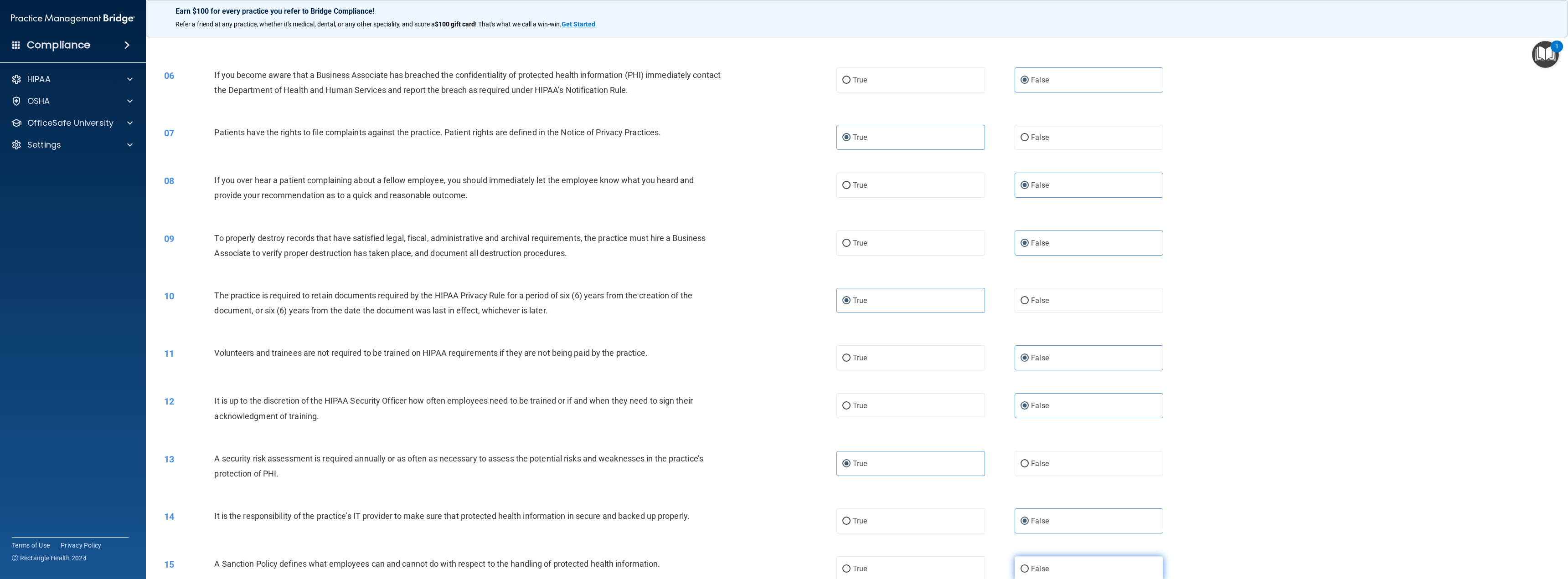
radio input "true"
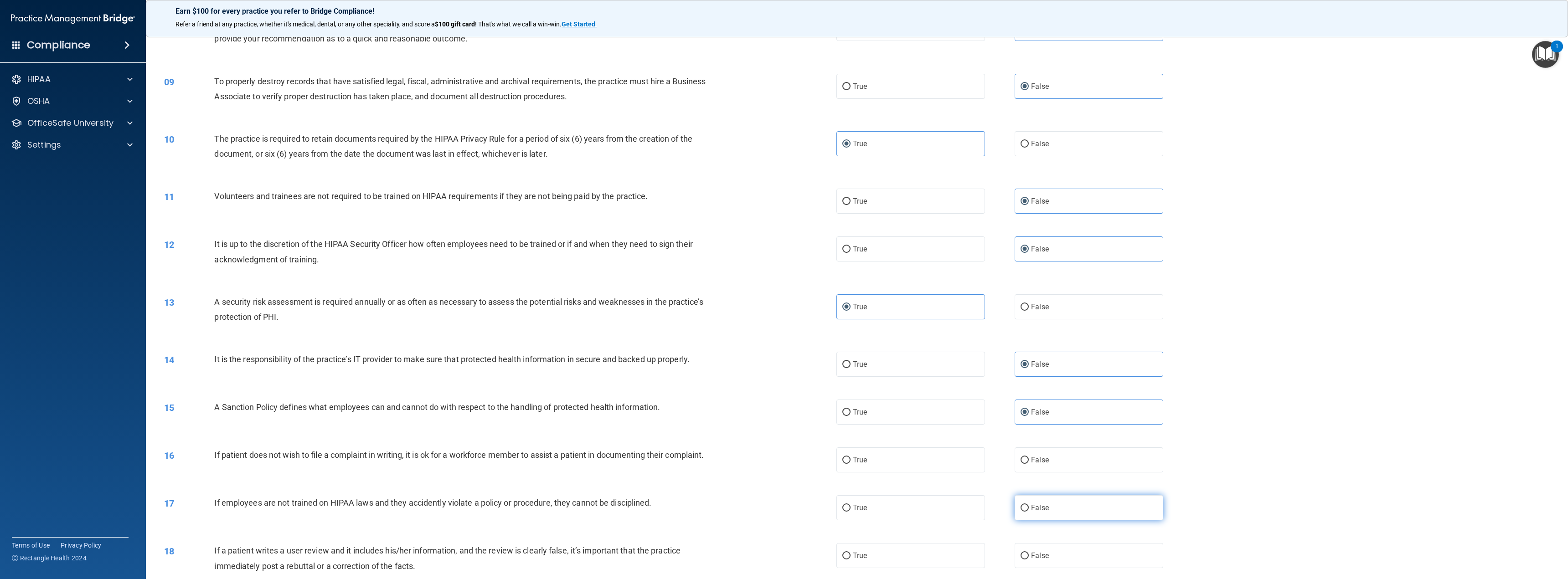
scroll to position [456, 0]
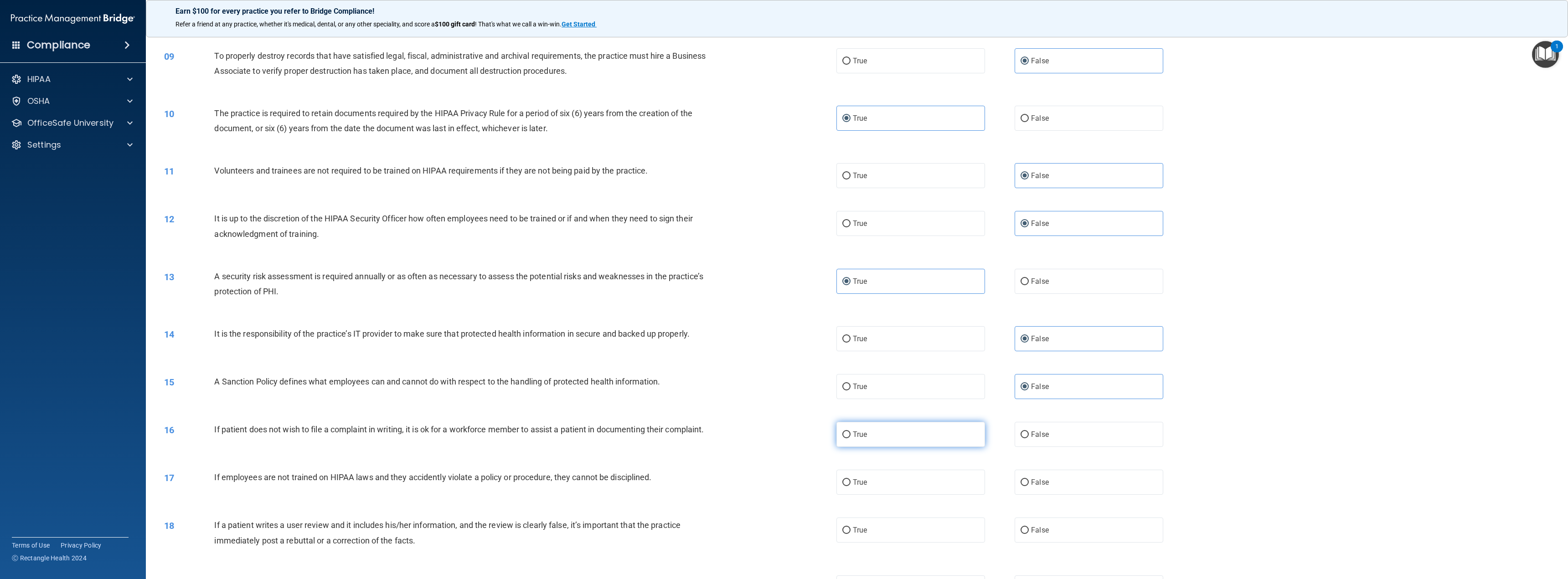
click at [956, 429] on label "True" at bounding box center [911, 434] width 149 height 25
click at [850, 431] on input "True" at bounding box center [846, 434] width 8 height 7
radio input "true"
click at [1043, 479] on span "False" at bounding box center [1040, 482] width 18 height 9
click at [1029, 479] on input "False" at bounding box center [1024, 482] width 8 height 7
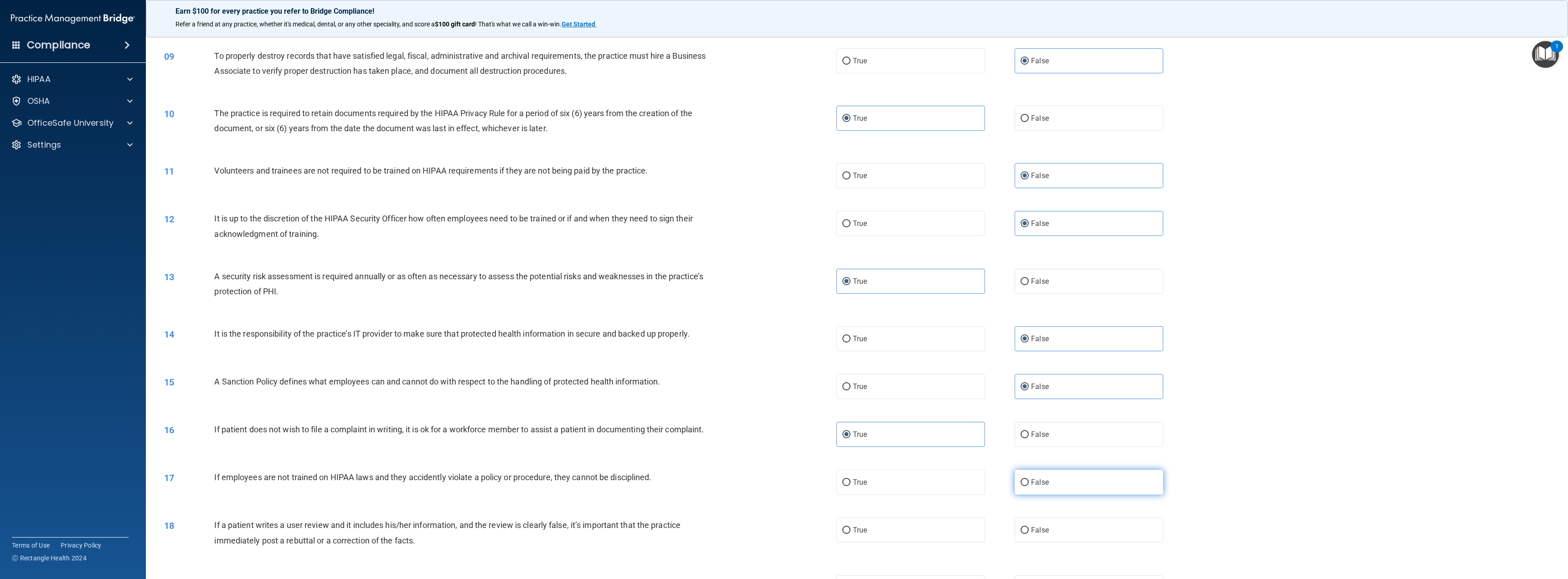
radio input "true"
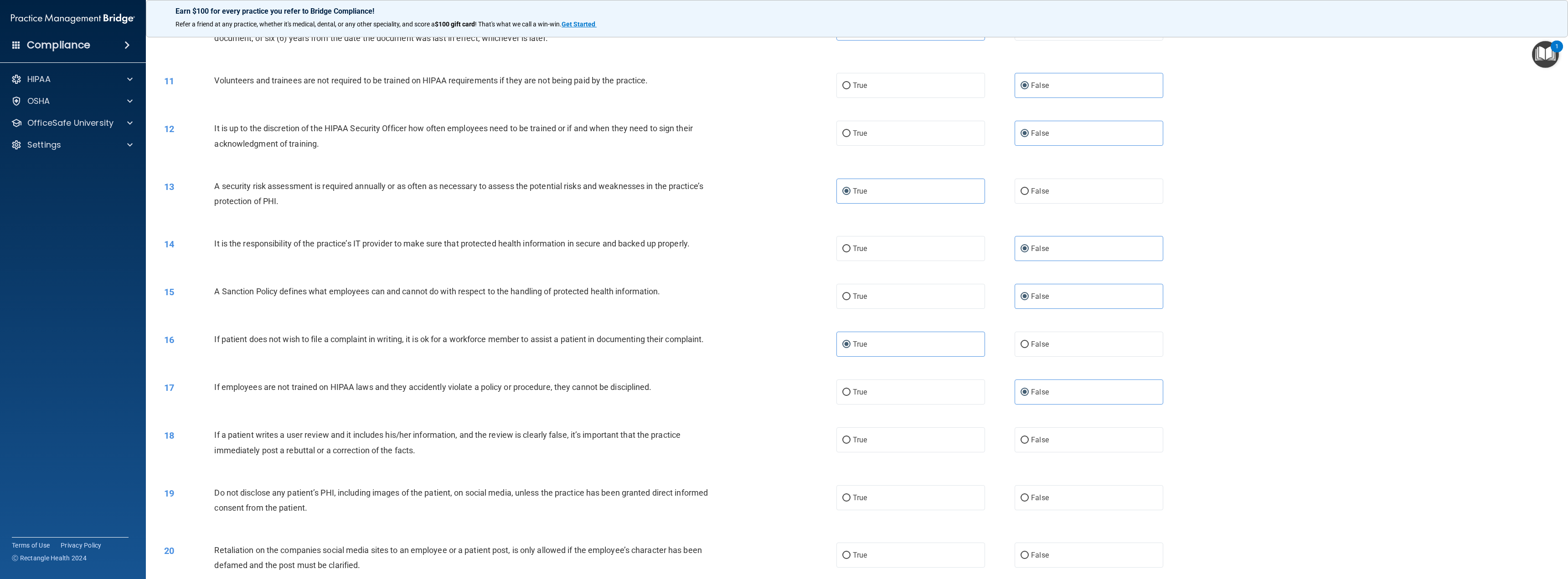
scroll to position [547, 0]
click at [1047, 439] on label "False" at bounding box center [1089, 439] width 149 height 25
click at [1029, 439] on input "False" at bounding box center [1024, 439] width 8 height 7
radio input "true"
click at [956, 494] on label "True" at bounding box center [911, 496] width 149 height 25
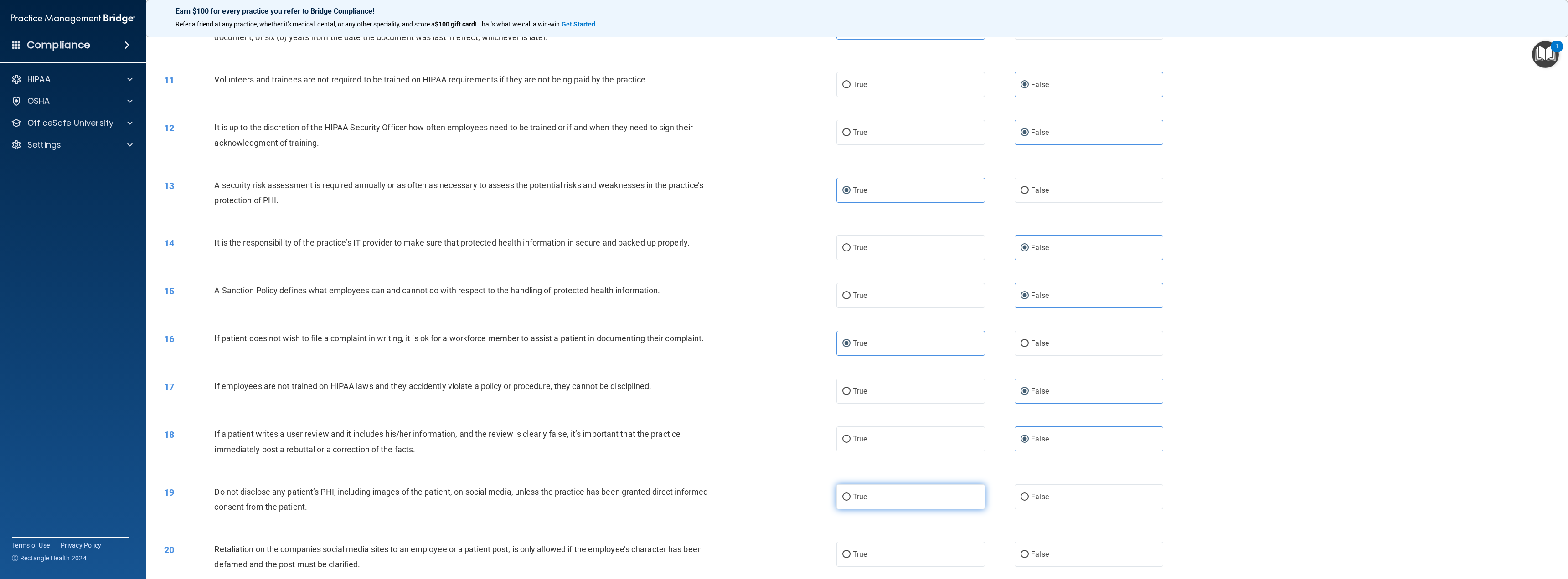
click at [850, 494] on input "True" at bounding box center [846, 497] width 8 height 7
radio input "true"
click at [1045, 551] on label "False" at bounding box center [1089, 553] width 149 height 25
click at [1029, 551] on input "False" at bounding box center [1024, 554] width 8 height 7
radio input "true"
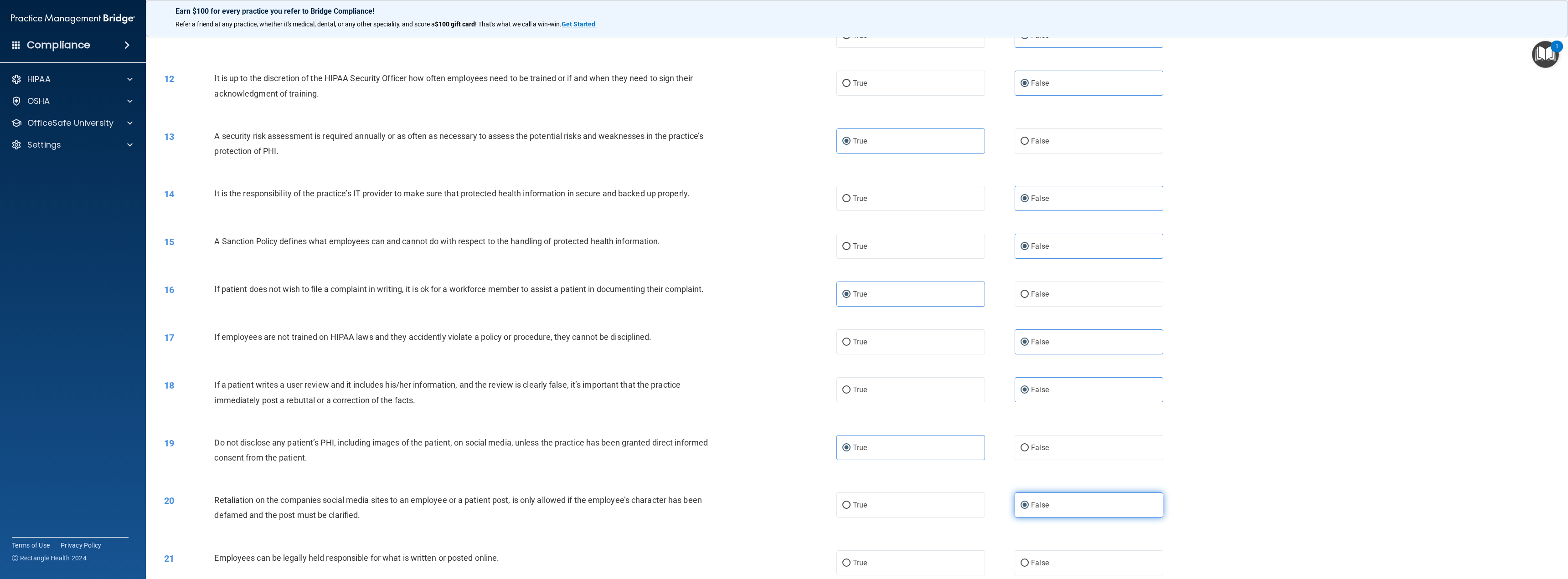
scroll to position [637, 0]
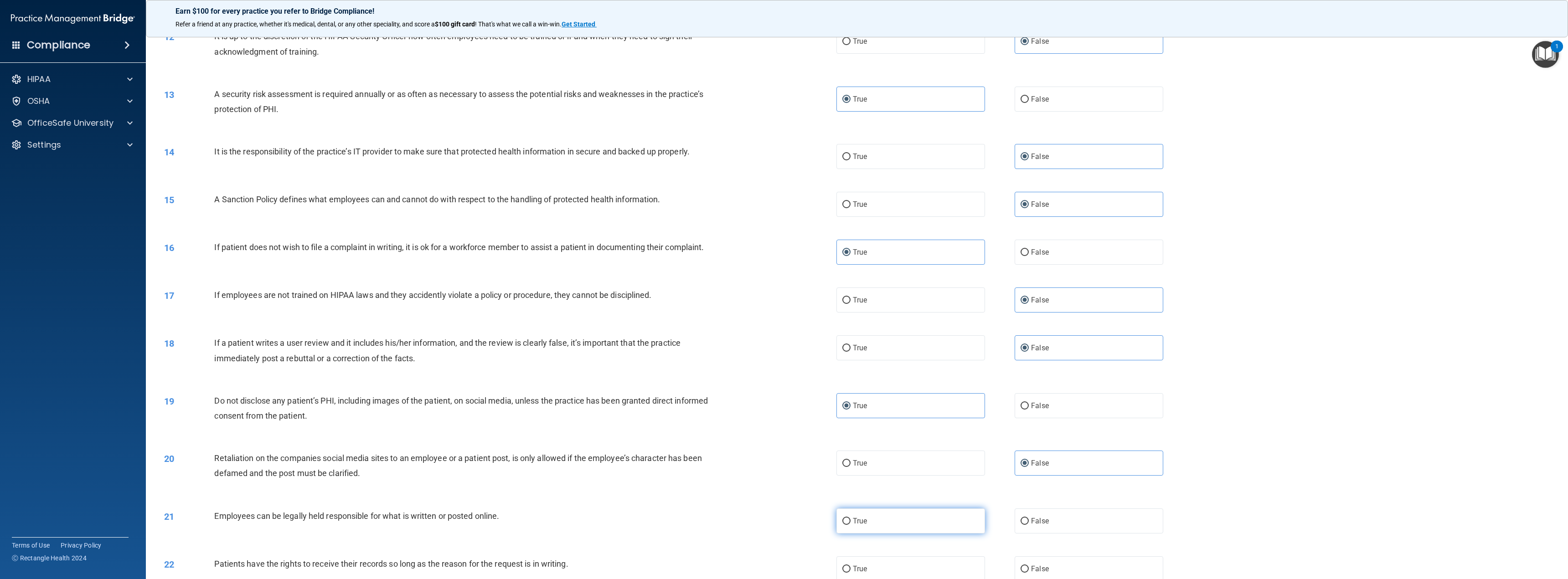
click at [955, 525] on label "True" at bounding box center [911, 521] width 149 height 25
click at [850, 525] on input "True" at bounding box center [846, 521] width 8 height 7
radio input "true"
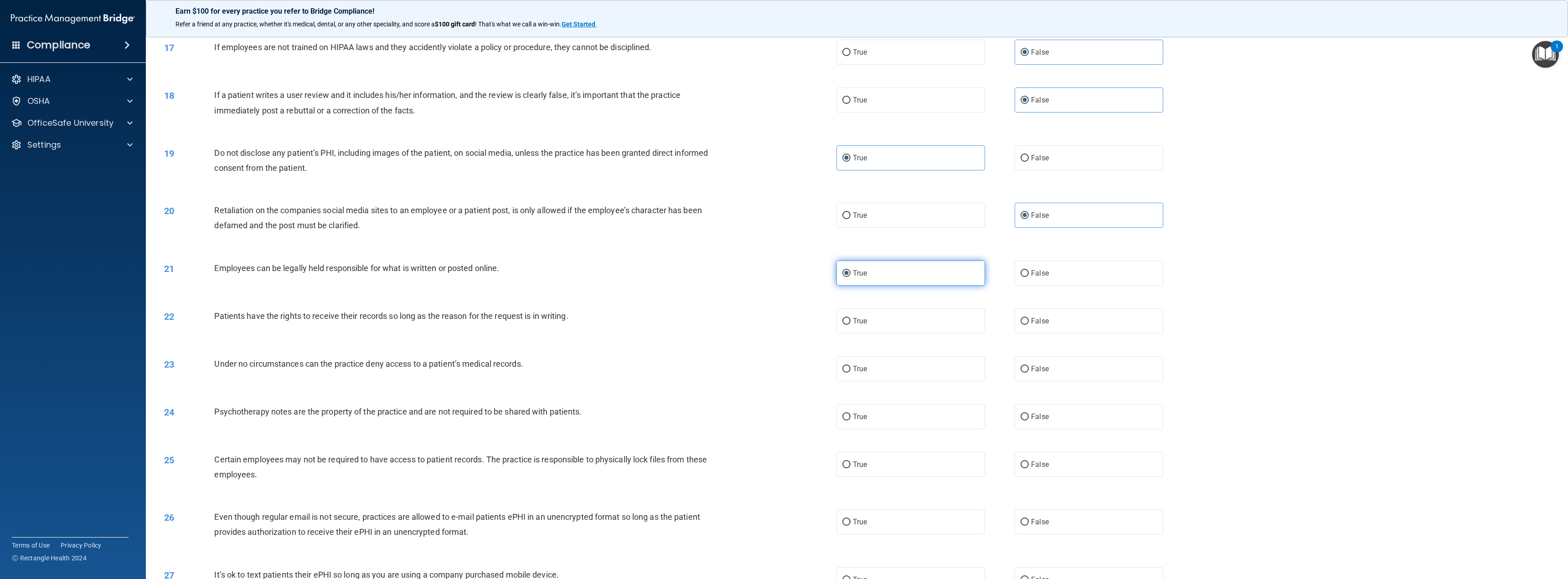
scroll to position [911, 0]
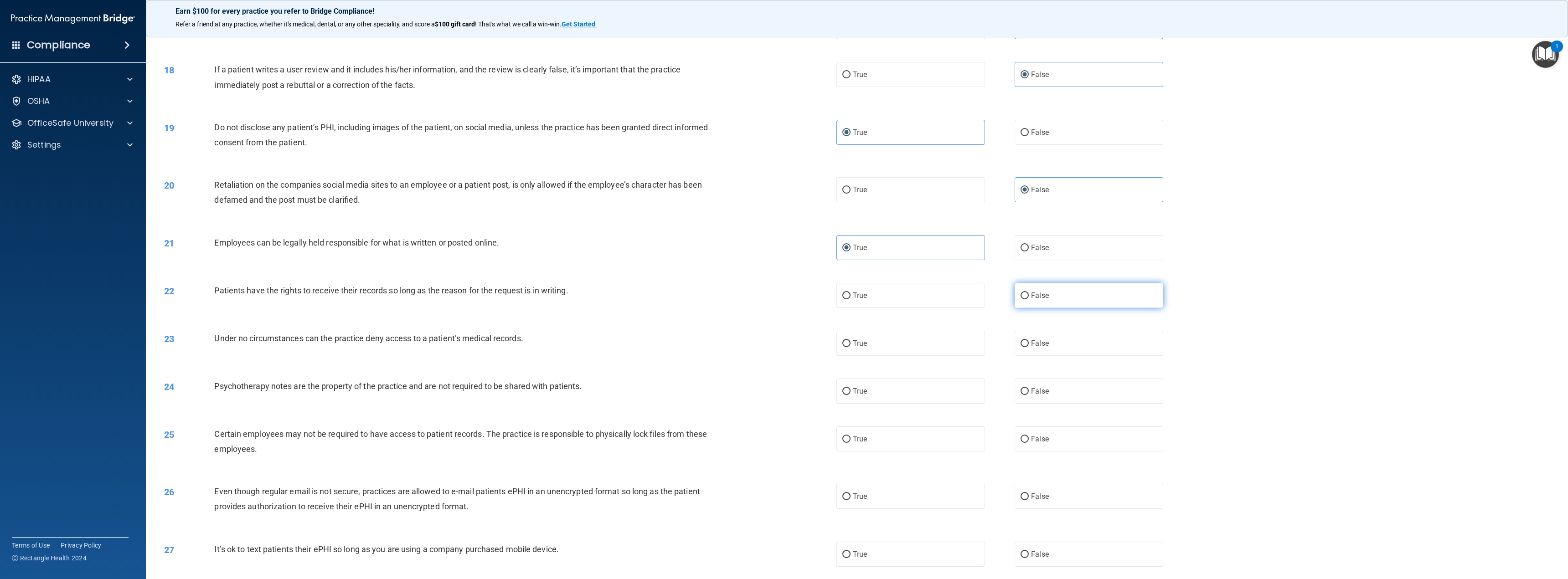
click at [1037, 302] on label "False" at bounding box center [1089, 295] width 149 height 25
click at [1029, 299] on input "False" at bounding box center [1024, 296] width 8 height 7
radio input "true"
click at [1043, 344] on span "False" at bounding box center [1040, 343] width 18 height 9
click at [1029, 344] on input "False" at bounding box center [1024, 343] width 8 height 7
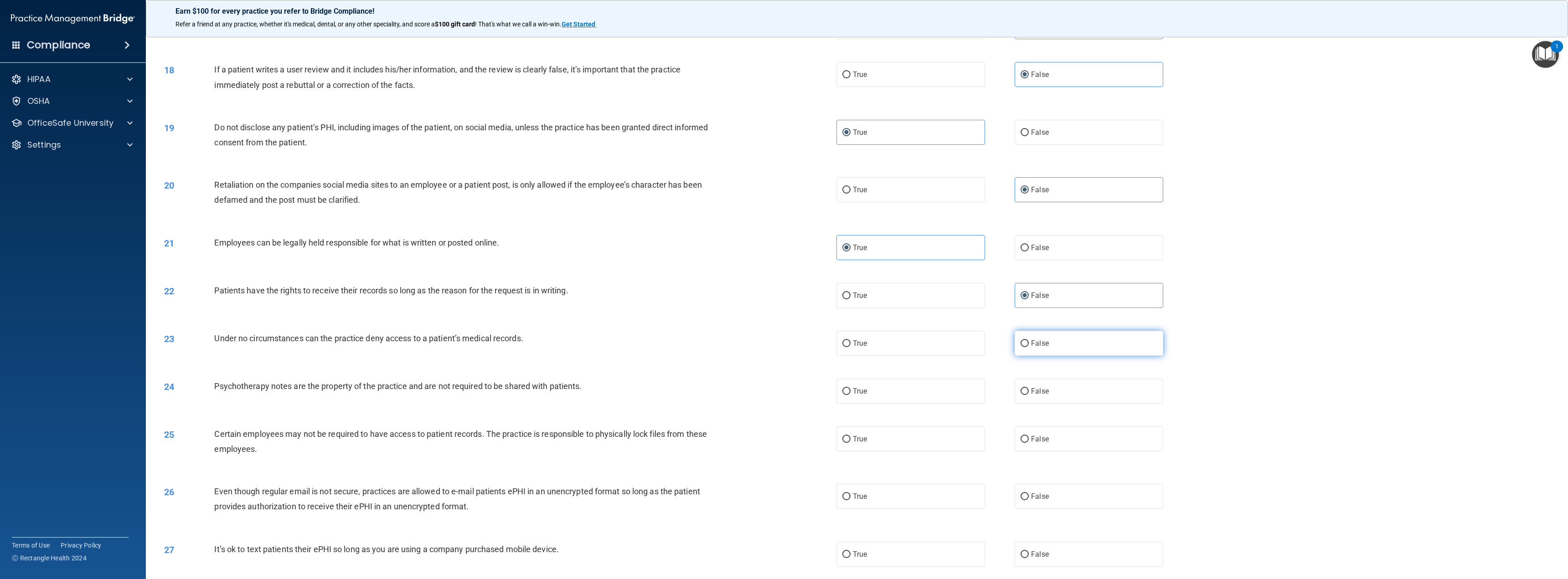
radio input "true"
click at [970, 384] on label "True" at bounding box center [911, 390] width 149 height 25
click at [850, 388] on input "True" at bounding box center [846, 391] width 8 height 7
radio input "true"
click at [955, 440] on label "True" at bounding box center [911, 439] width 149 height 25
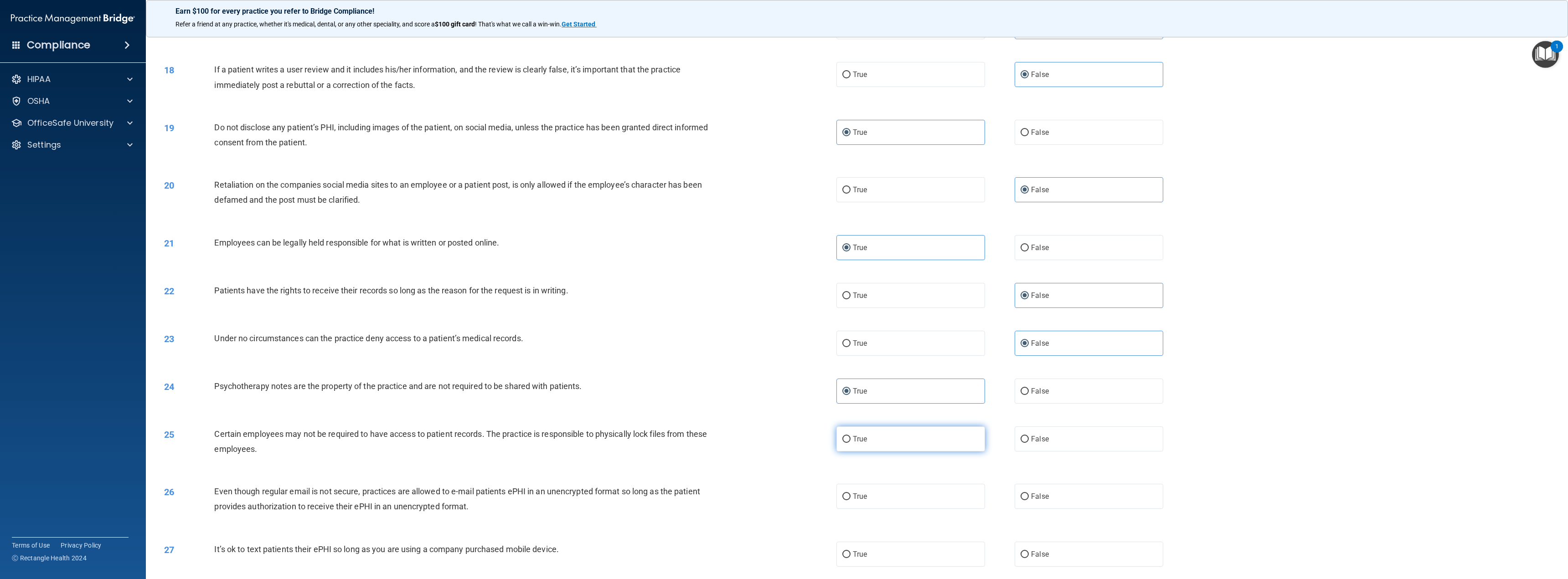
click at [850, 440] on input "True" at bounding box center [846, 439] width 8 height 7
radio input "true"
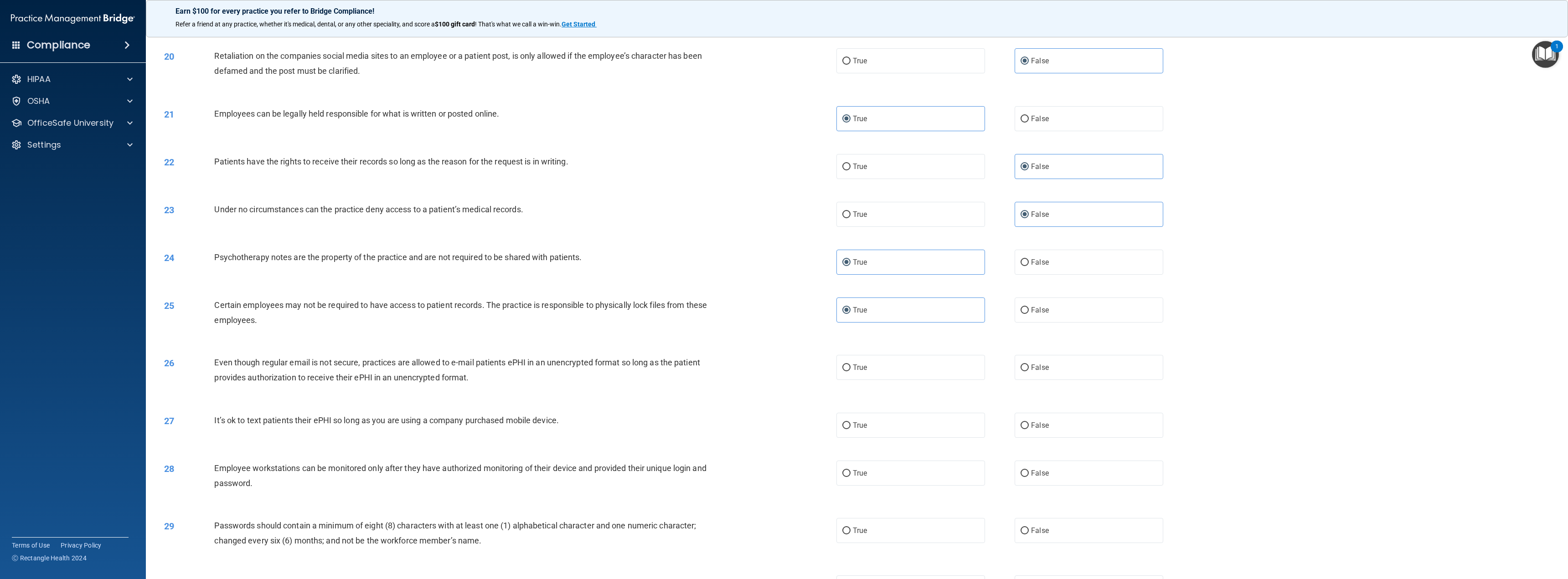
scroll to position [1093, 0]
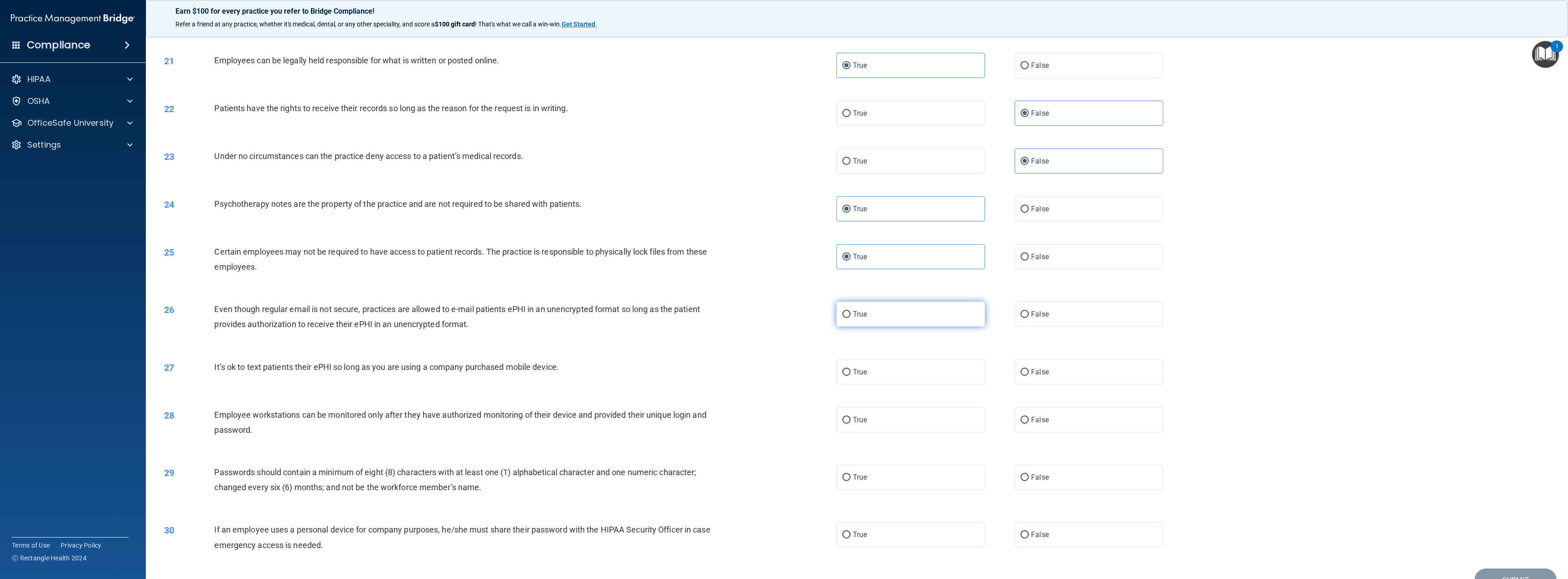
click at [864, 308] on label "True" at bounding box center [911, 314] width 149 height 25
click at [850, 311] on input "True" at bounding box center [846, 314] width 8 height 7
radio input "true"
click at [1055, 370] on label "False" at bounding box center [1089, 372] width 149 height 25
click at [1029, 370] on input "False" at bounding box center [1024, 372] width 8 height 7
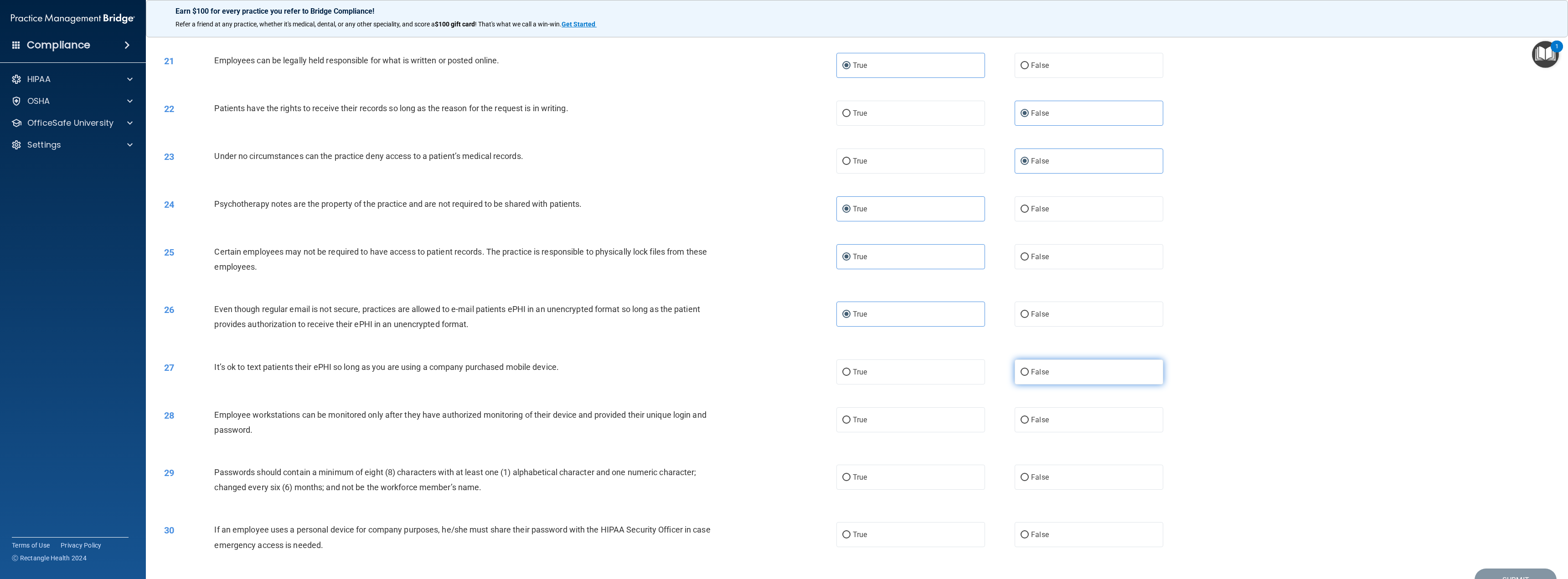
radio input "true"
drag, startPoint x: 1052, startPoint y: 423, endPoint x: 1041, endPoint y: 442, distance: 22.0
click at [1052, 423] on label "False" at bounding box center [1089, 419] width 149 height 25
click at [1029, 423] on input "False" at bounding box center [1024, 420] width 8 height 7
radio input "true"
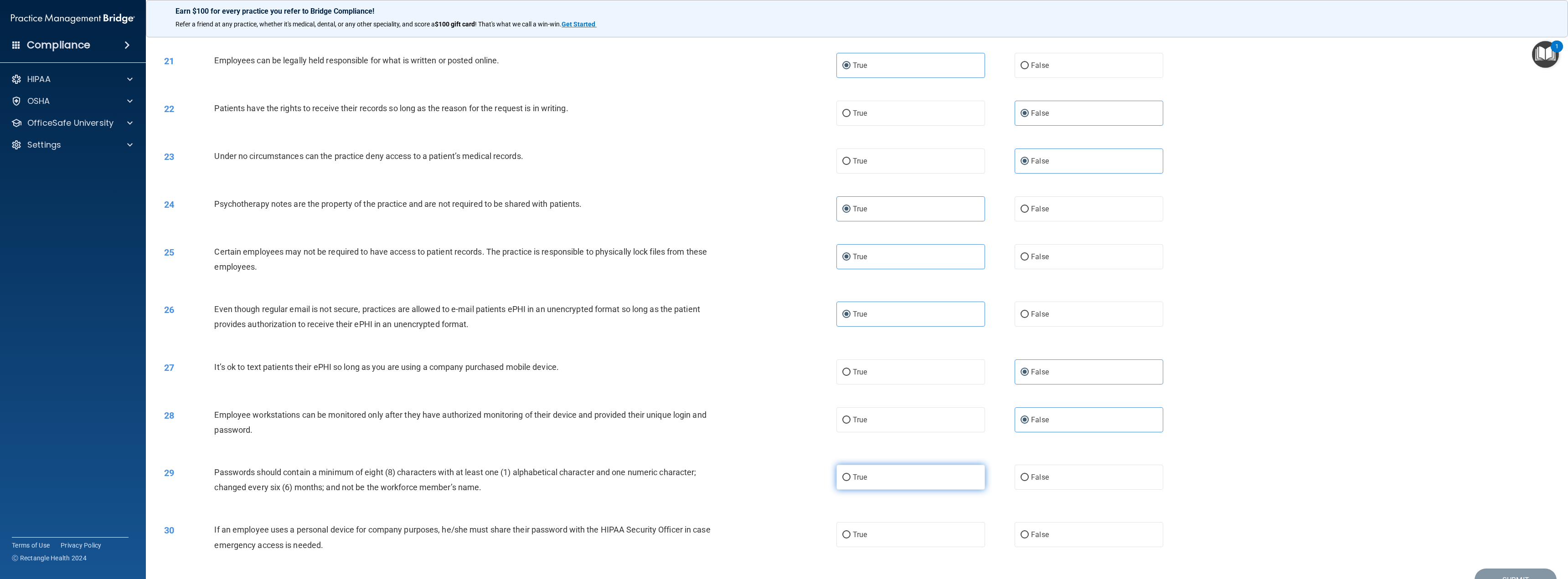
click at [923, 482] on label "True" at bounding box center [911, 477] width 149 height 25
click at [850, 481] on input "True" at bounding box center [846, 477] width 8 height 7
radio input "true"
click at [1043, 535] on span "False" at bounding box center [1040, 535] width 18 height 9
click at [1029, 535] on input "False" at bounding box center [1024, 535] width 8 height 7
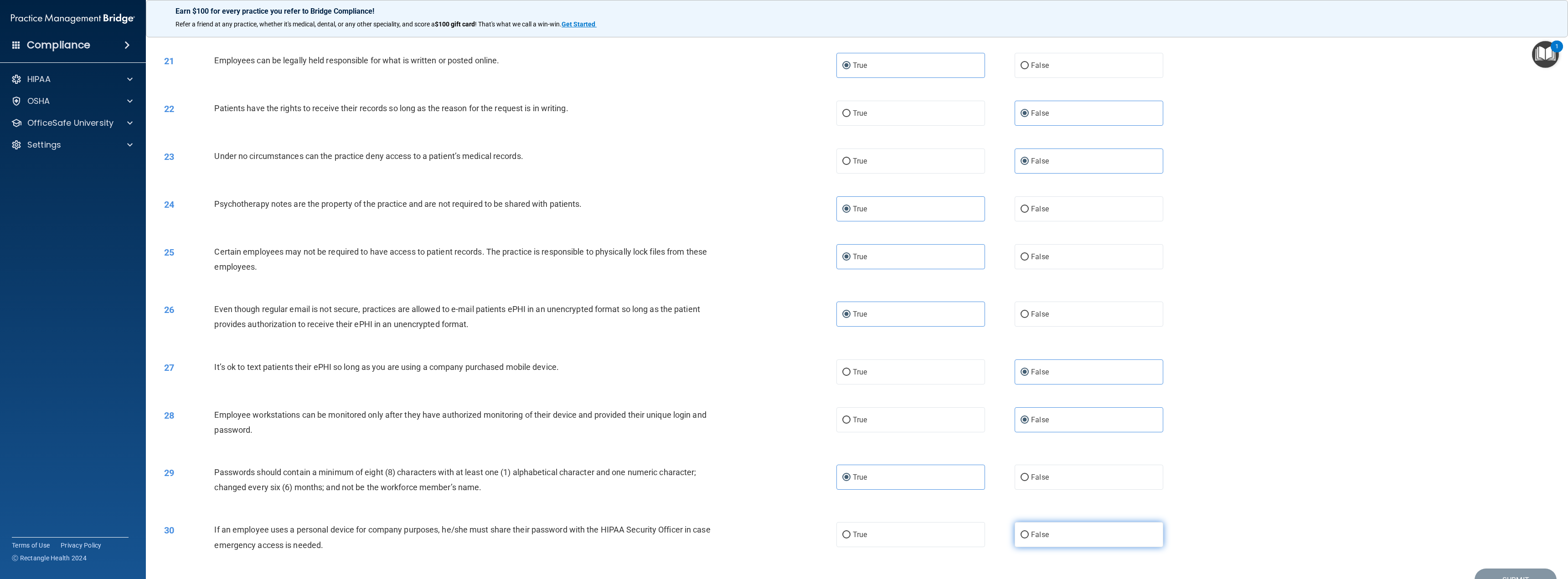
radio input "true"
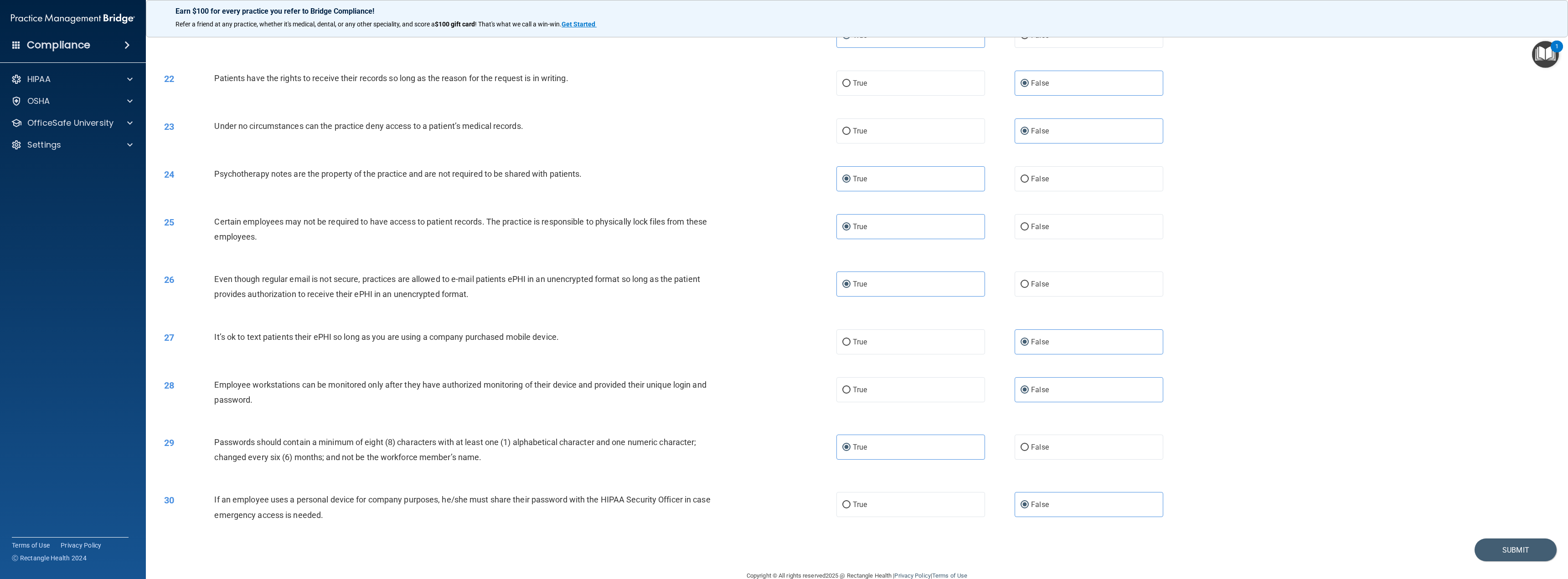
scroll to position [1142, 0]
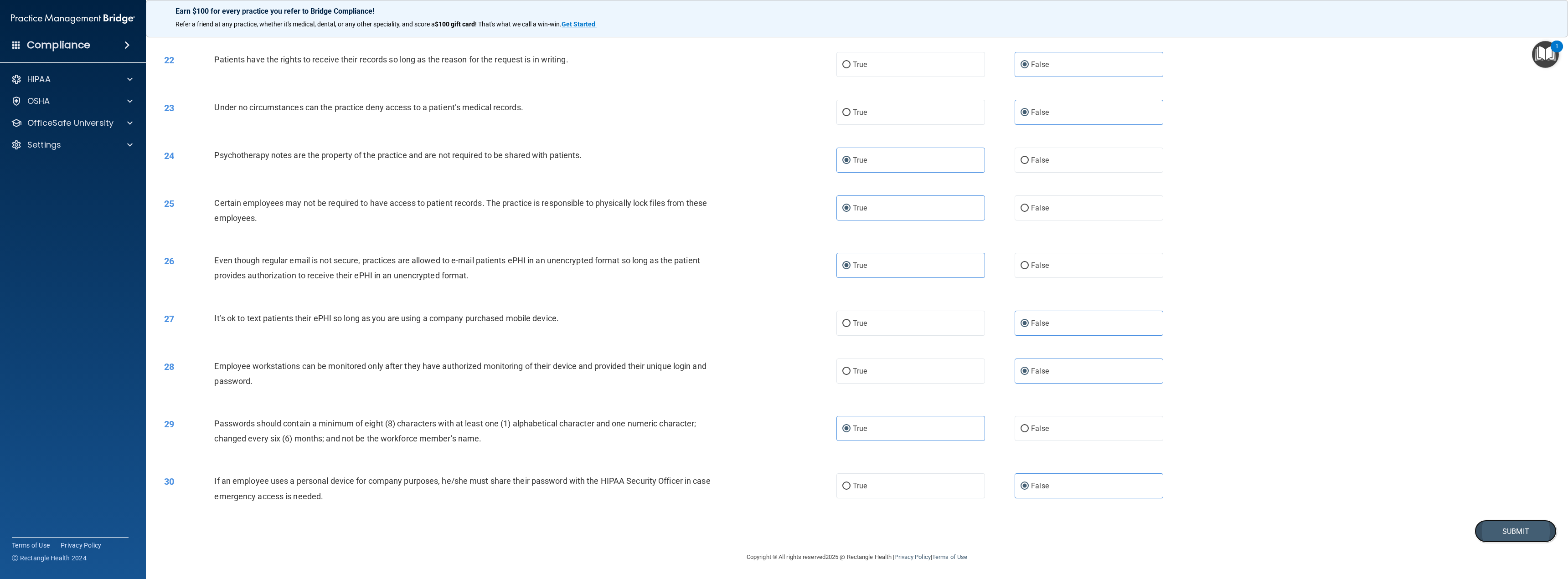
click at [1505, 536] on button "Submit" at bounding box center [1515, 531] width 82 height 23
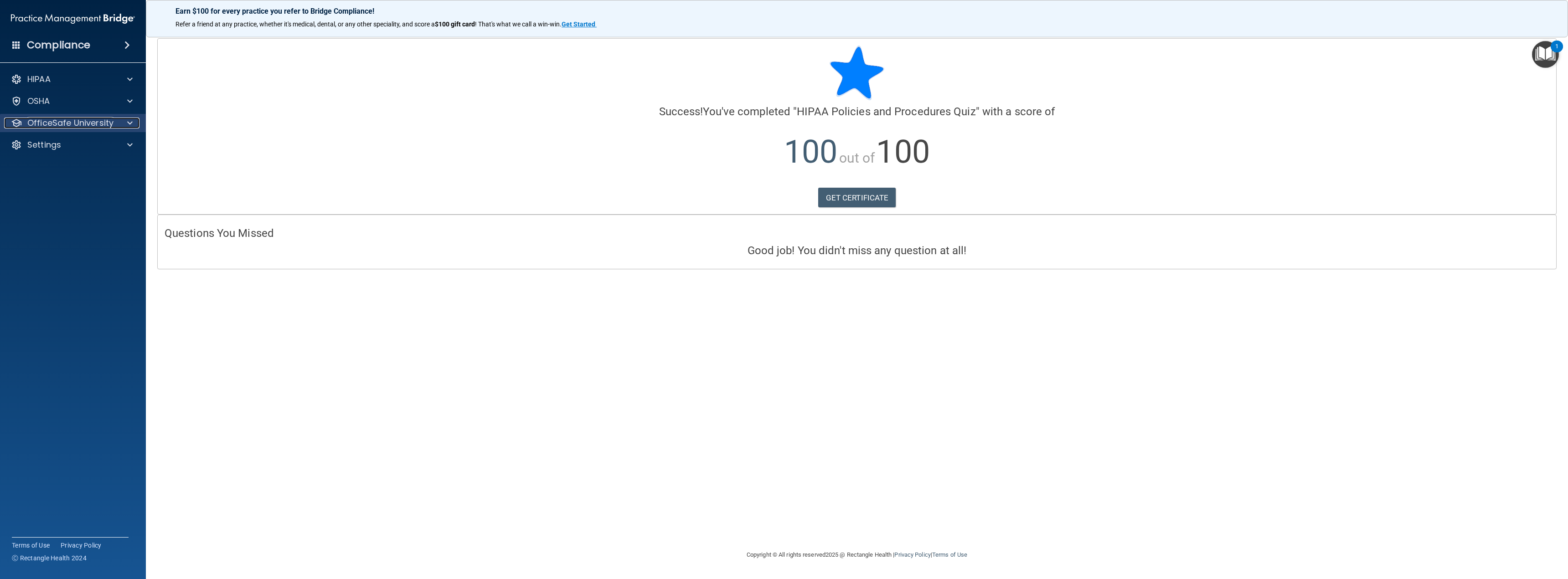
click at [116, 120] on div "OfficeSafe University" at bounding box center [61, 123] width 113 height 11
click at [74, 142] on p "HIPAA Training" at bounding box center [44, 145] width 75 height 9
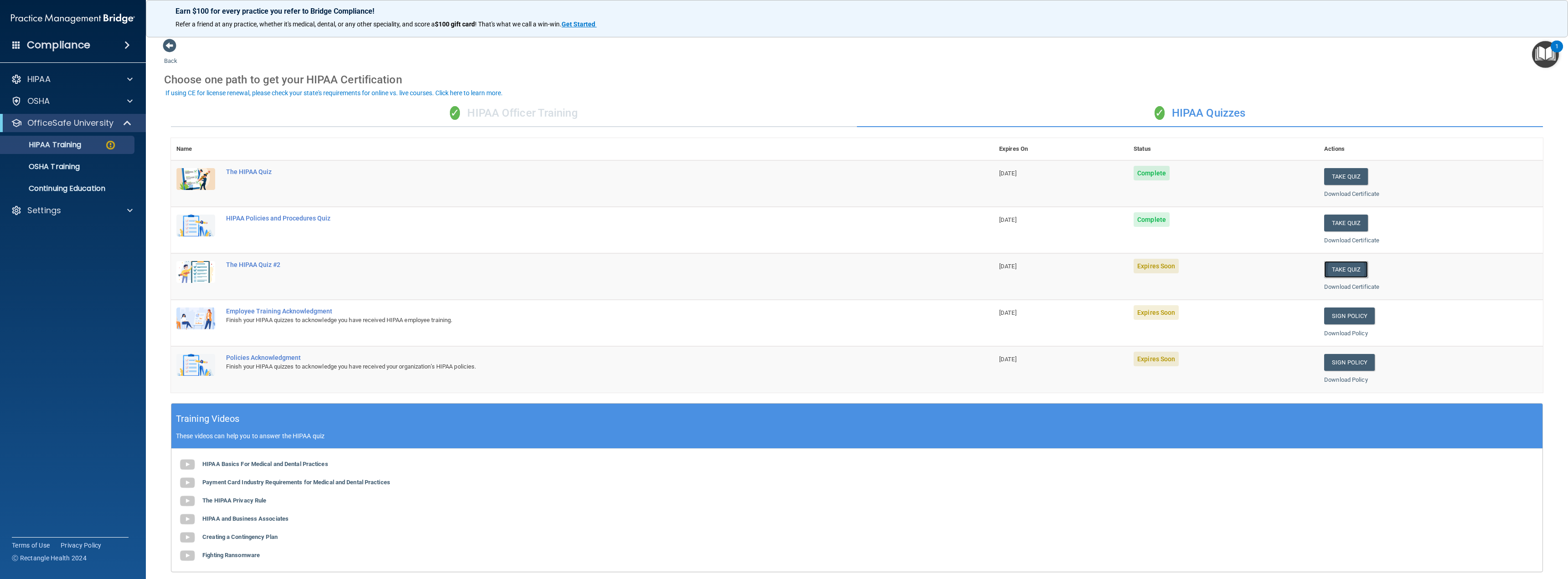
click at [1345, 269] on button "Take Quiz" at bounding box center [1346, 269] width 44 height 17
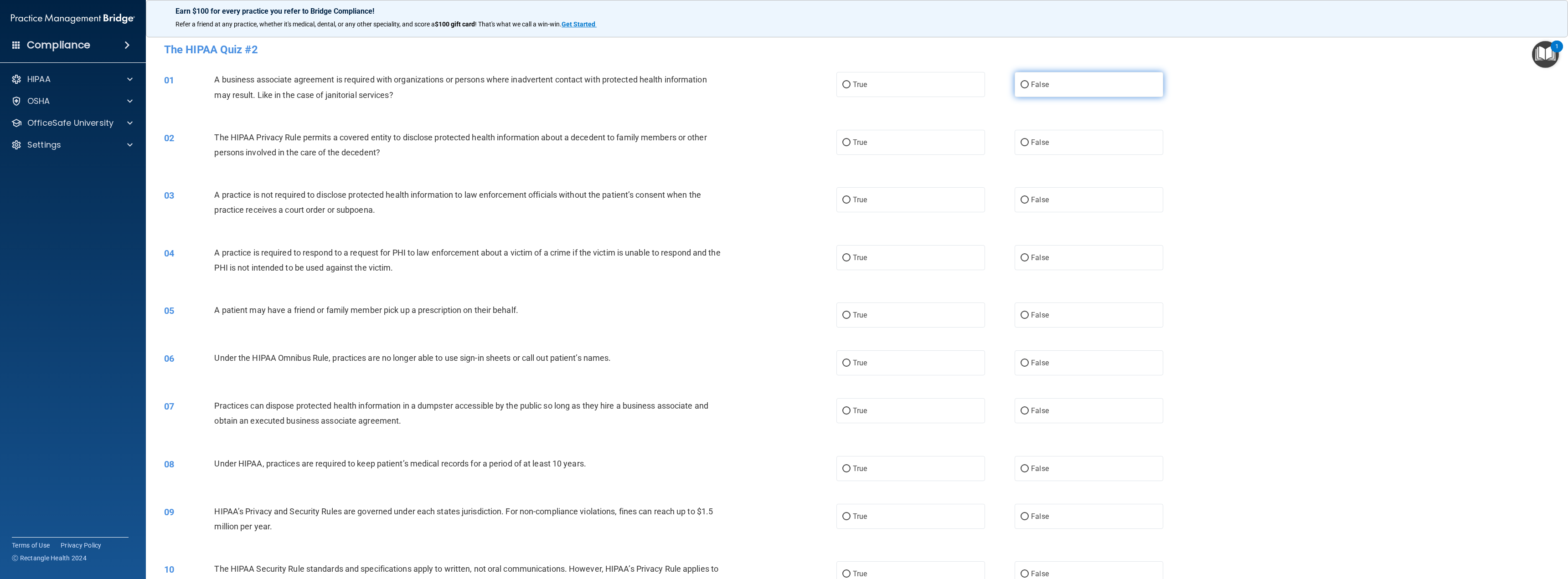
click at [1045, 83] on label "False" at bounding box center [1089, 84] width 149 height 25
click at [1029, 83] on input "False" at bounding box center [1024, 85] width 8 height 7
radio input "true"
click at [949, 144] on label "True" at bounding box center [911, 142] width 149 height 25
click at [850, 144] on input "True" at bounding box center [846, 142] width 8 height 7
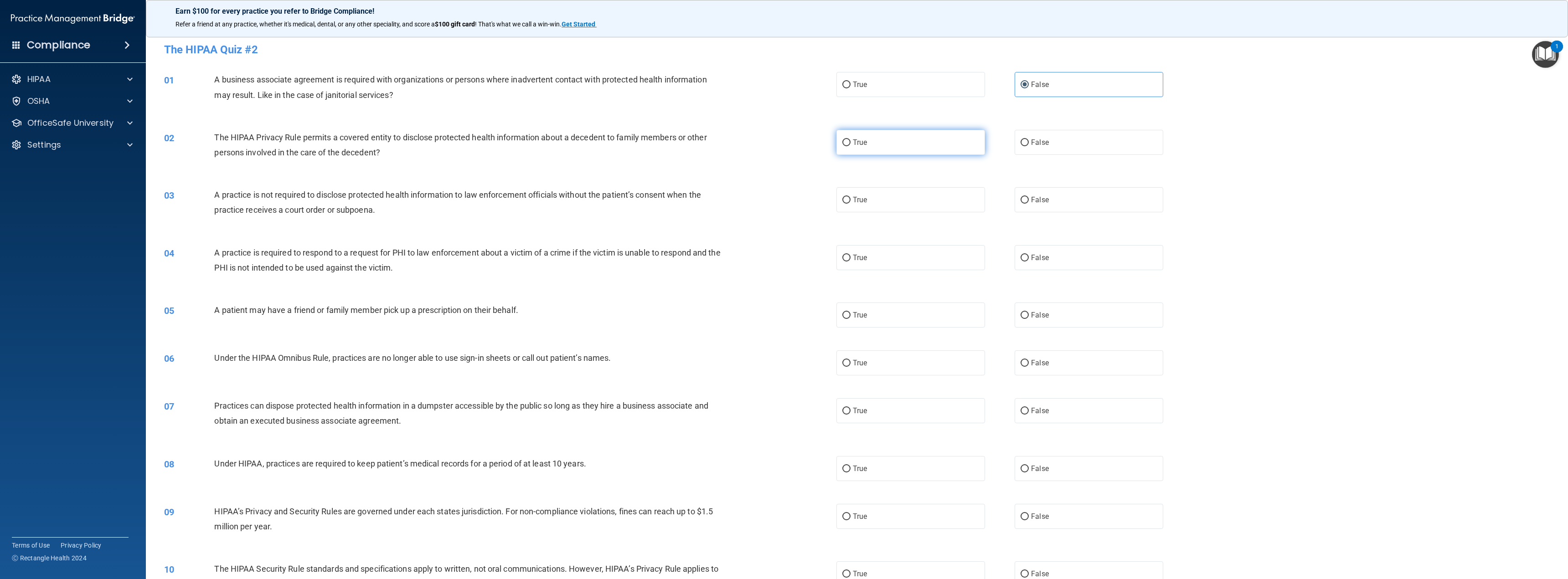
radio input "true"
click at [1045, 207] on label "False" at bounding box center [1089, 199] width 149 height 25
click at [1029, 204] on input "False" at bounding box center [1024, 199] width 8 height 7
radio input "true"
click at [923, 260] on label "True" at bounding box center [911, 257] width 149 height 25
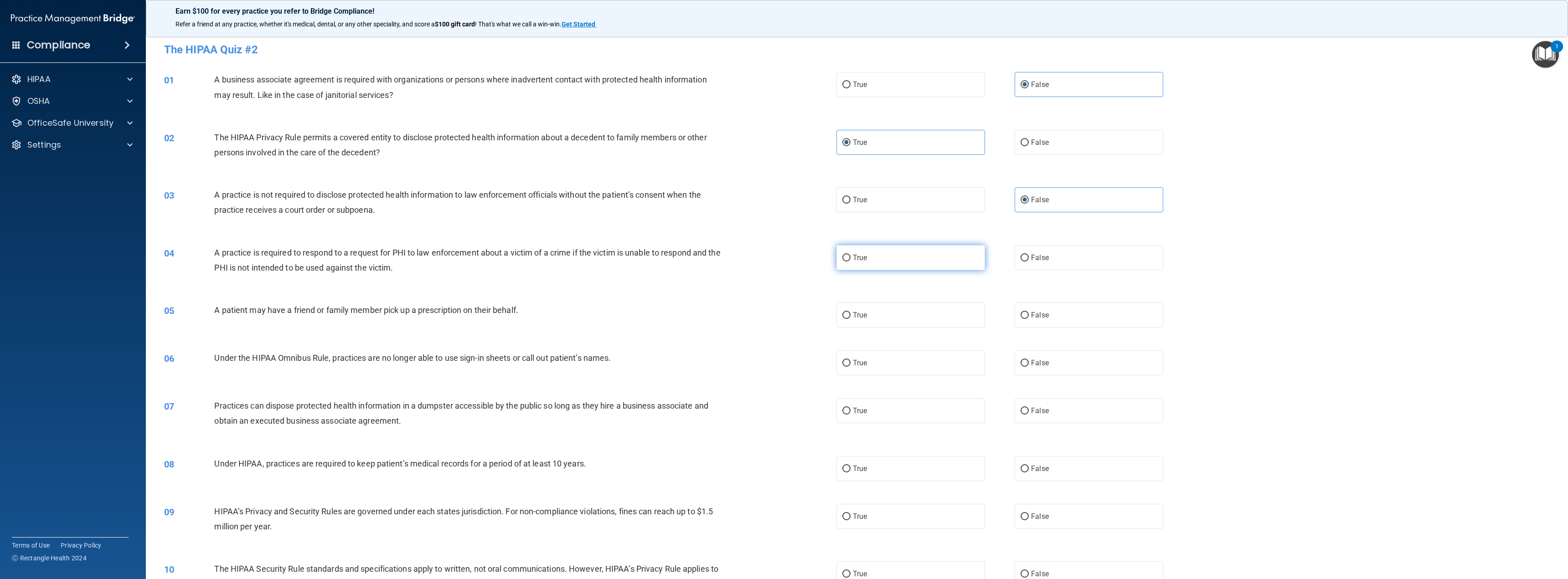
click at [850, 260] on input "True" at bounding box center [846, 258] width 8 height 7
radio input "true"
click at [925, 319] on label "True" at bounding box center [911, 314] width 149 height 25
click at [850, 319] on input "True" at bounding box center [846, 315] width 8 height 7
radio input "true"
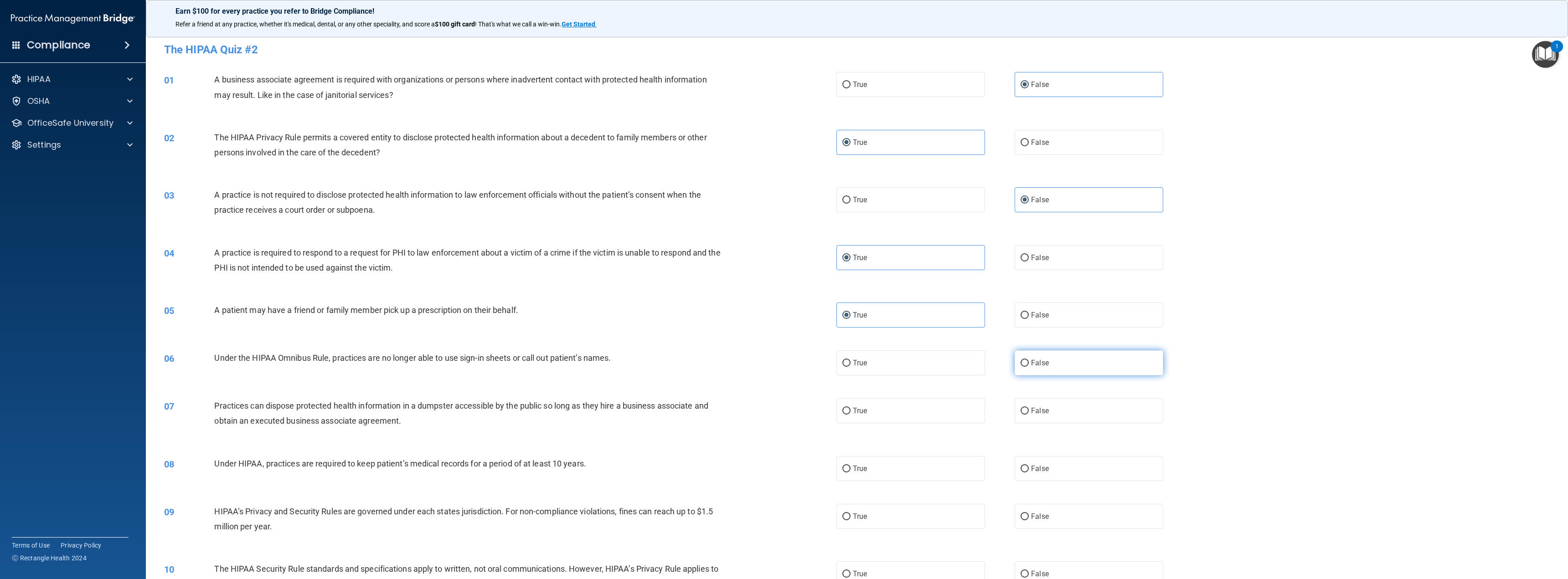
click at [1039, 364] on span "False" at bounding box center [1040, 362] width 18 height 9
click at [1029, 364] on input "False" at bounding box center [1024, 363] width 8 height 7
radio input "true"
click at [1043, 417] on label "False" at bounding box center [1089, 410] width 149 height 25
click at [1029, 414] on input "False" at bounding box center [1024, 411] width 8 height 7
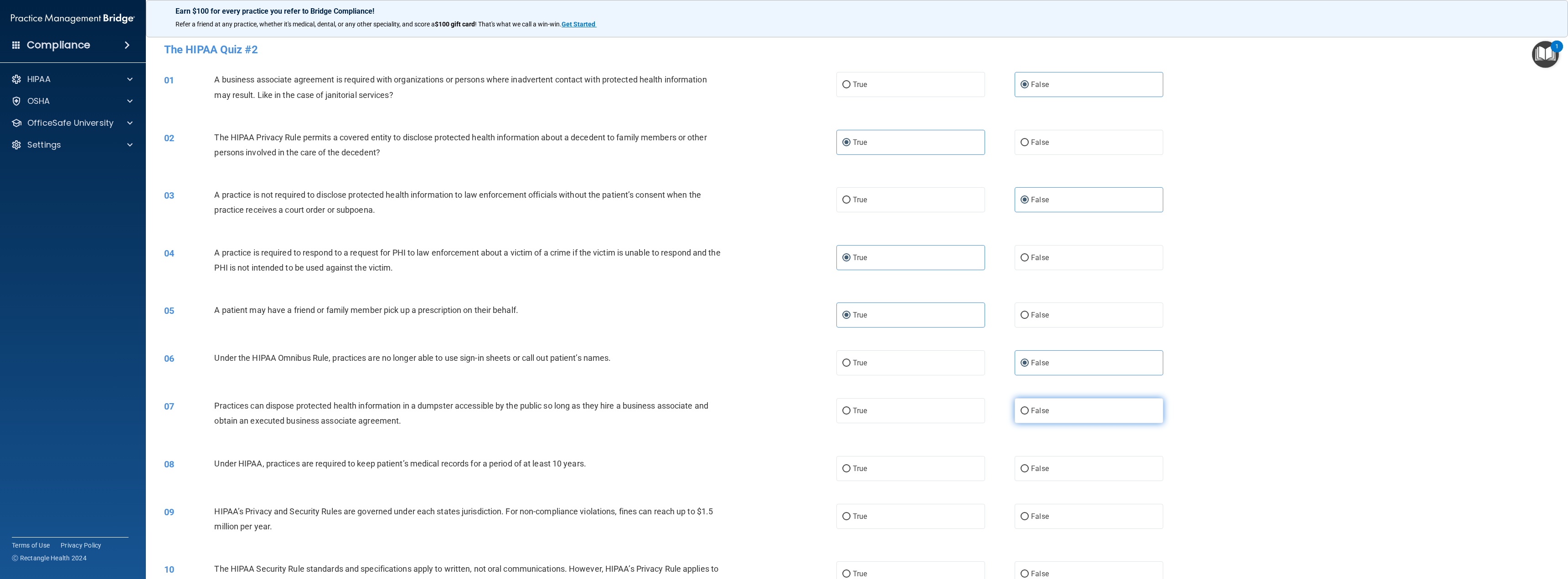
radio input "true"
click at [1057, 464] on label "False" at bounding box center [1089, 468] width 149 height 25
click at [1029, 465] on input "False" at bounding box center [1024, 468] width 8 height 7
radio input "true"
click at [1052, 519] on label "False" at bounding box center [1089, 516] width 149 height 25
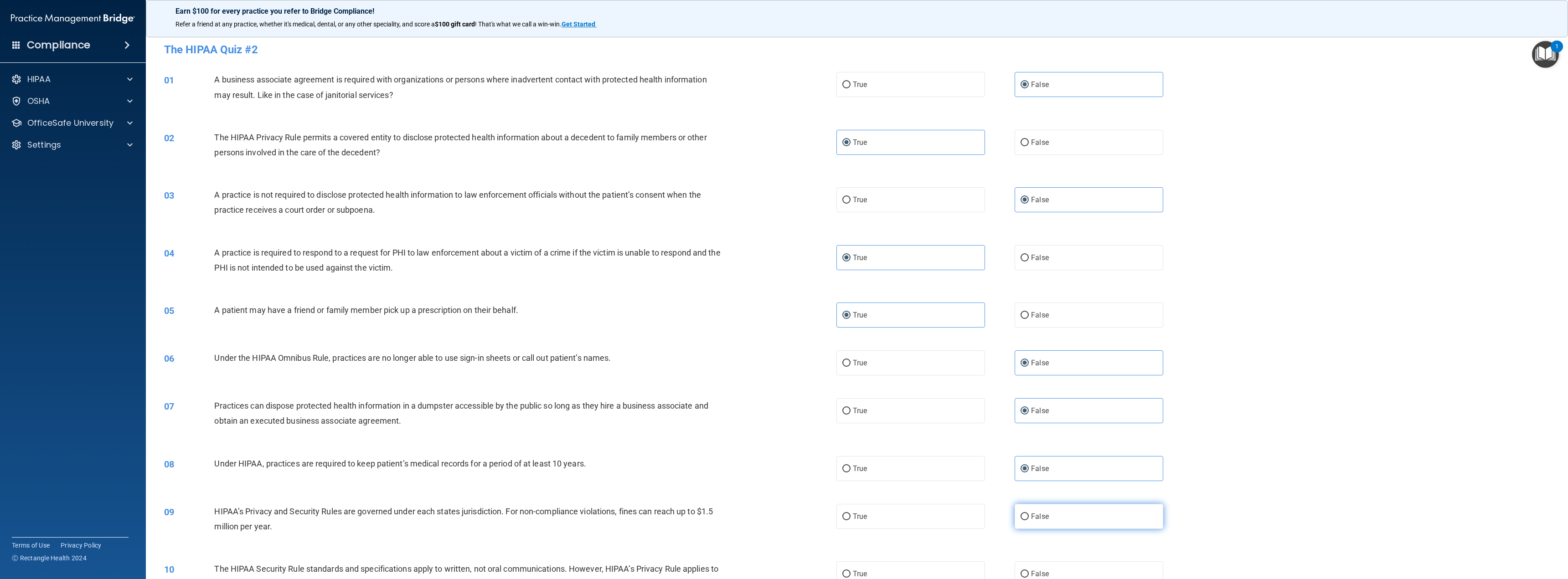
click at [1029, 519] on input "False" at bounding box center [1024, 516] width 8 height 7
radio input "true"
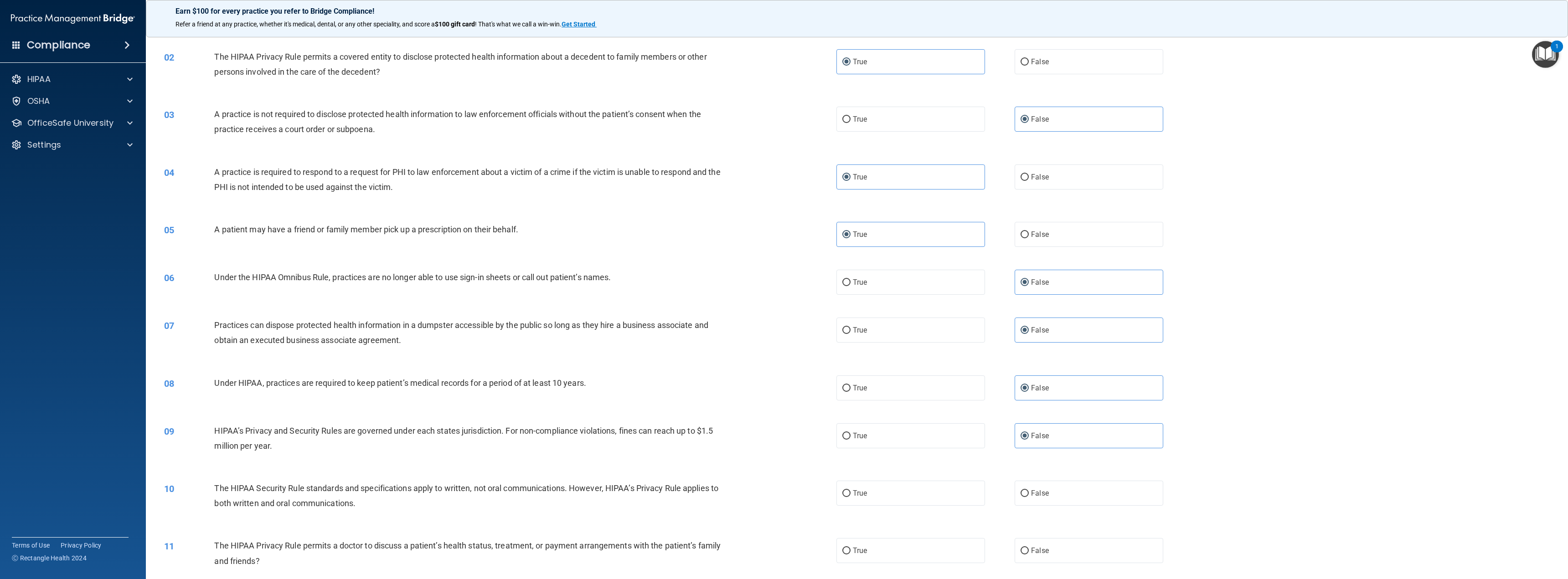
scroll to position [91, 0]
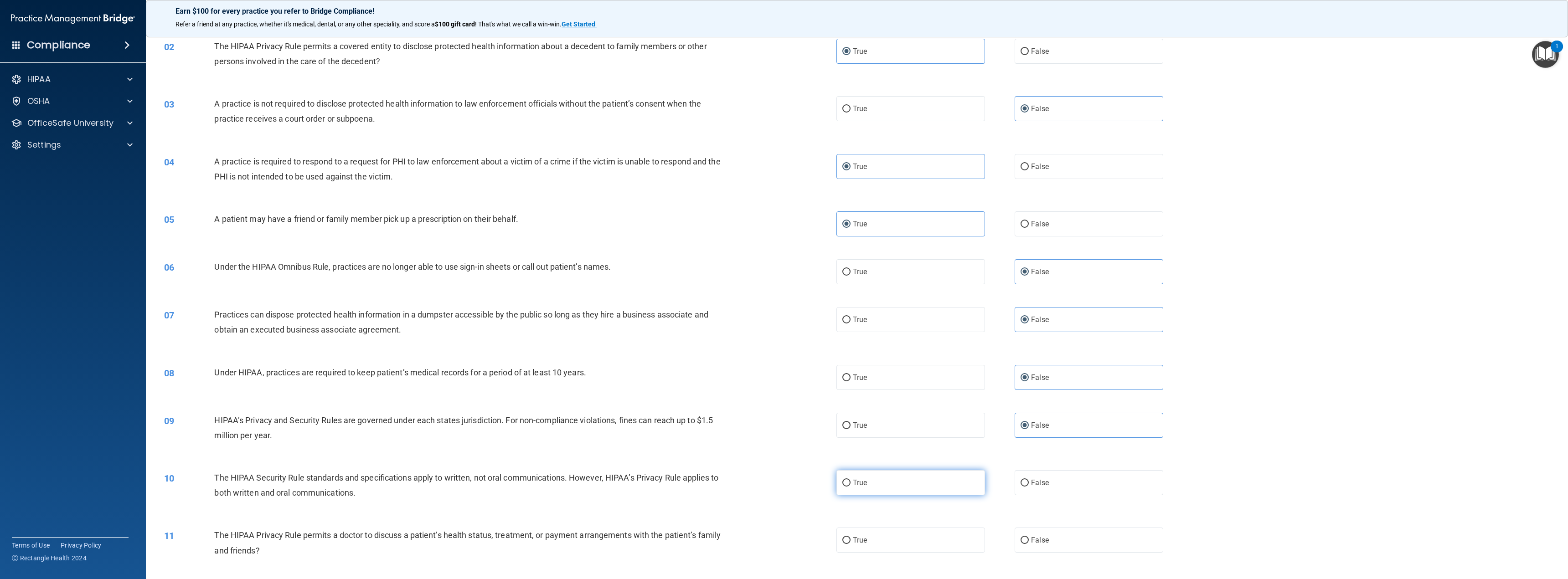
click at [939, 484] on label "True" at bounding box center [911, 482] width 149 height 25
click at [850, 484] on input "True" at bounding box center [846, 483] width 8 height 7
radio input "true"
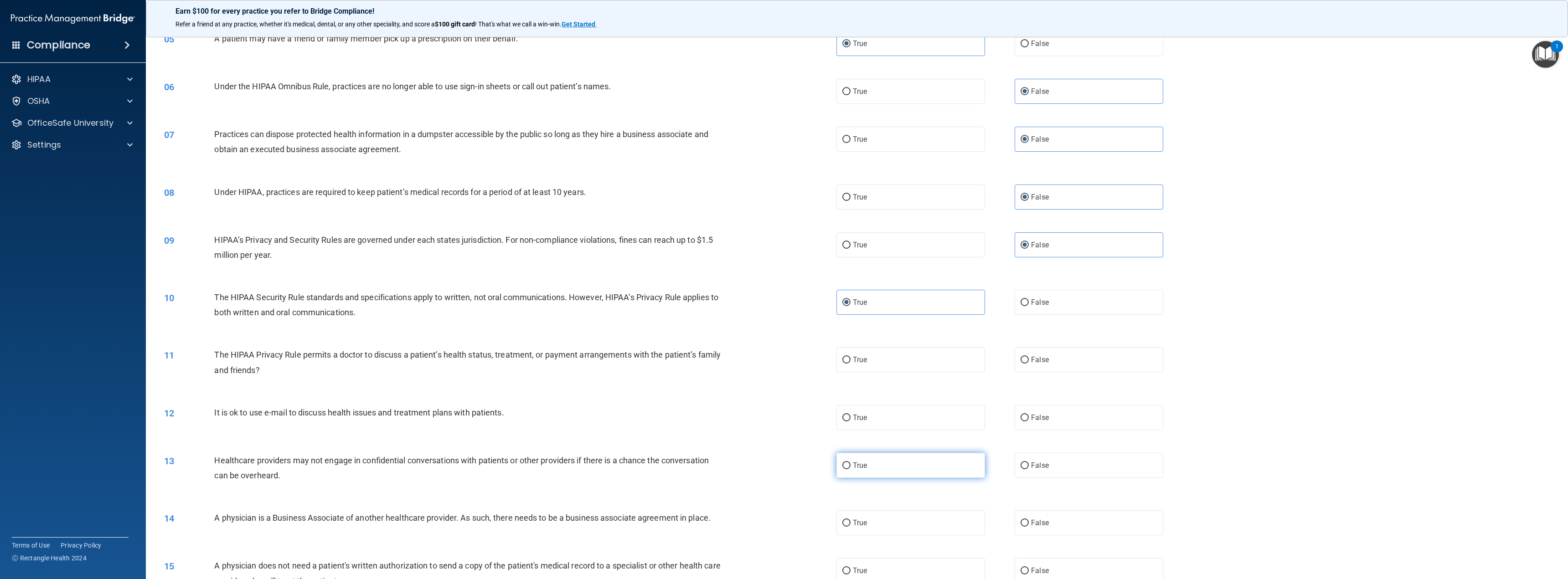
scroll to position [273, 0]
click at [951, 364] on label "True" at bounding box center [911, 358] width 149 height 25
click at [850, 362] on input "True" at bounding box center [846, 358] width 8 height 7
radio input "true"
click at [934, 421] on label "True" at bounding box center [911, 415] width 149 height 25
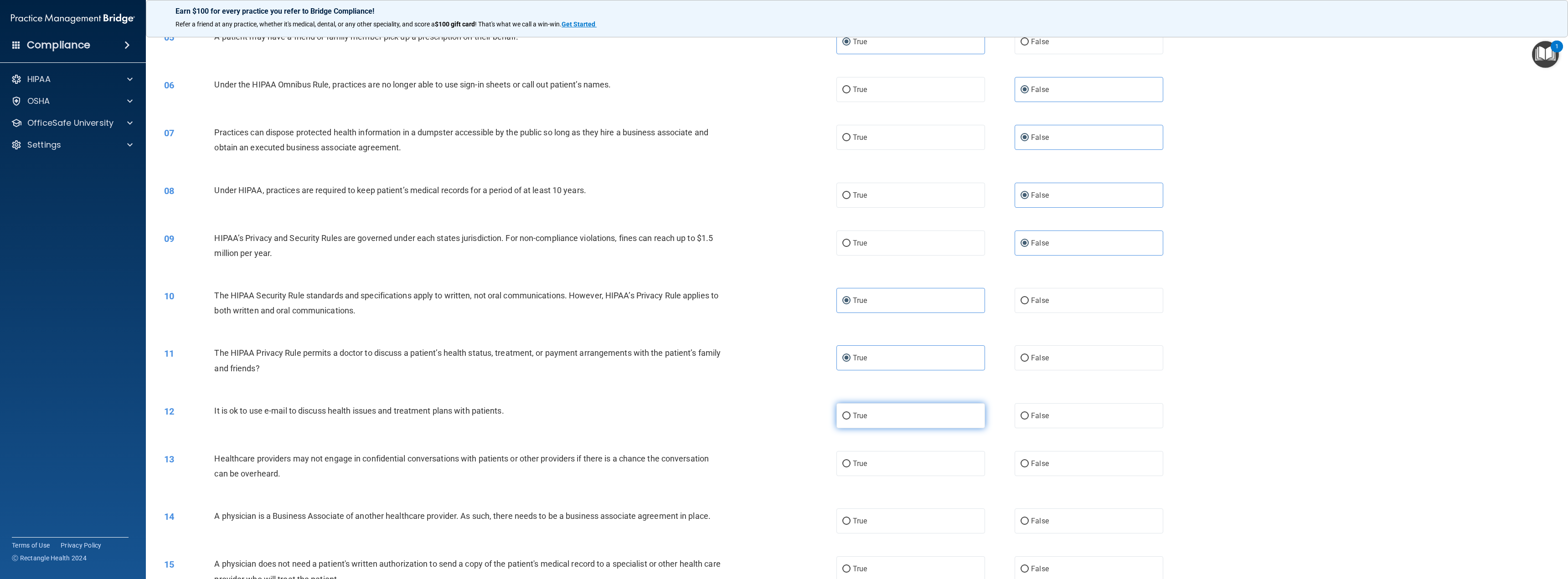
click at [850, 420] on input "True" at bounding box center [846, 415] width 8 height 7
radio input "true"
click at [1050, 465] on label "False" at bounding box center [1089, 463] width 149 height 25
click at [1029, 465] on input "False" at bounding box center [1024, 463] width 8 height 7
radio input "true"
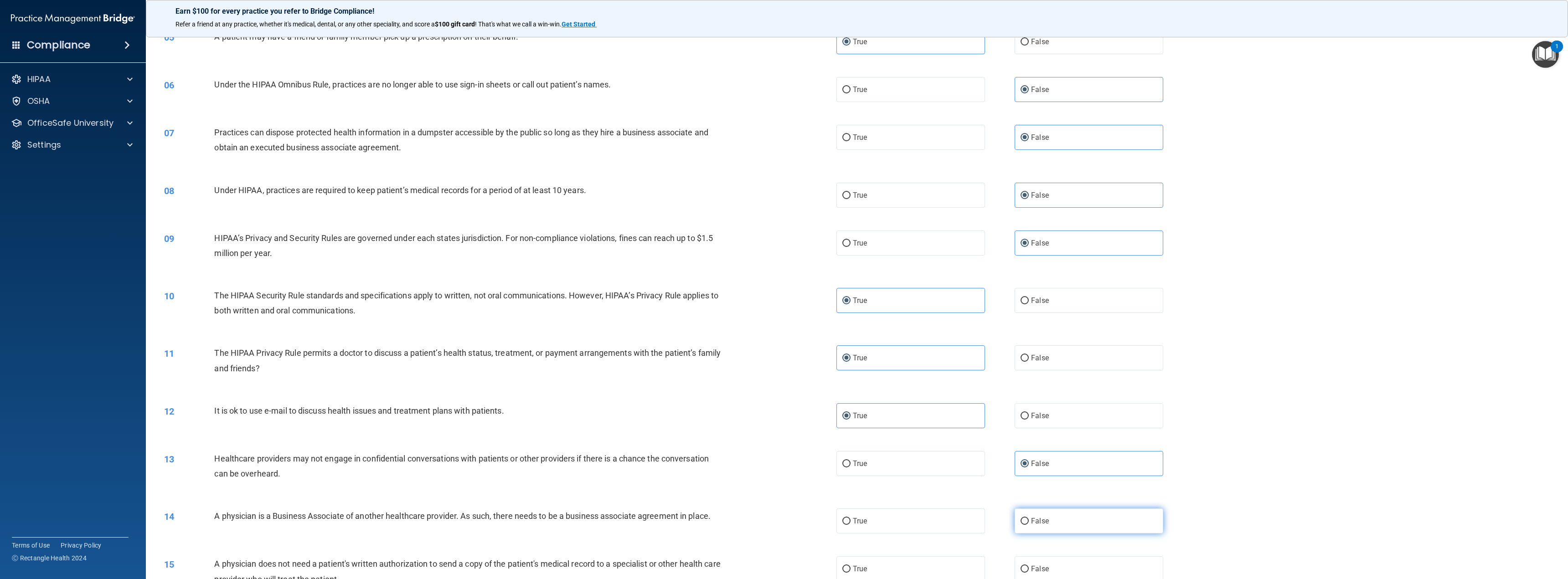
click at [1043, 524] on span "False" at bounding box center [1040, 521] width 18 height 9
click at [1029, 524] on input "False" at bounding box center [1024, 521] width 8 height 7
radio input "true"
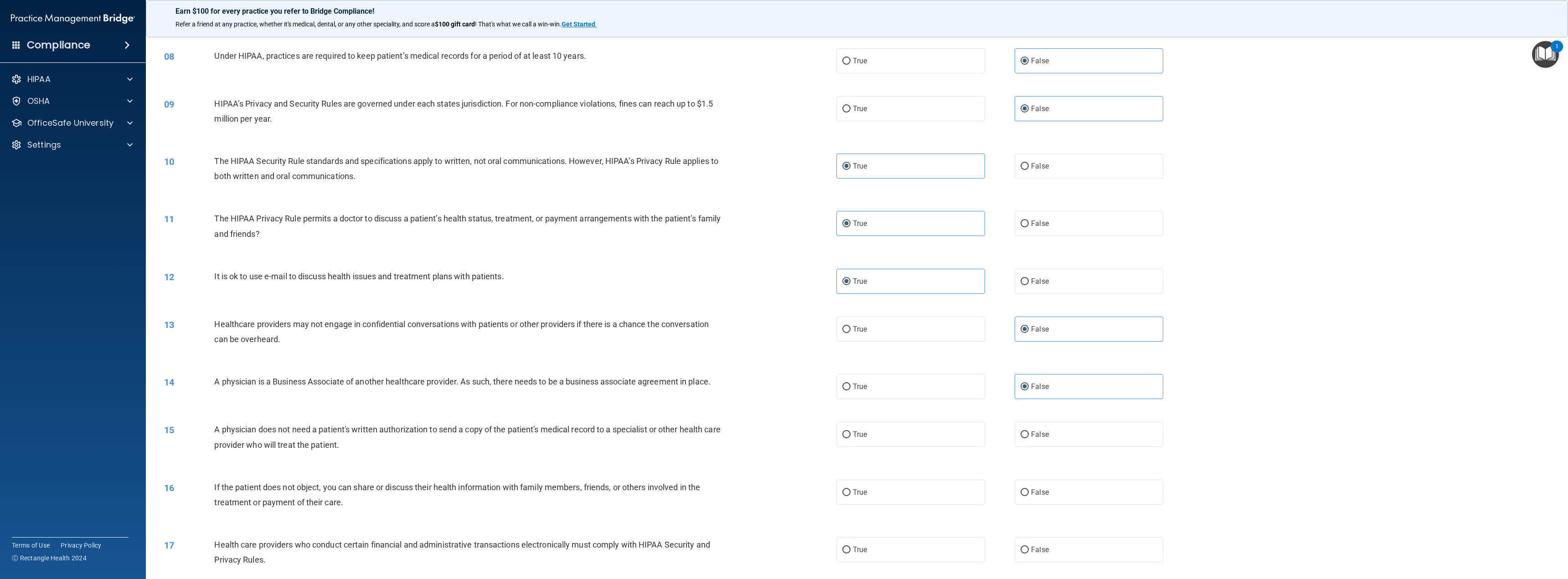
scroll to position [410, 0]
click at [931, 432] on label "True" at bounding box center [911, 432] width 149 height 25
click at [850, 432] on input "True" at bounding box center [846, 432] width 8 height 7
radio input "true"
click at [923, 487] on label "True" at bounding box center [911, 490] width 149 height 25
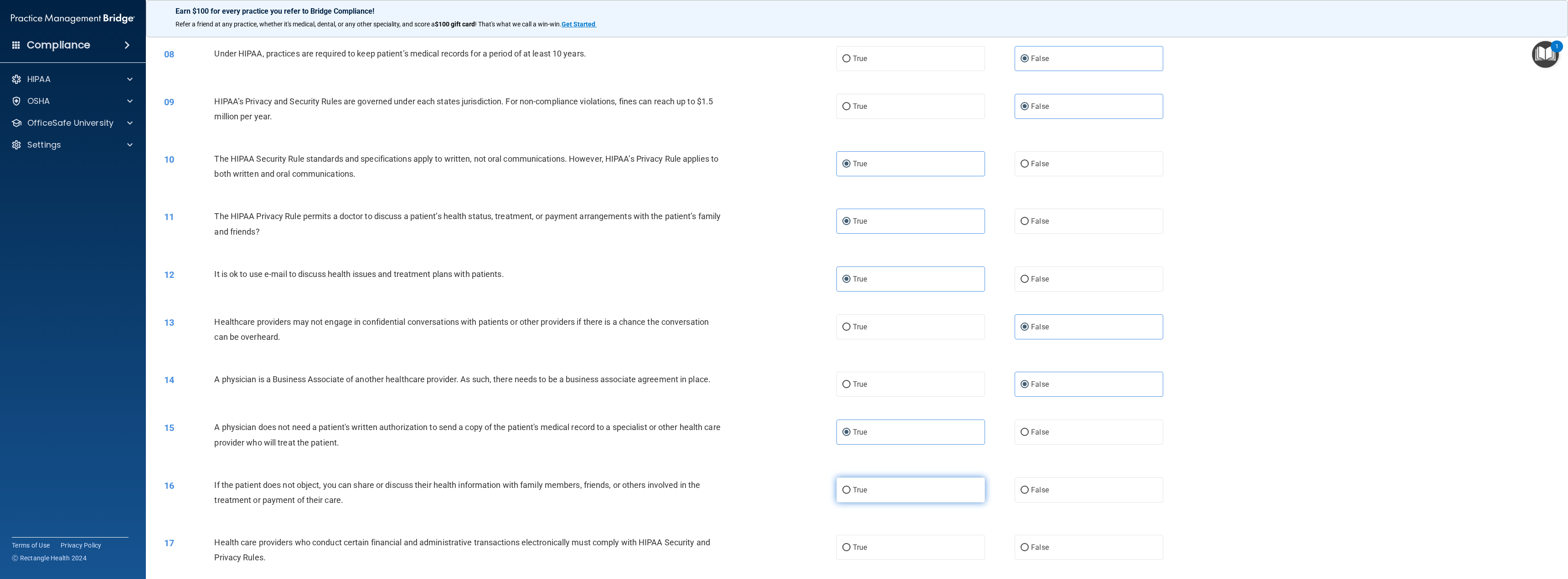
click at [850, 487] on input "True" at bounding box center [846, 490] width 8 height 7
radio input "true"
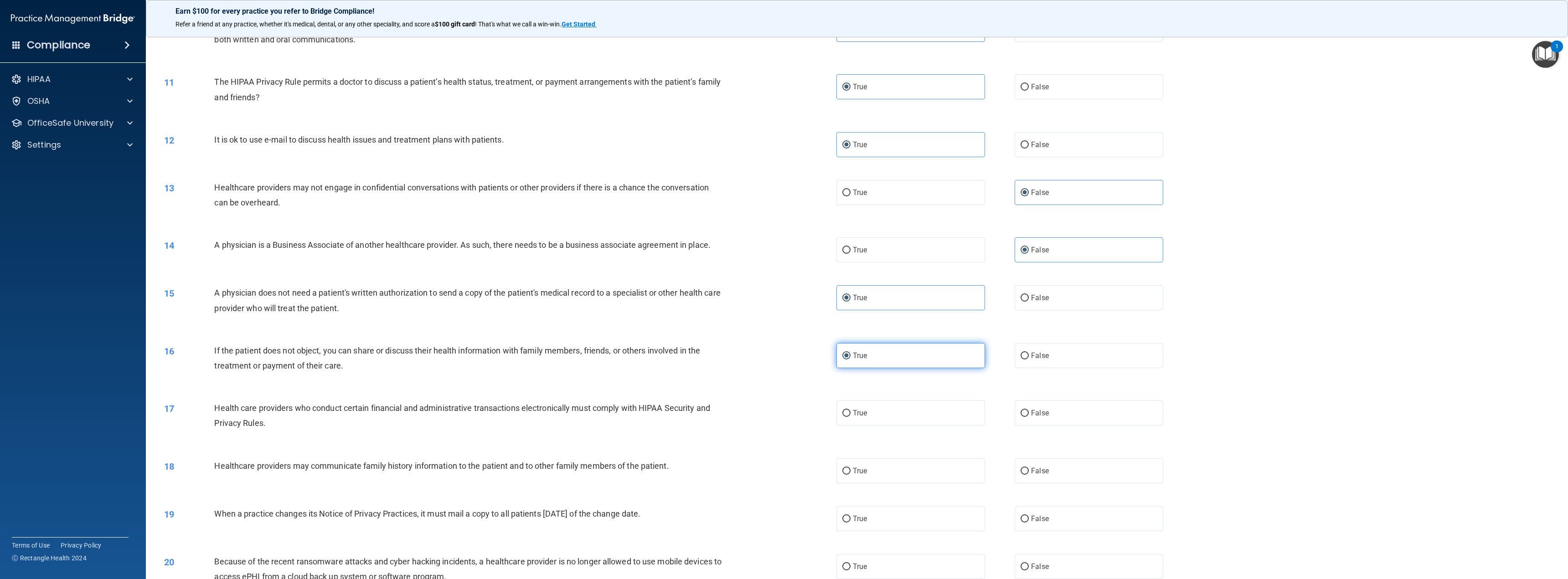
scroll to position [547, 0]
click at [948, 418] on label "True" at bounding box center [911, 410] width 149 height 25
click at [850, 414] on input "True" at bounding box center [846, 411] width 8 height 7
radio input "true"
click at [1061, 471] on label "False" at bounding box center [1089, 468] width 149 height 25
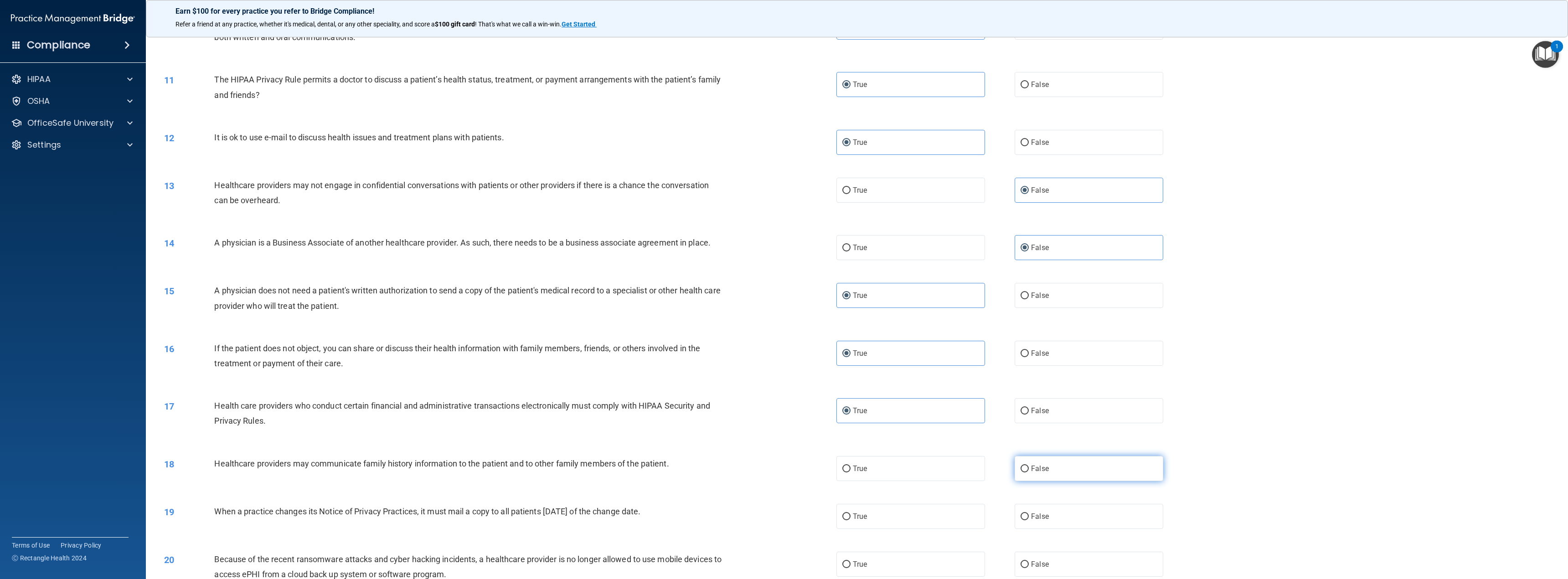
click at [1029, 471] on input "False" at bounding box center [1024, 468] width 8 height 7
radio input "true"
click at [1061, 525] on label "False" at bounding box center [1089, 516] width 149 height 25
click at [1029, 520] on input "False" at bounding box center [1024, 516] width 8 height 7
radio input "true"
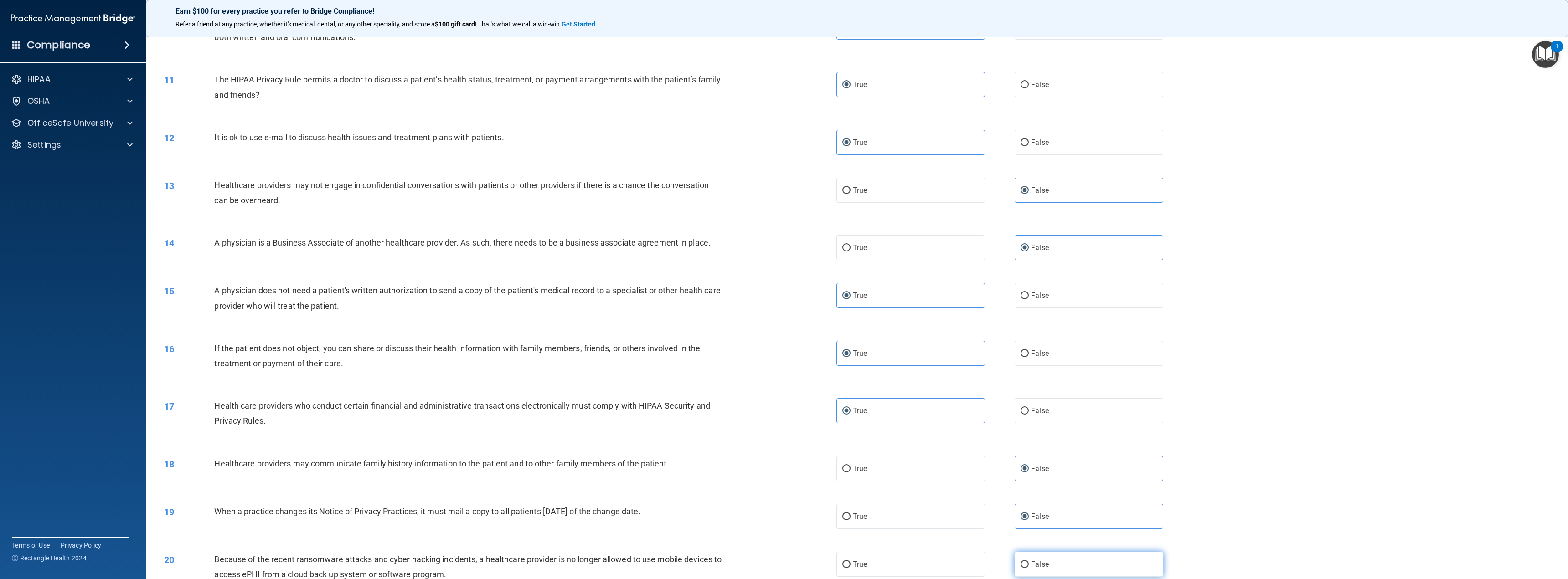
click at [1060, 557] on label "False" at bounding box center [1089, 564] width 149 height 25
click at [1029, 561] on input "False" at bounding box center [1024, 564] width 8 height 7
radio input "true"
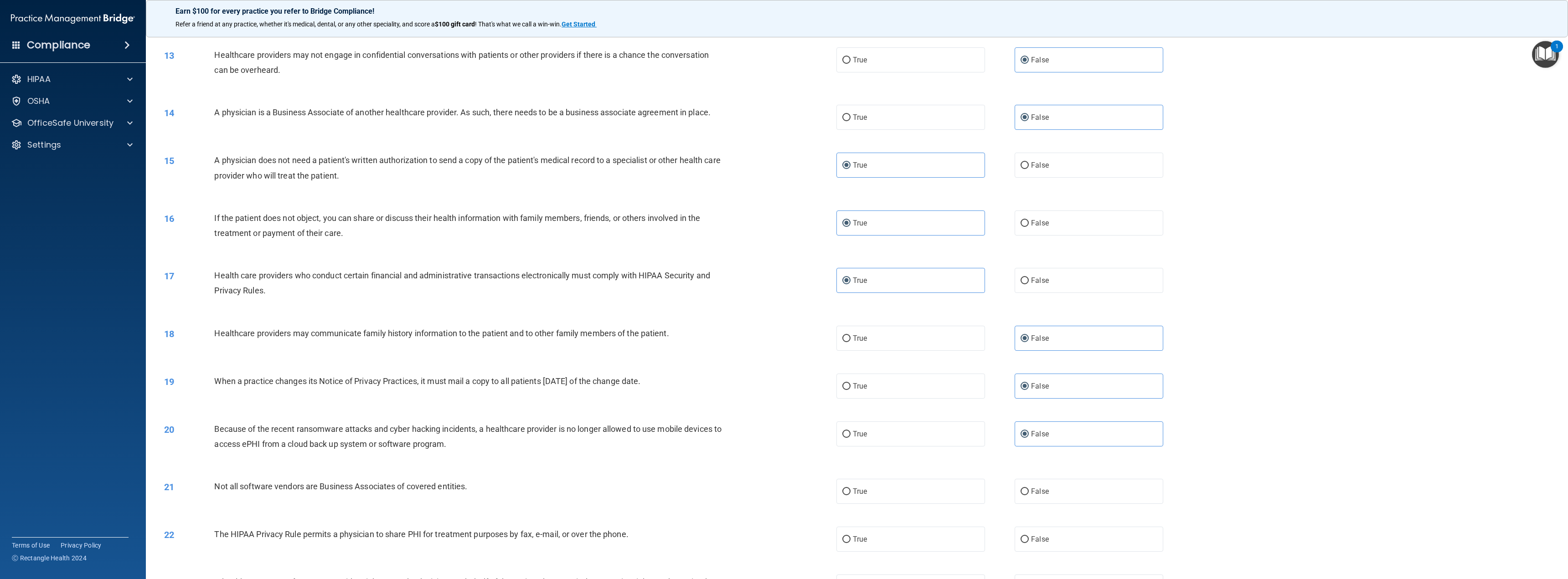
scroll to position [683, 0]
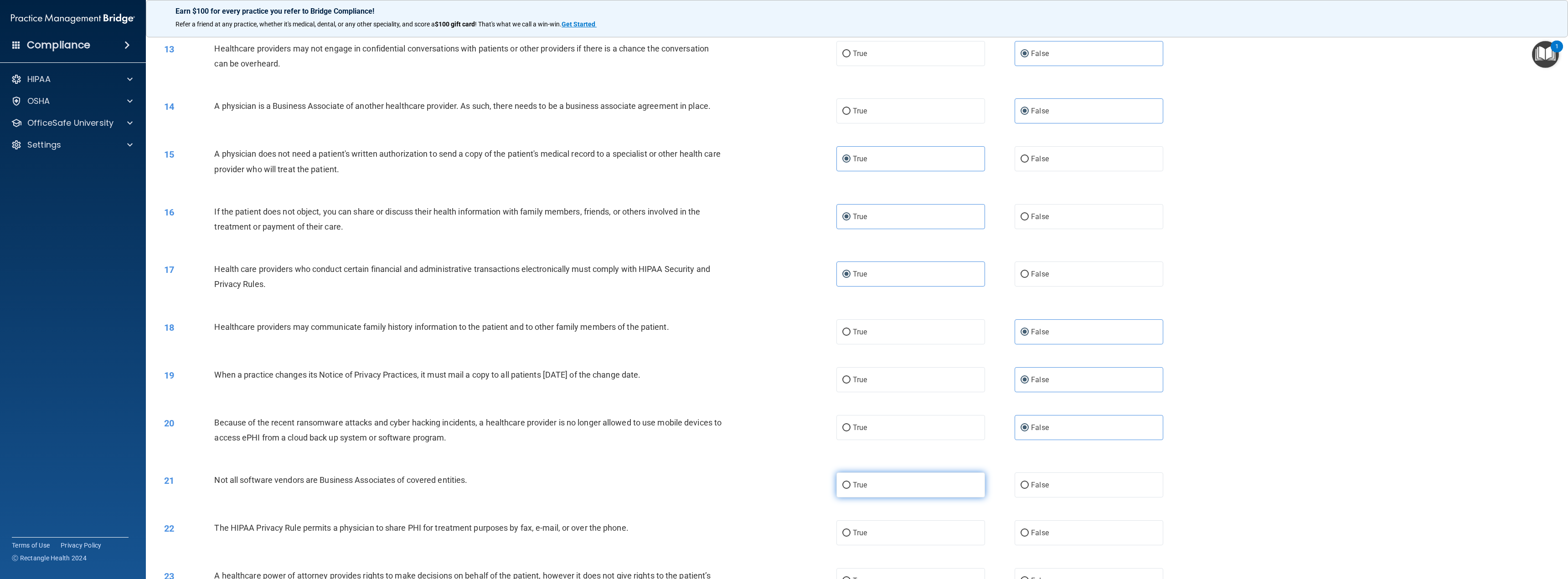
click at [948, 477] on label "True" at bounding box center [911, 485] width 149 height 25
click at [850, 482] on input "True" at bounding box center [846, 485] width 8 height 7
radio input "true"
click at [939, 538] on label "True" at bounding box center [911, 532] width 149 height 25
click at [850, 536] on input "True" at bounding box center [846, 533] width 8 height 7
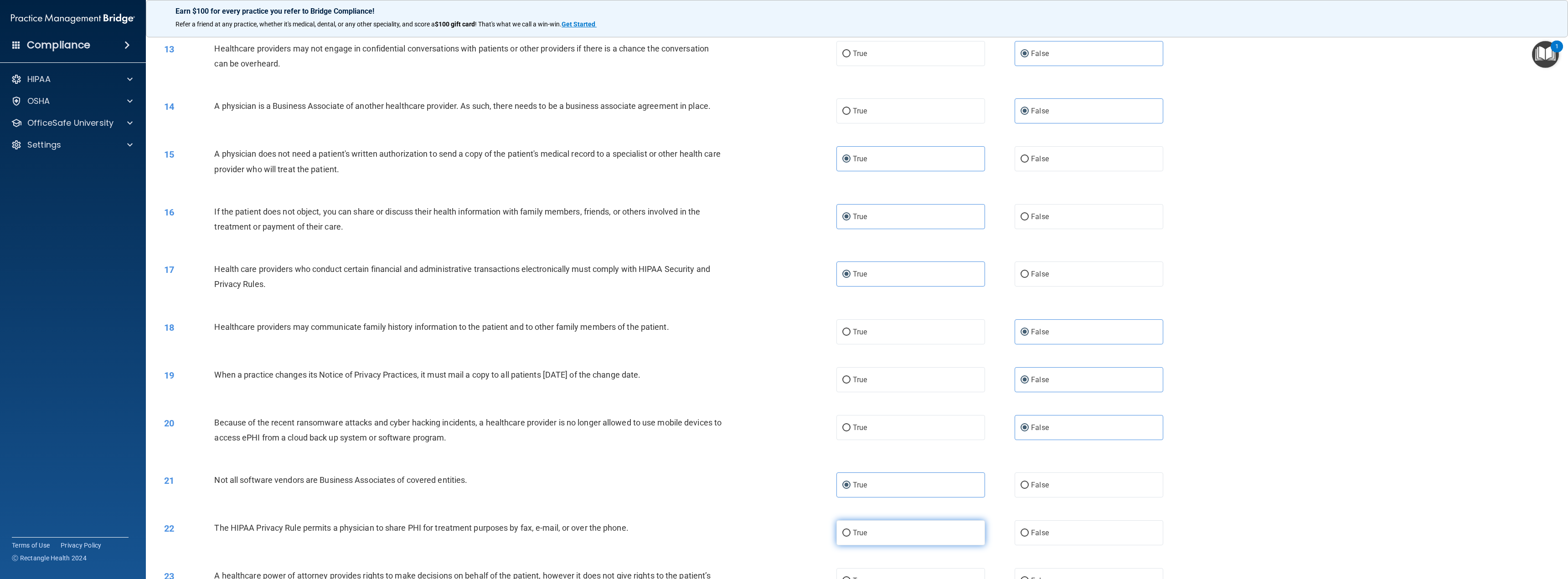
radio input "true"
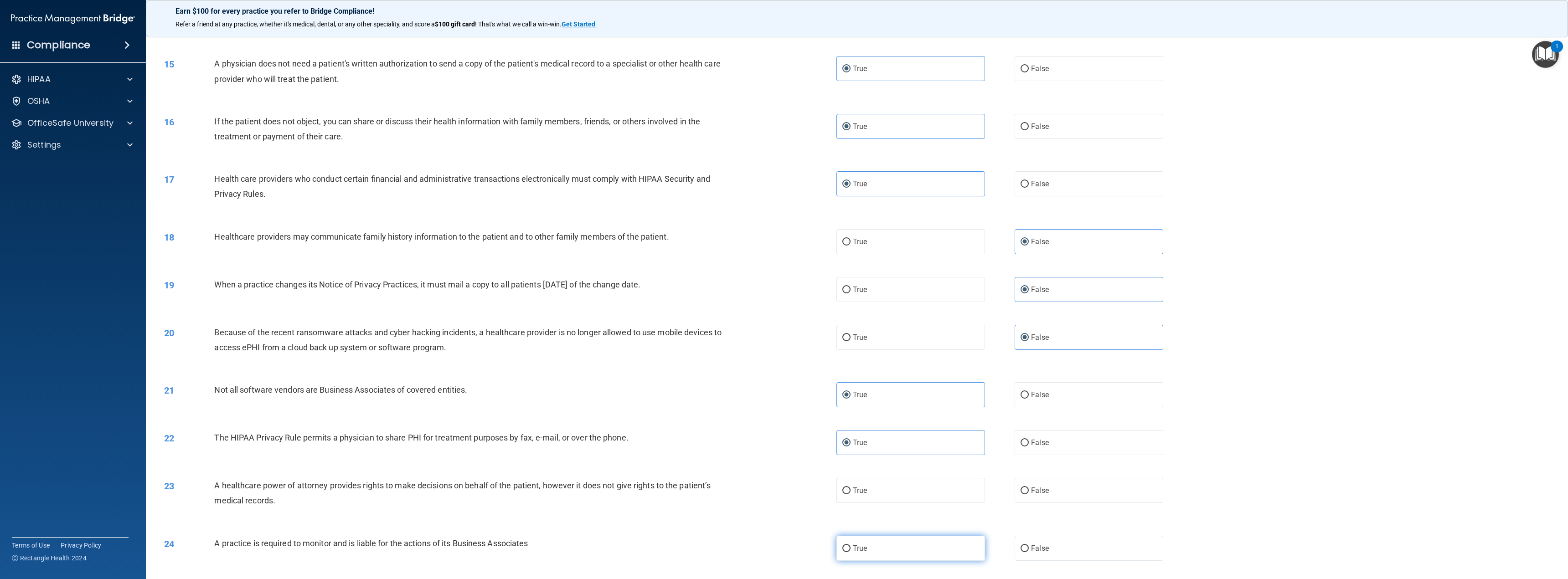
scroll to position [774, 0]
click at [1057, 487] on label "False" at bounding box center [1089, 489] width 149 height 25
click at [1029, 487] on input "False" at bounding box center [1024, 490] width 8 height 7
radio input "true"
click at [1060, 543] on label "False" at bounding box center [1089, 547] width 149 height 25
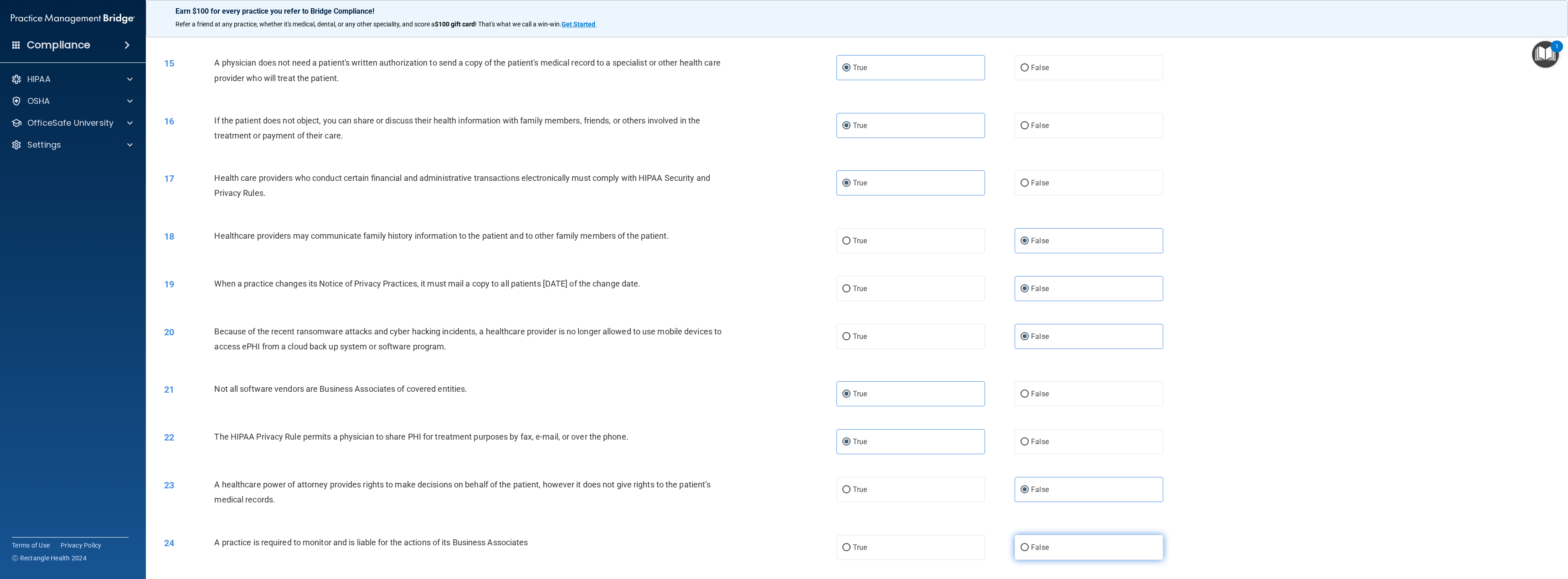
click at [1029, 544] on input "False" at bounding box center [1024, 547] width 8 height 7
radio input "true"
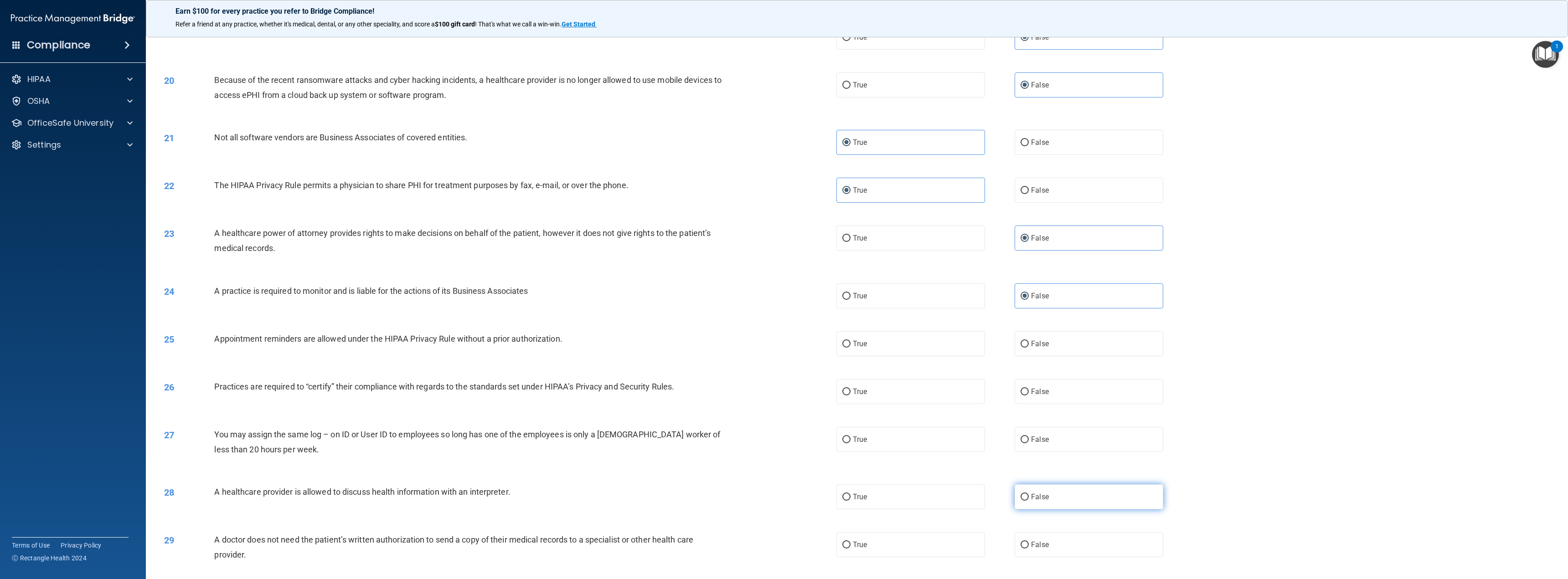
scroll to position [1047, 0]
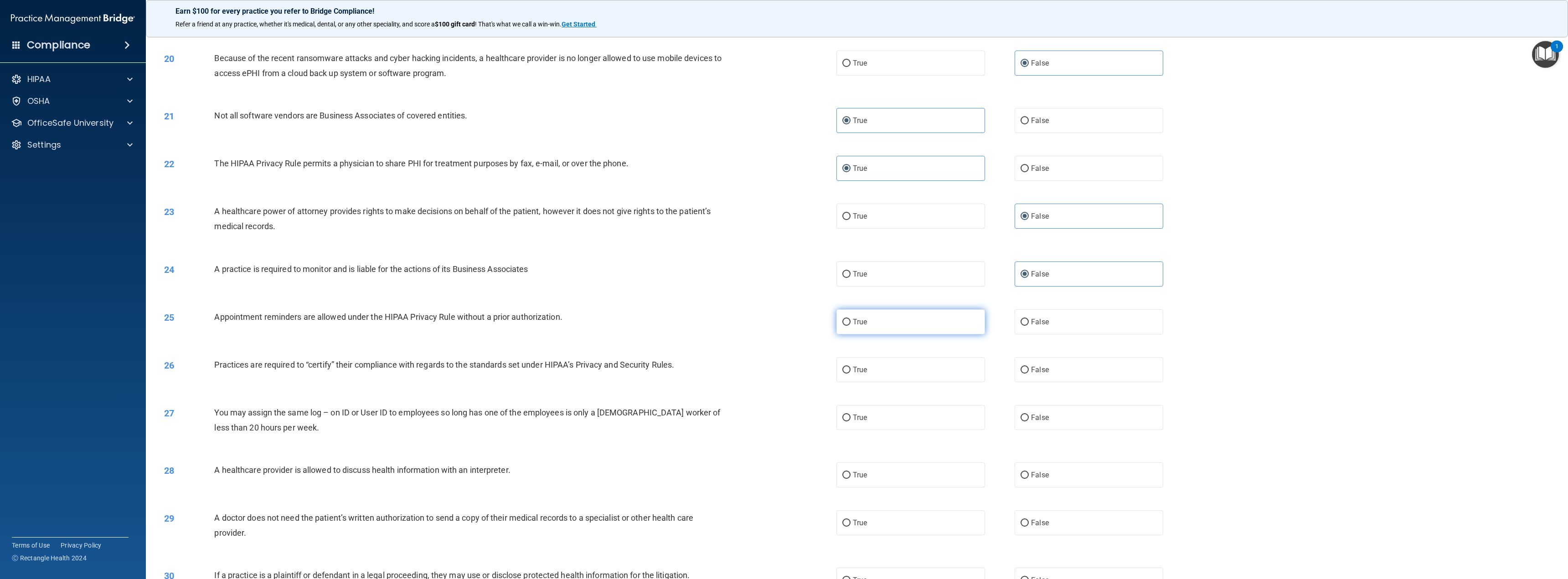
click at [890, 319] on label "True" at bounding box center [911, 321] width 149 height 25
click at [850, 319] on input "True" at bounding box center [846, 322] width 8 height 7
radio input "true"
click at [1044, 375] on label "False" at bounding box center [1089, 369] width 149 height 25
click at [1029, 373] on input "False" at bounding box center [1024, 370] width 8 height 7
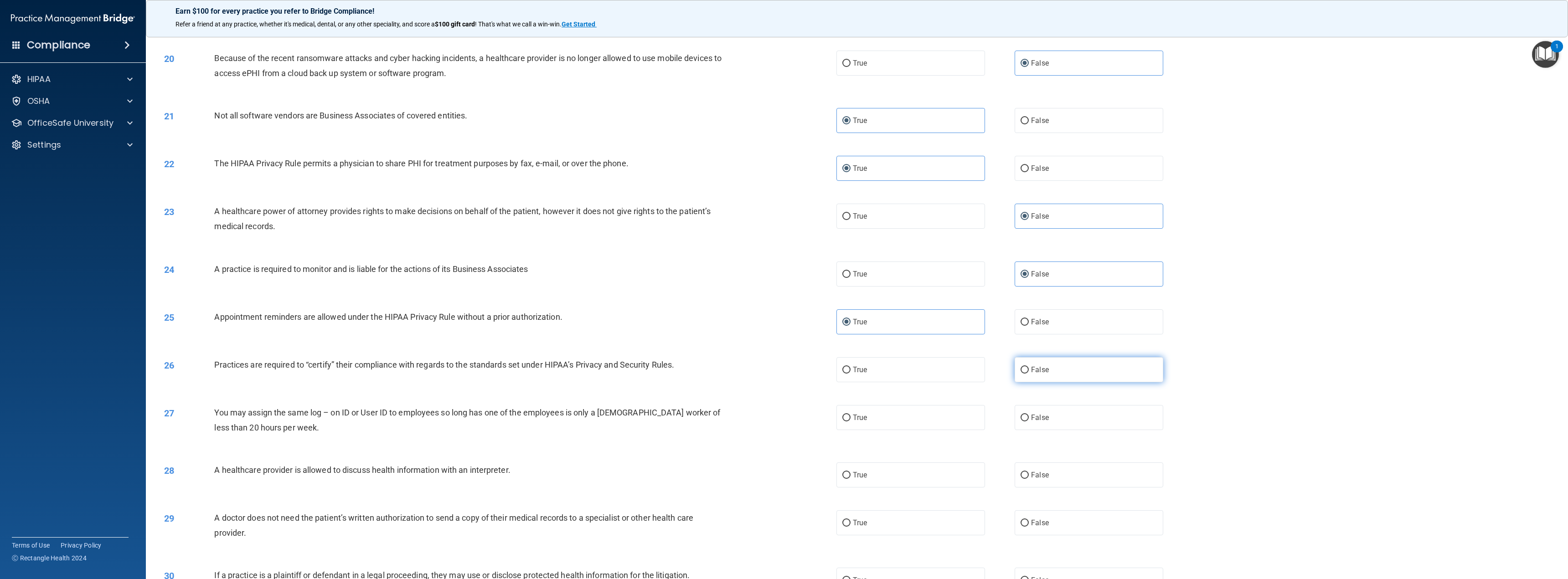
radio input "true"
click at [1063, 421] on label "False" at bounding box center [1089, 417] width 149 height 25
click at [1029, 421] on input "False" at bounding box center [1024, 417] width 8 height 7
radio input "true"
click at [919, 482] on label "True" at bounding box center [911, 474] width 149 height 25
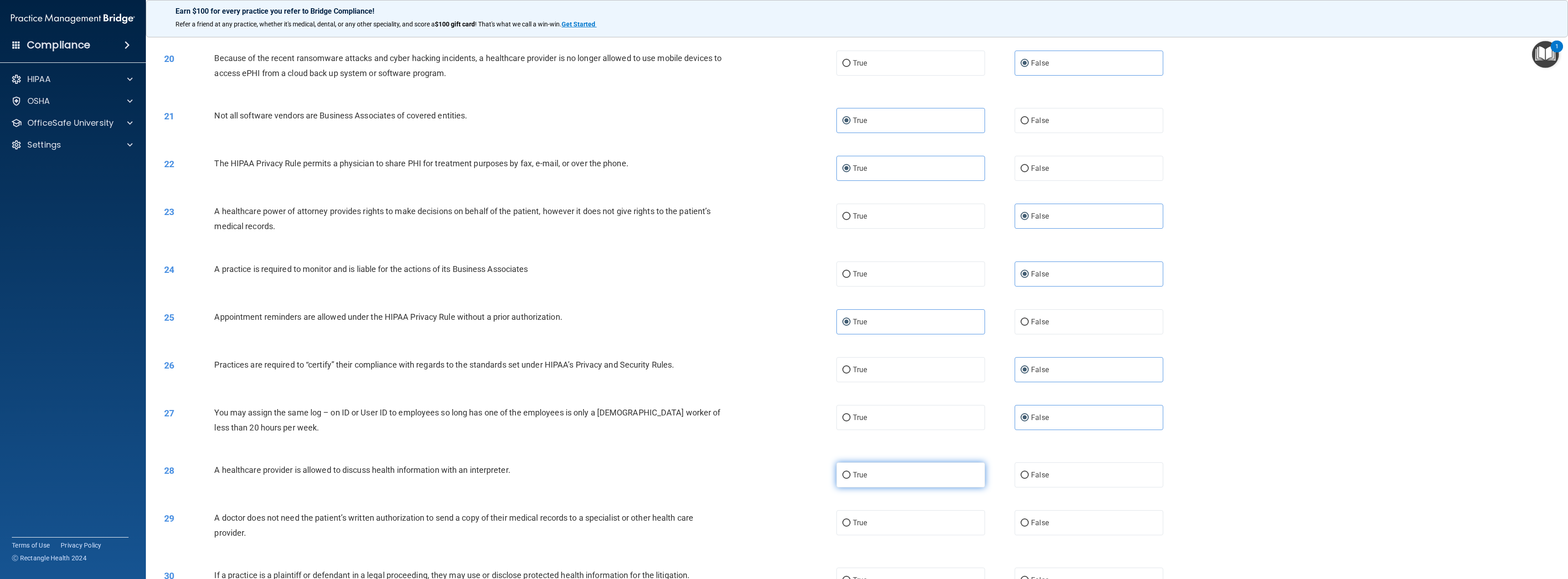
click at [850, 479] on input "True" at bounding box center [846, 475] width 8 height 7
radio input "true"
click at [918, 521] on label "True" at bounding box center [911, 522] width 149 height 25
click at [850, 521] on input "True" at bounding box center [846, 522] width 8 height 7
radio input "true"
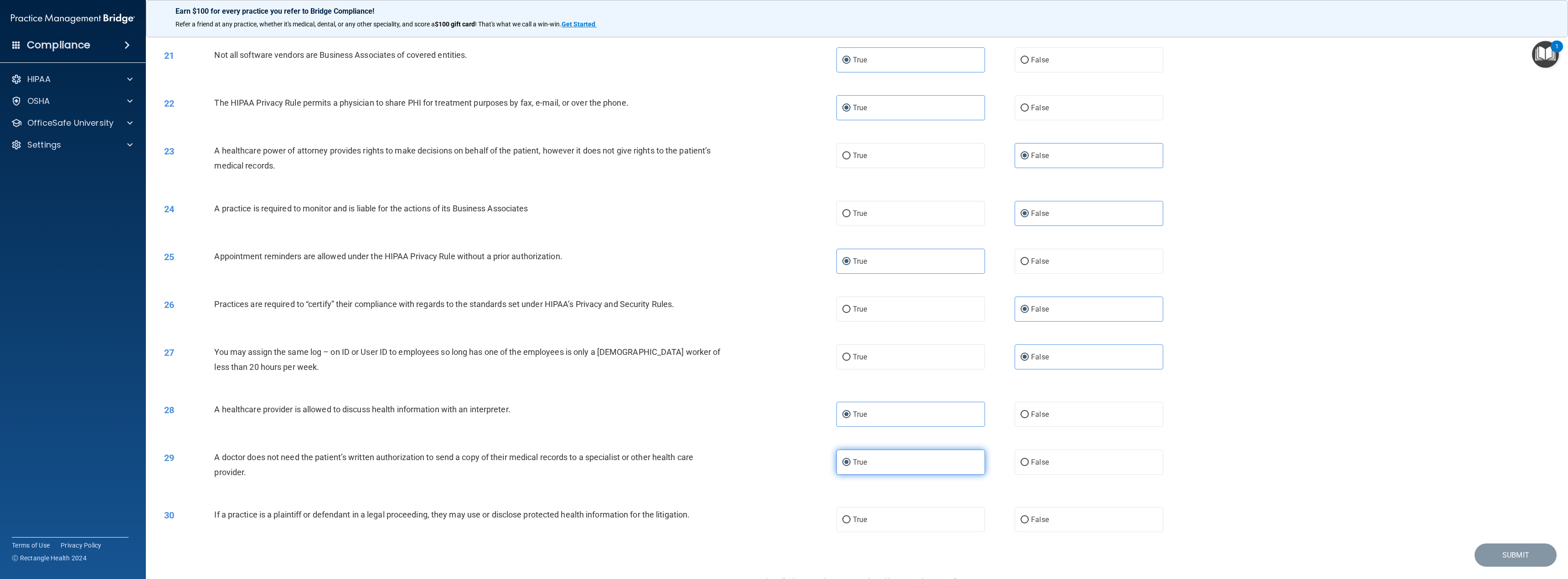
scroll to position [1132, 0]
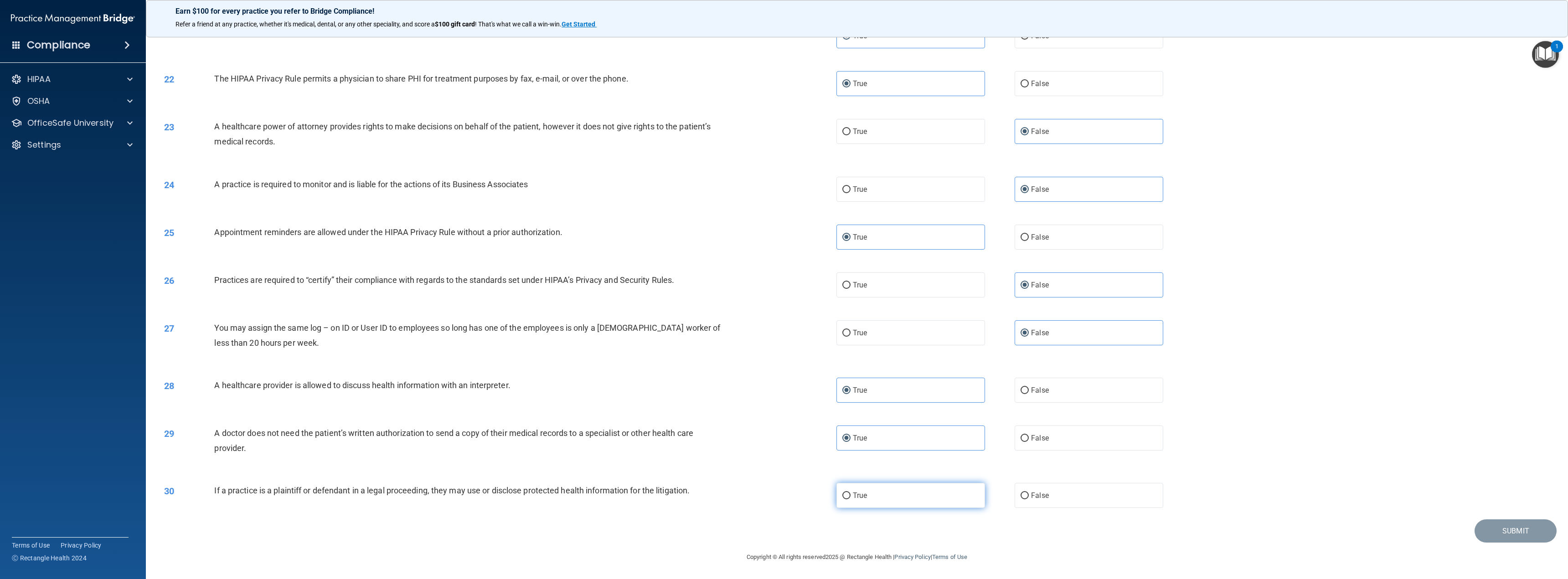
click at [920, 489] on label "True" at bounding box center [911, 495] width 149 height 25
click at [850, 492] on input "True" at bounding box center [846, 495] width 8 height 7
radio input "true"
click at [1505, 533] on button "Submit" at bounding box center [1515, 531] width 82 height 23
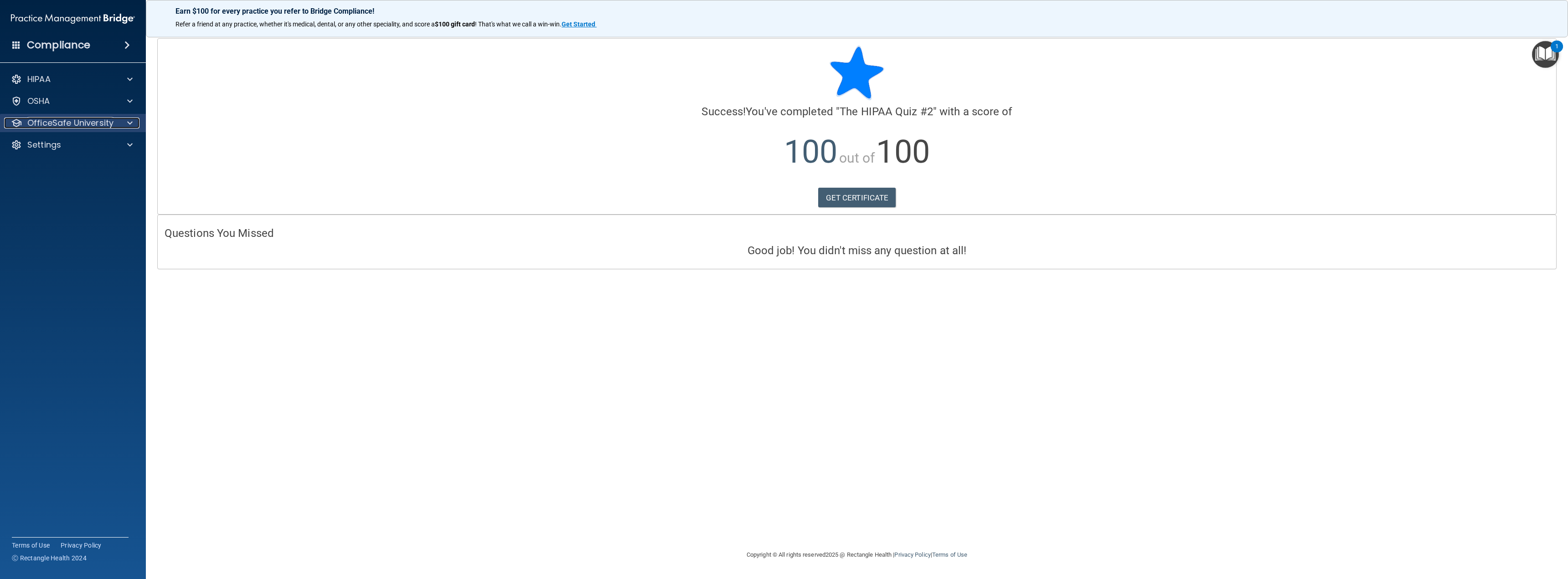
click at [110, 127] on p "OfficeSafe University" at bounding box center [71, 123] width 86 height 11
click at [85, 144] on div "HIPAA Training" at bounding box center [68, 145] width 124 height 9
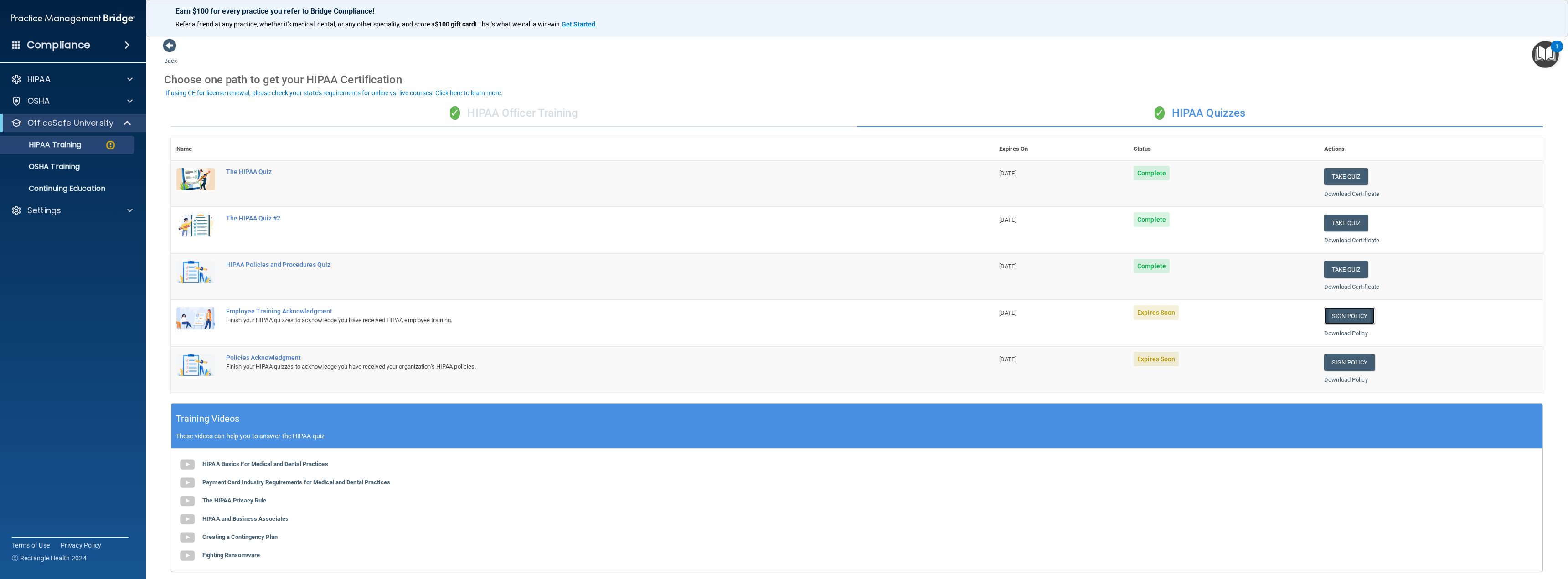
click at [1348, 316] on link "Sign Policy" at bounding box center [1349, 316] width 51 height 17
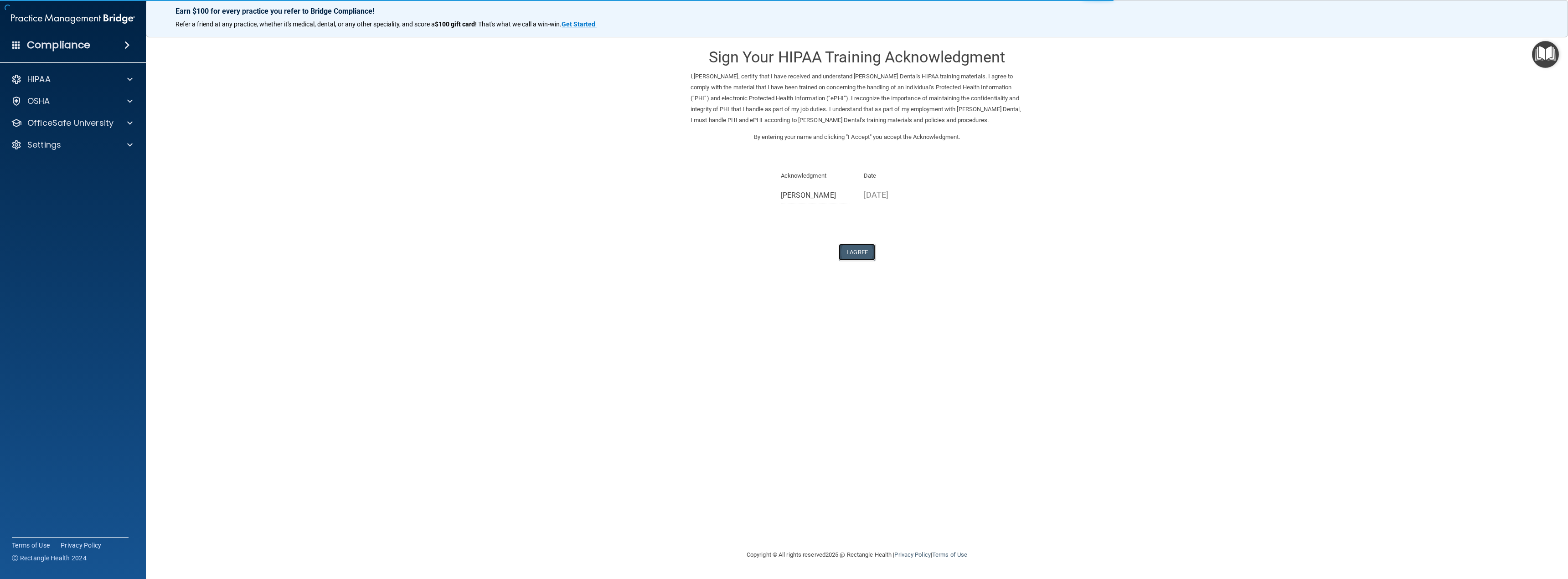
click at [859, 249] on button "I Agree" at bounding box center [857, 252] width 37 height 17
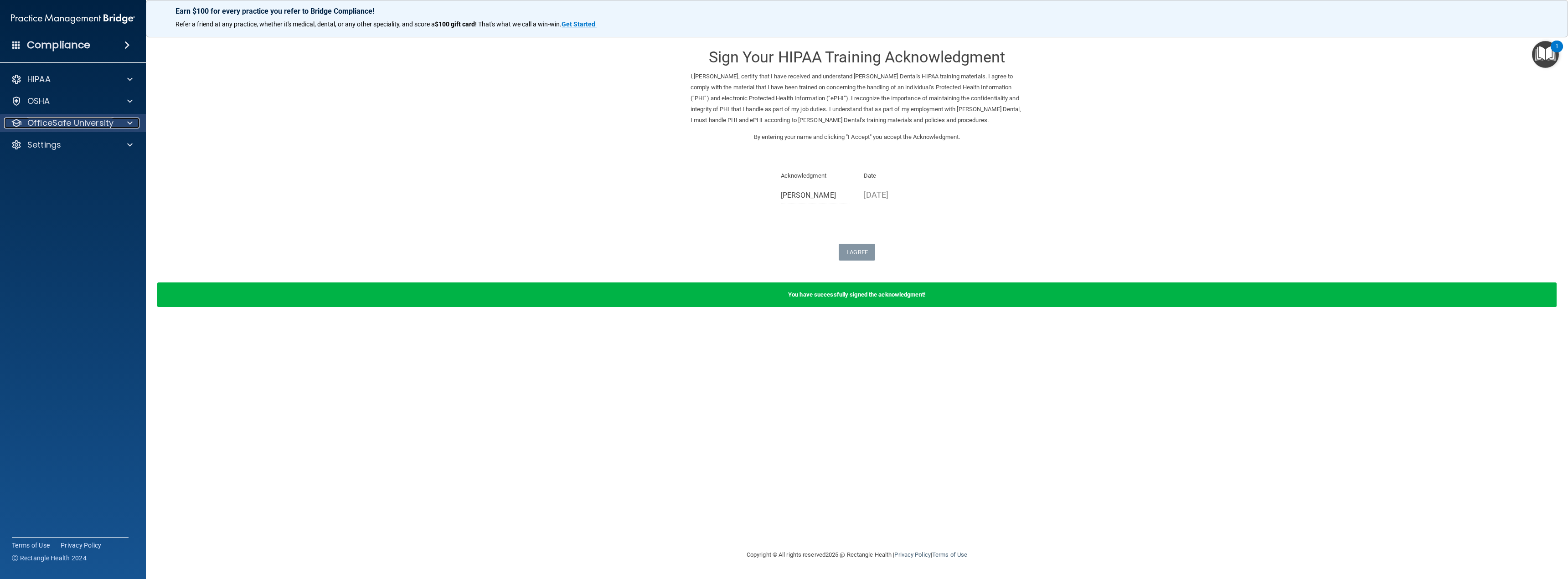
click at [108, 117] on p "OfficeSafe University" at bounding box center [71, 123] width 86 height 11
click at [88, 144] on div "HIPAA Training" at bounding box center [68, 145] width 124 height 9
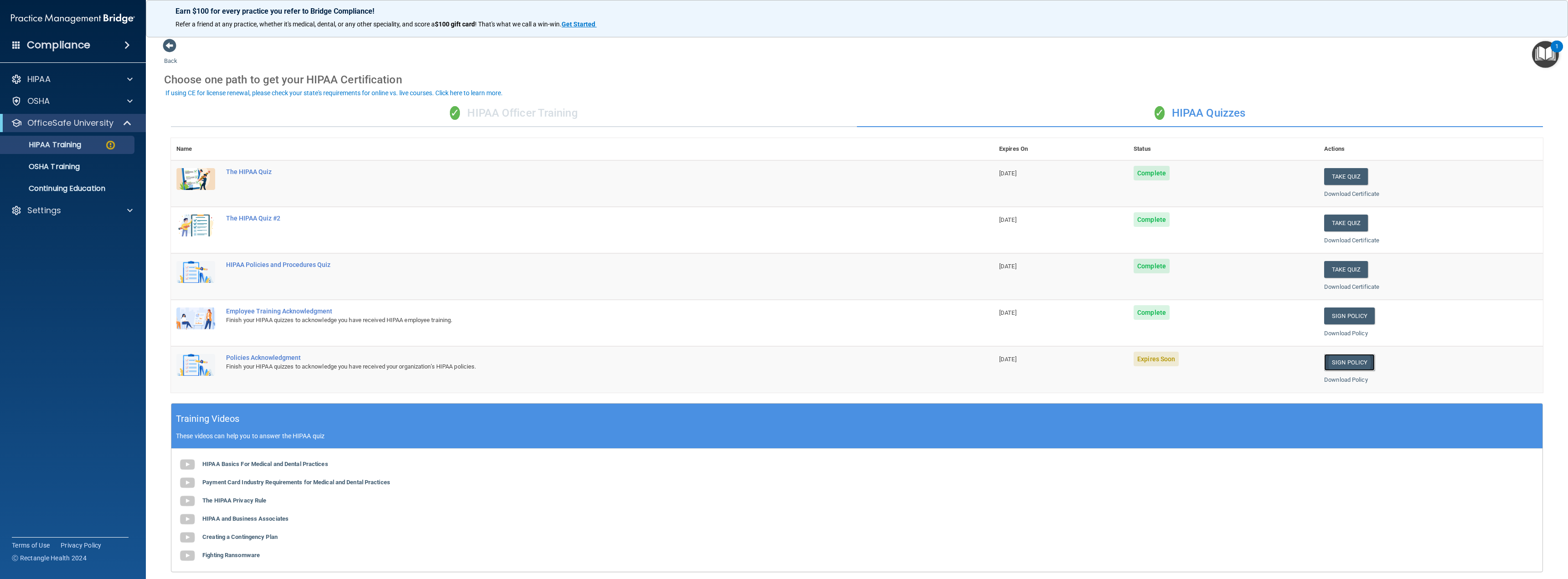
click at [1324, 366] on link "Sign Policy" at bounding box center [1349, 362] width 51 height 17
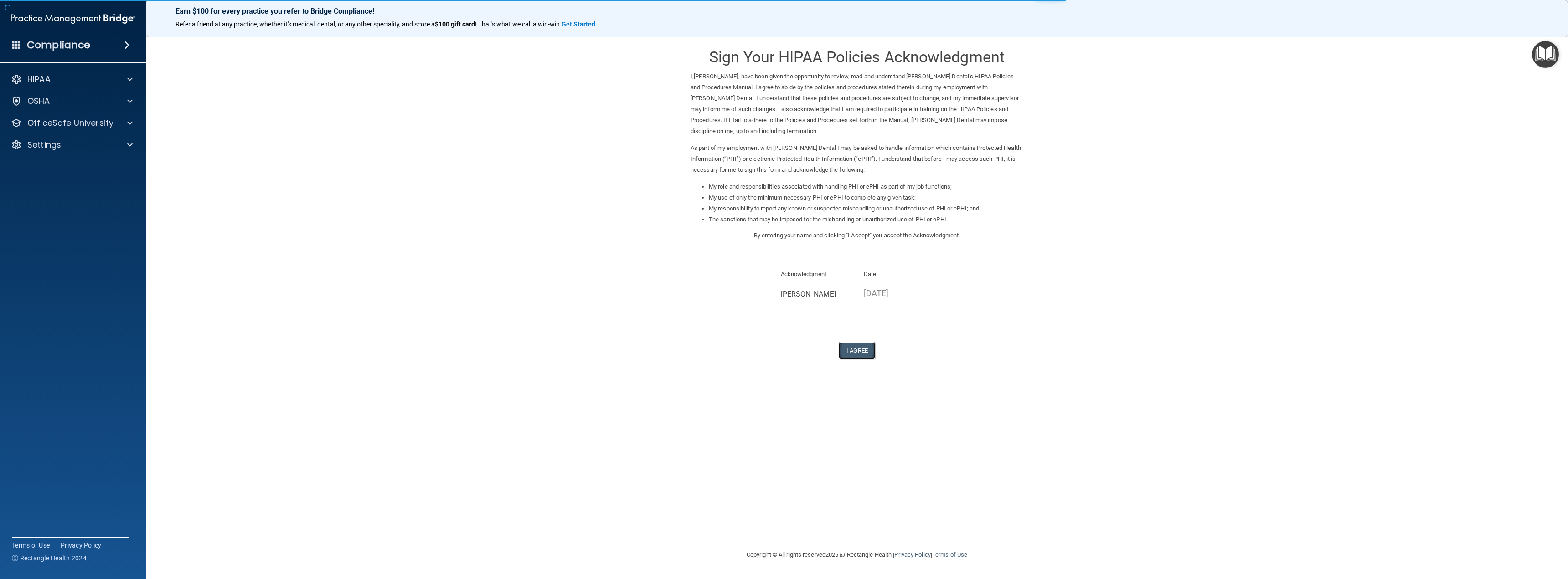
click at [861, 355] on button "I Agree" at bounding box center [857, 350] width 37 height 17
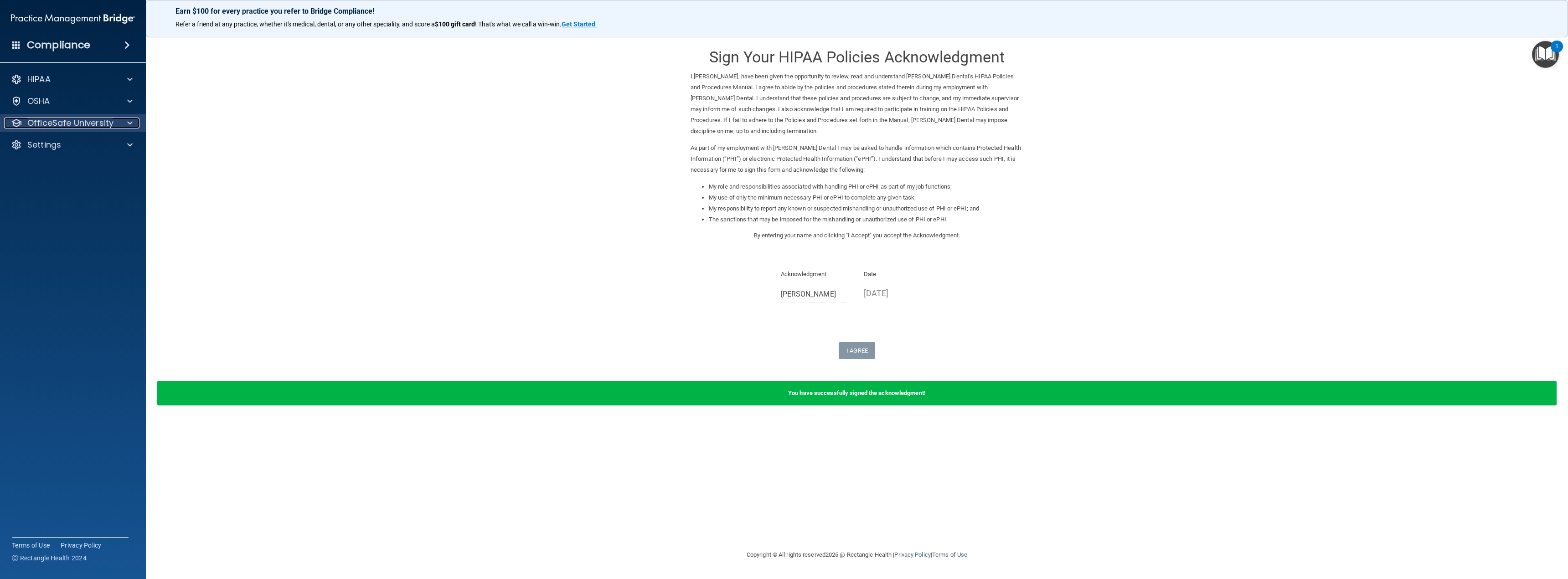
click at [76, 119] on p "OfficeSafe University" at bounding box center [71, 123] width 86 height 11
click at [73, 148] on p "HIPAA Training" at bounding box center [44, 145] width 75 height 9
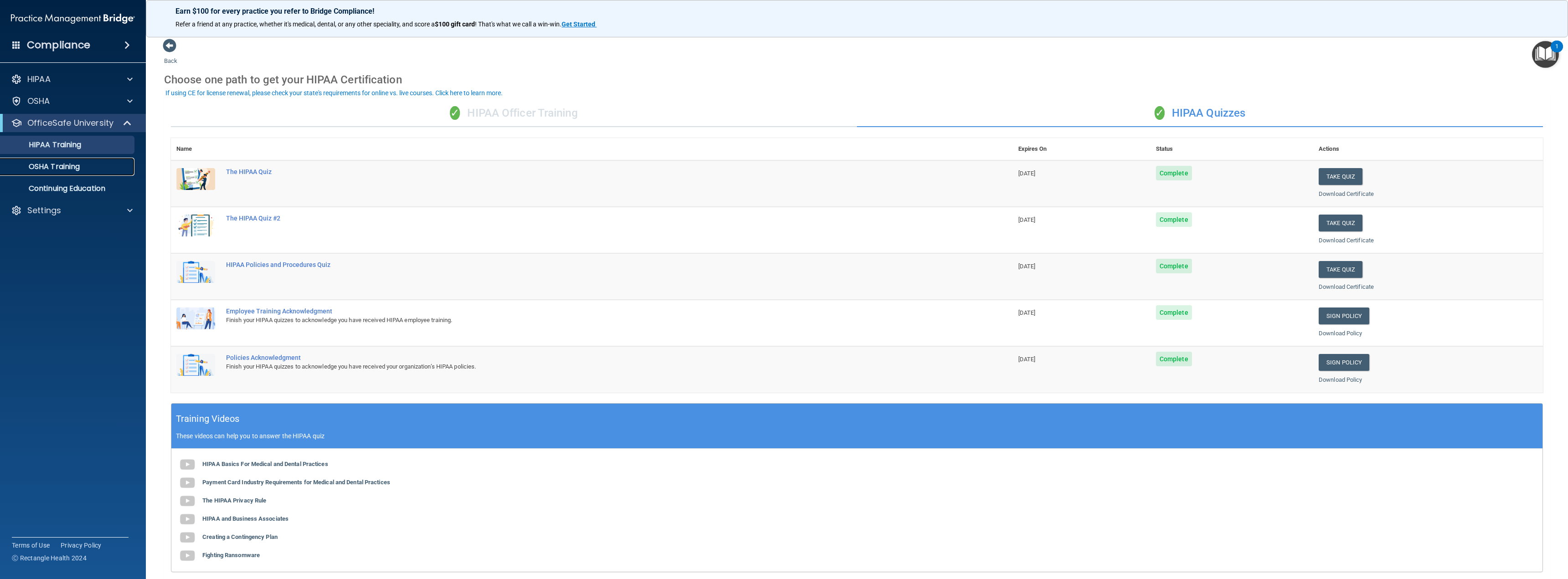
click at [63, 169] on p "OSHA Training" at bounding box center [43, 167] width 74 height 9
